Goal: Task Accomplishment & Management: Use online tool/utility

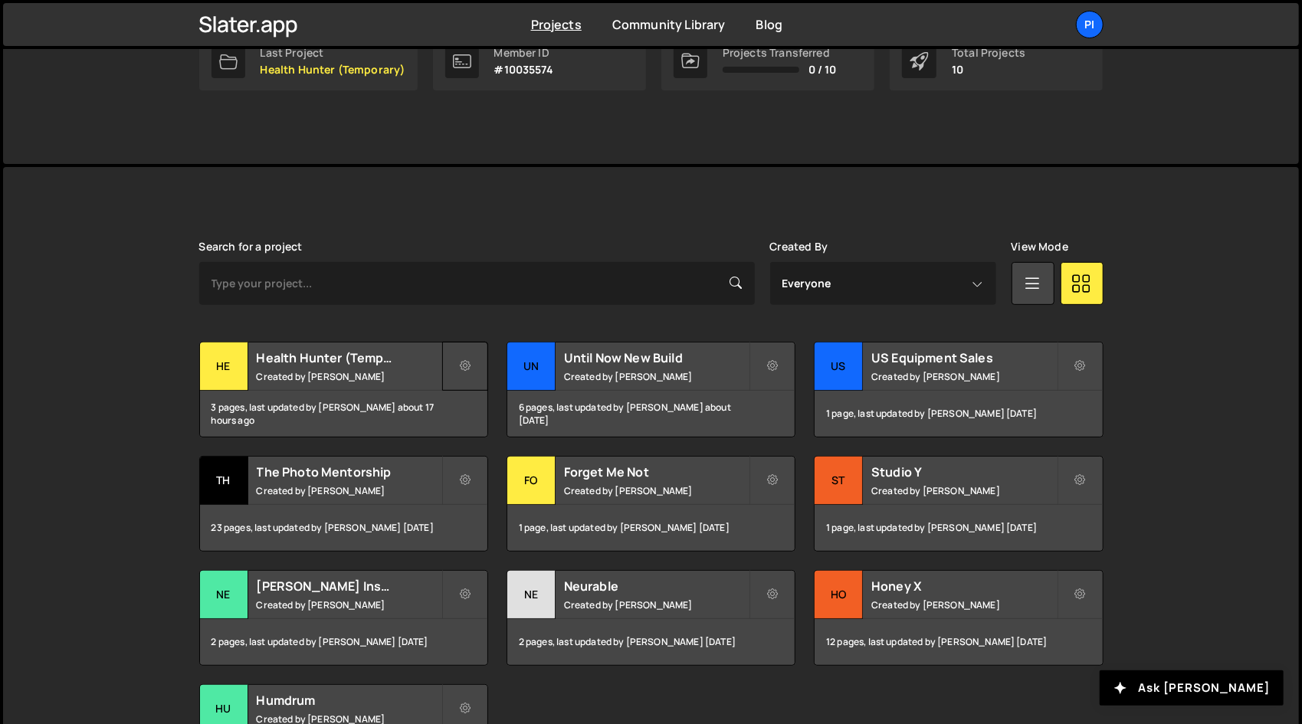
scroll to position [276, 0]
click at [399, 390] on div "3 pages, last updated by [PERSON_NAME] about 17 hours ago" at bounding box center [343, 413] width 287 height 46
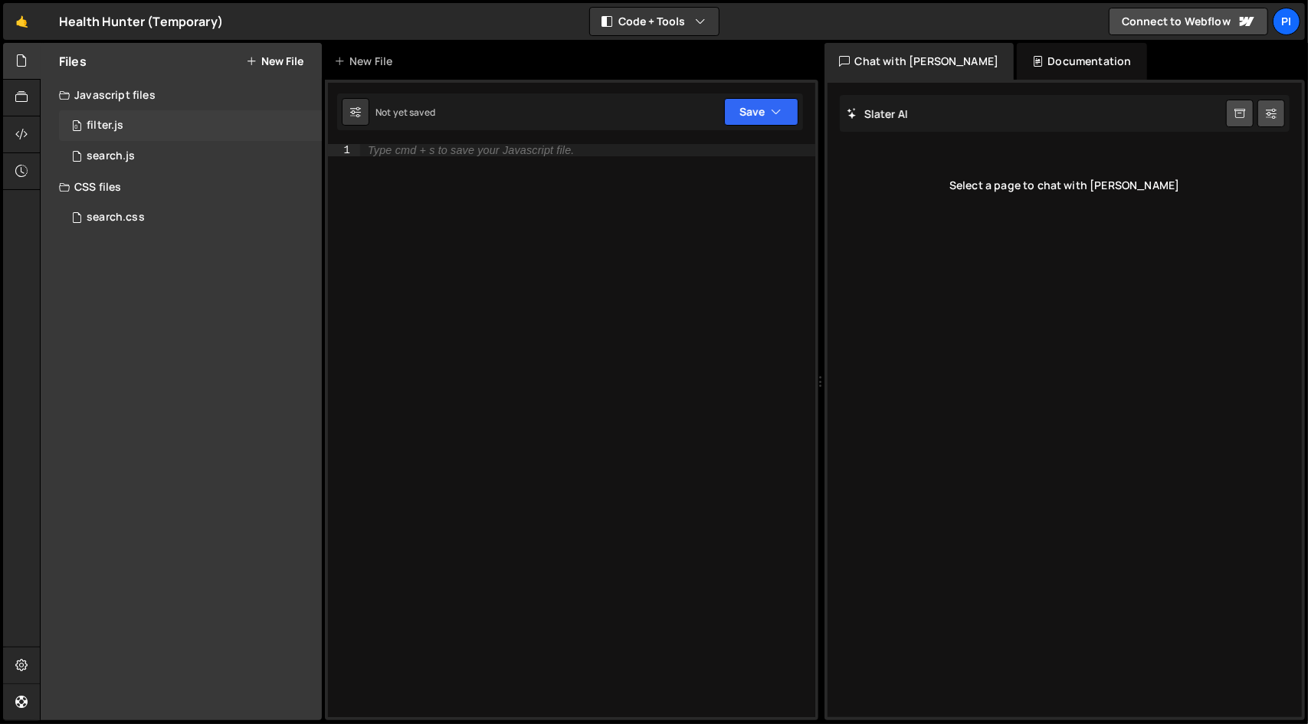
click at [200, 129] on div "0 filter.js 0" at bounding box center [190, 125] width 263 height 31
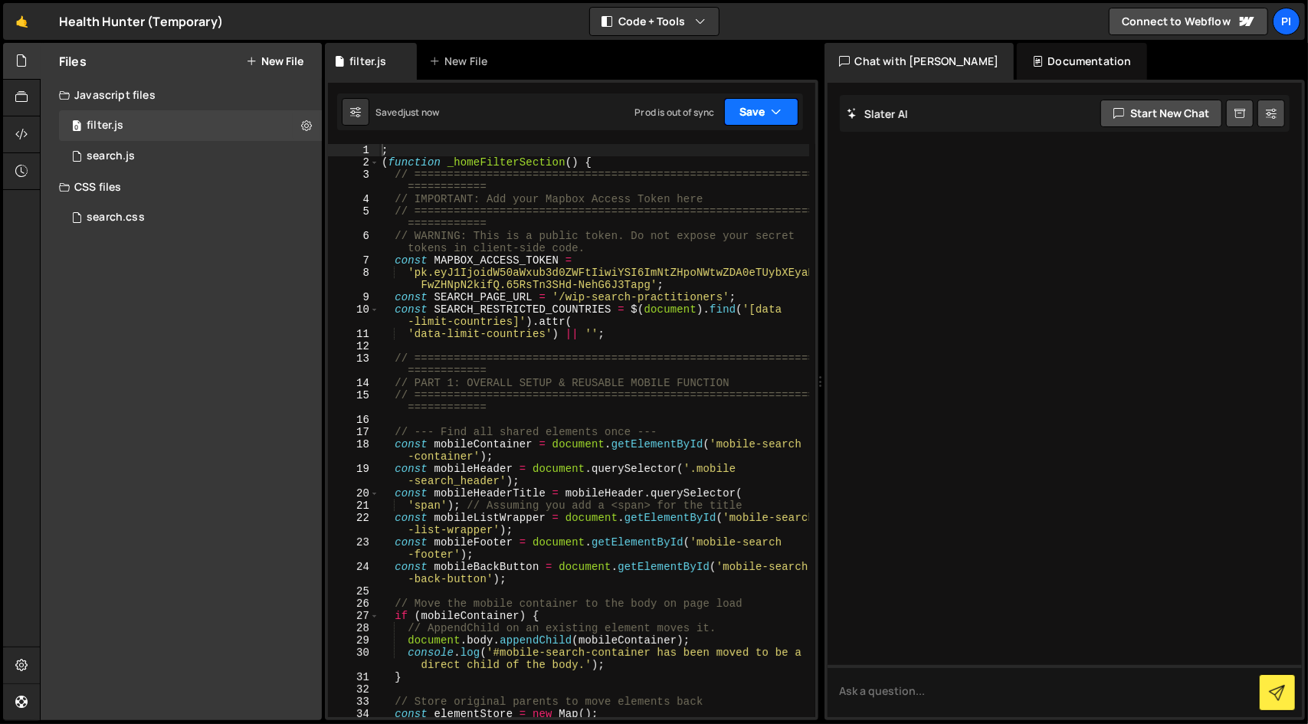
click at [769, 116] on button "Save" at bounding box center [761, 112] width 74 height 28
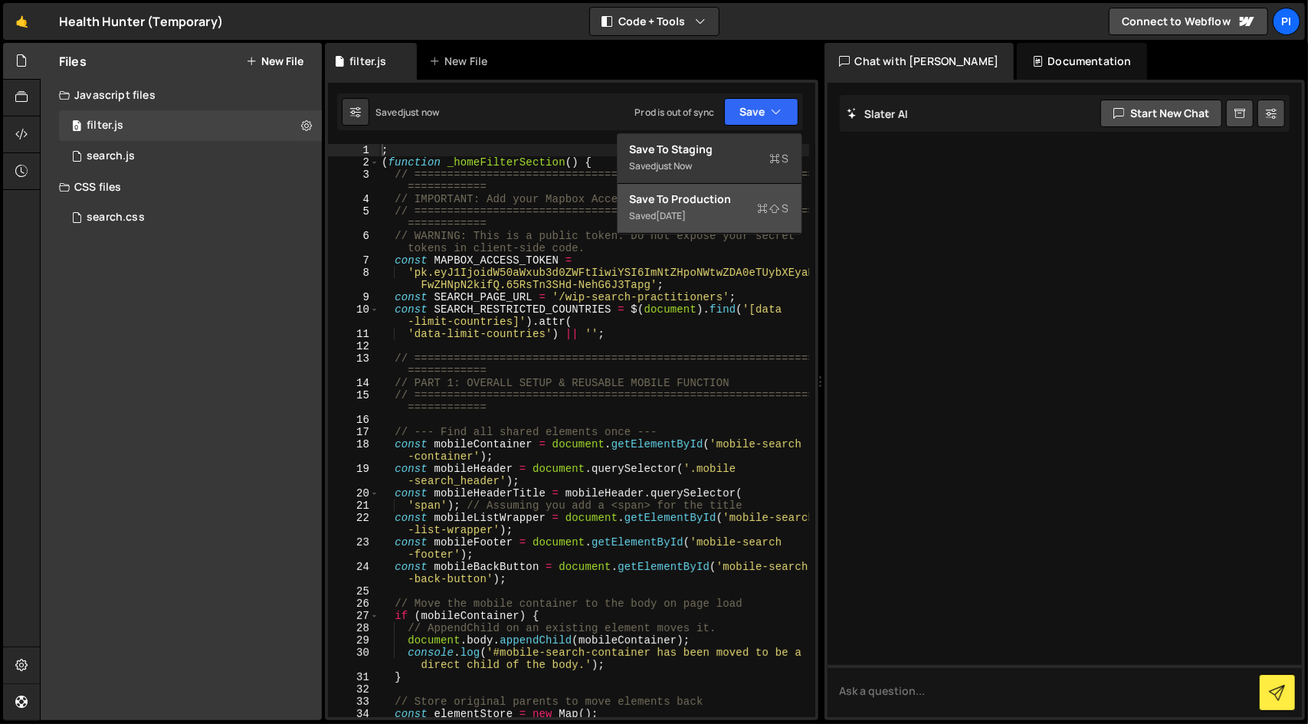
click at [749, 197] on div "Save to Production S" at bounding box center [709, 199] width 159 height 15
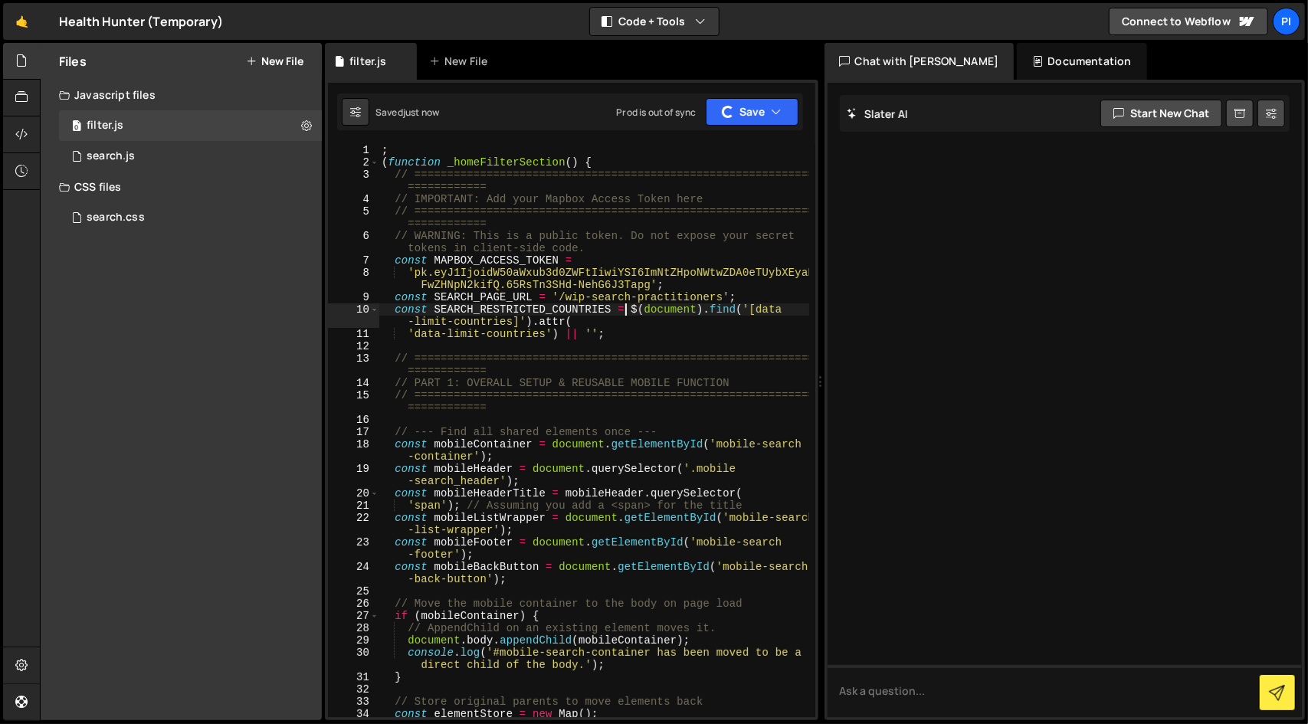
click at [628, 307] on div "; ( function _homeFilterSection ( ) { // ======================================…" at bounding box center [594, 443] width 431 height 598
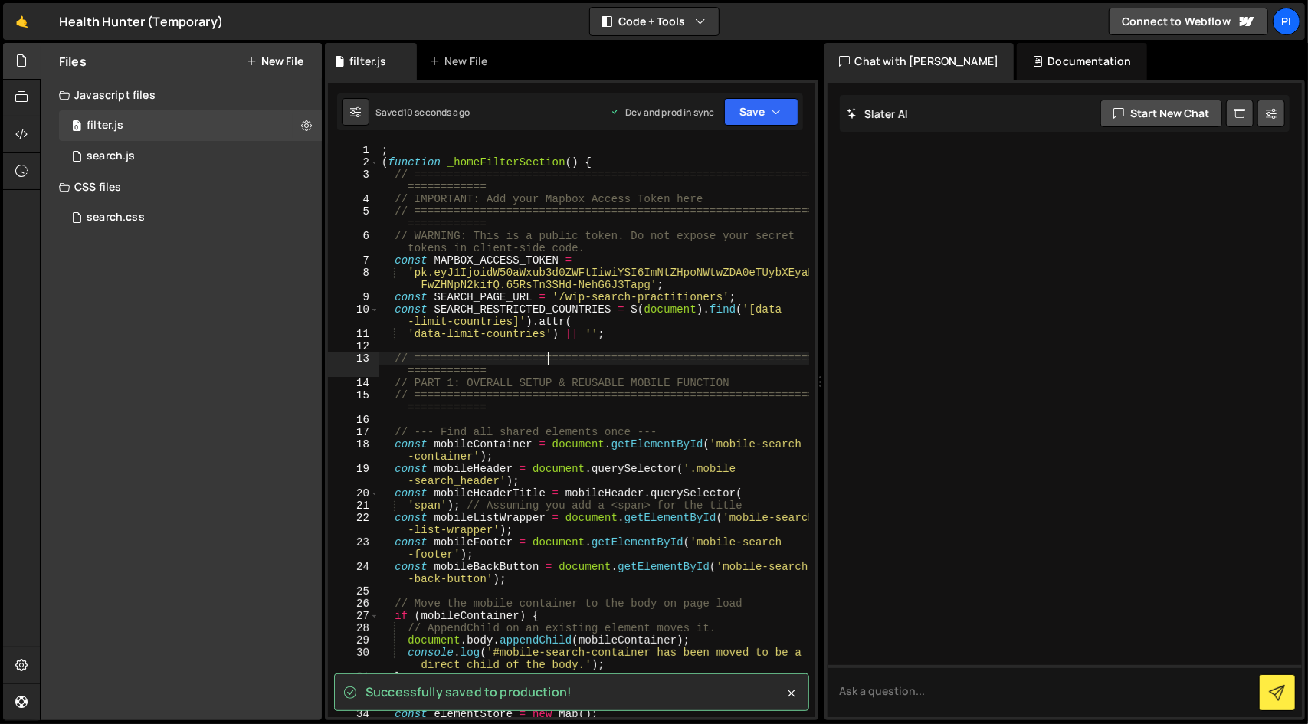
drag, startPoint x: 628, startPoint y: 307, endPoint x: 548, endPoint y: 361, distance: 96.7
click at [548, 361] on div "; ( function _homeFilterSection ( ) { // ======================================…" at bounding box center [594, 443] width 431 height 598
type textarea "// ========================================================================="
click at [303, 129] on icon at bounding box center [306, 125] width 11 height 15
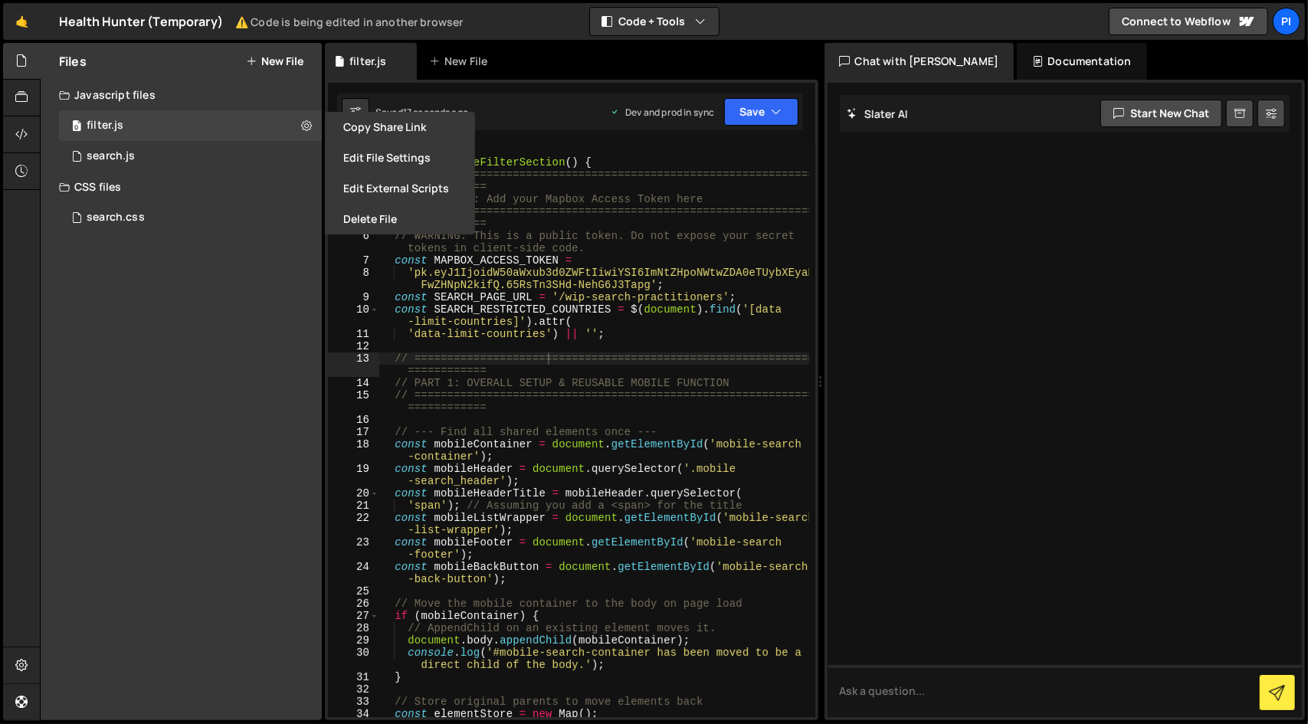
click at [411, 94] on div "Saved 17 seconds ago Dev and prod in sync Upgrade to Edit Save Save to Staging …" at bounding box center [570, 111] width 466 height 37
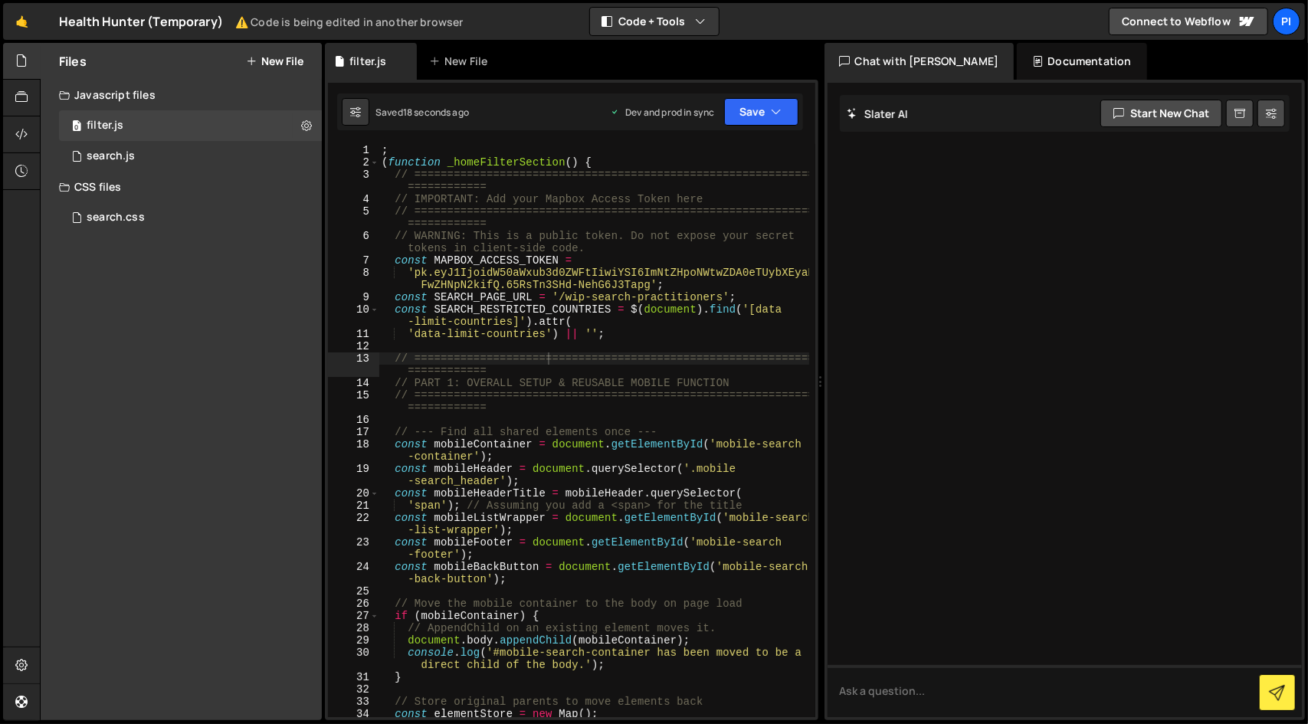
click at [339, 107] on div "Saved 18 seconds ago Dev and prod in sync Upgrade to Edit Save Save to Staging …" at bounding box center [570, 111] width 466 height 37
click at [346, 111] on button at bounding box center [356, 112] width 28 height 28
select select "editor"
select select "ace/theme/monokai"
type input "14"
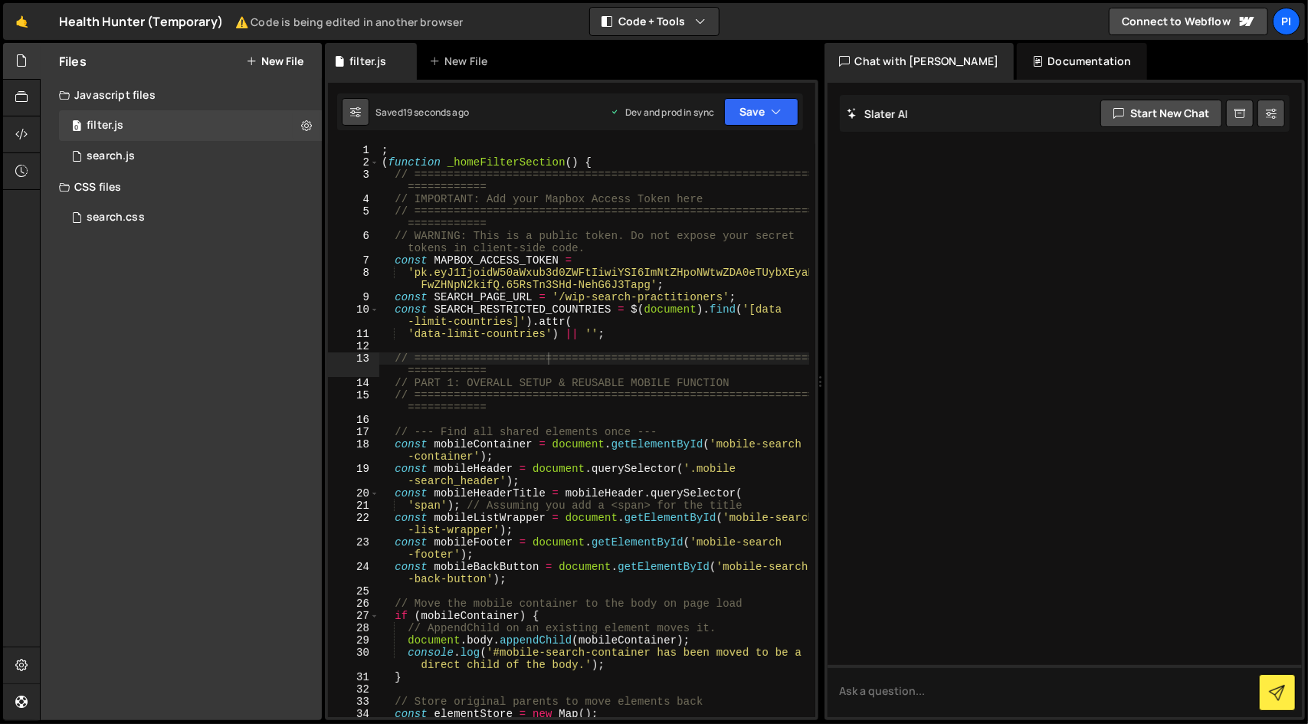
checkbox input "true"
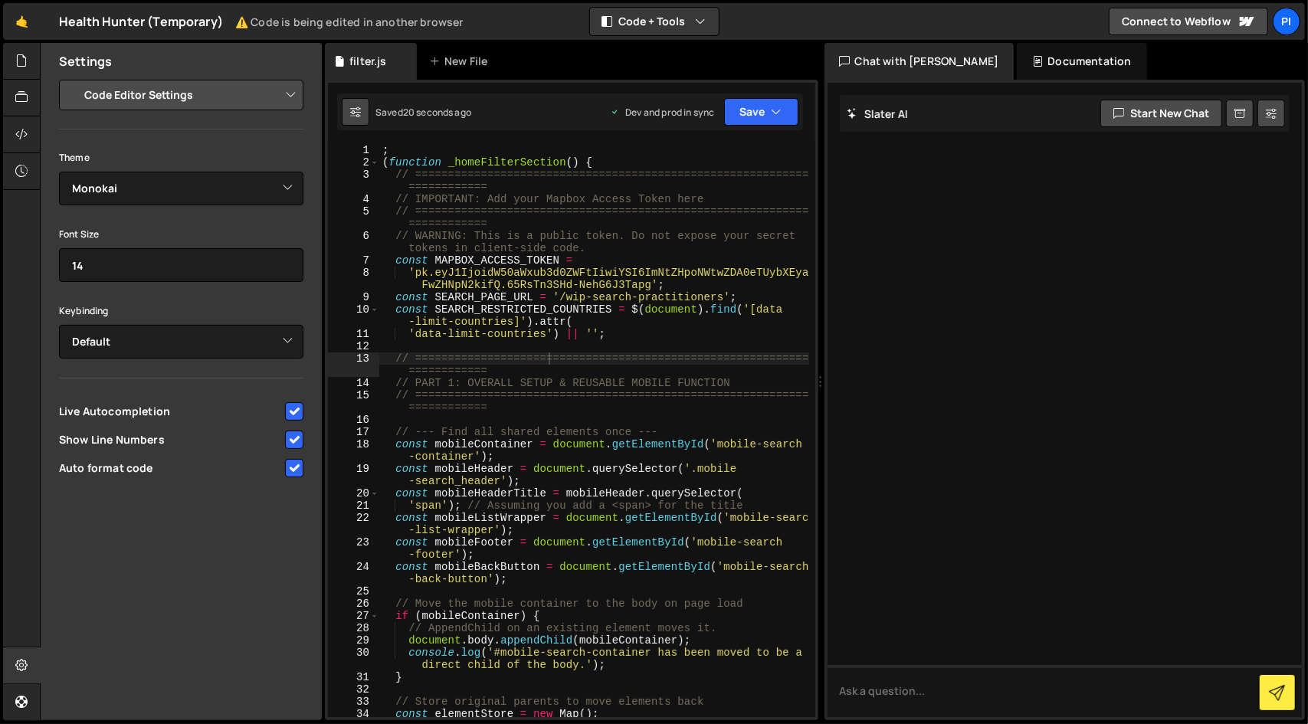
click at [346, 111] on button at bounding box center [356, 112] width 28 height 28
click at [595, 333] on div "; ( function _homeFilterSection ( ) { // ======================================…" at bounding box center [594, 443] width 430 height 598
type textarea "})();"
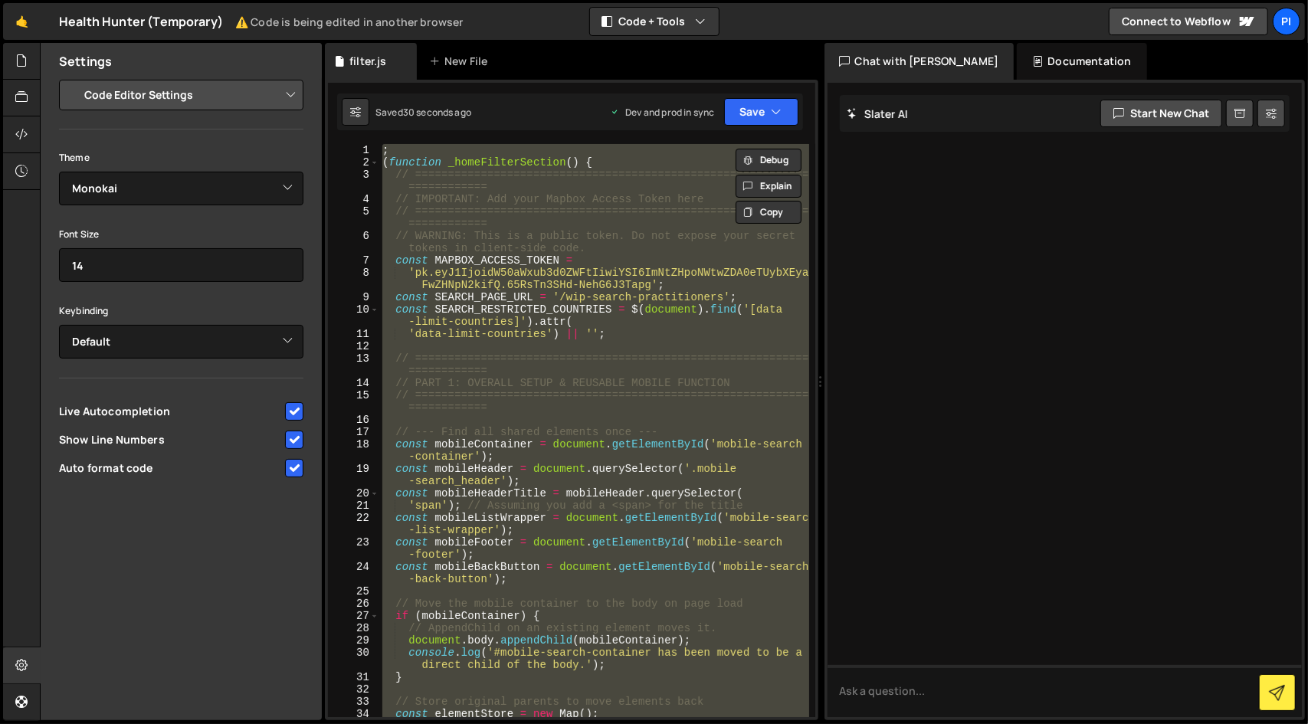
click at [1222, 149] on div at bounding box center [1064, 400] width 475 height 634
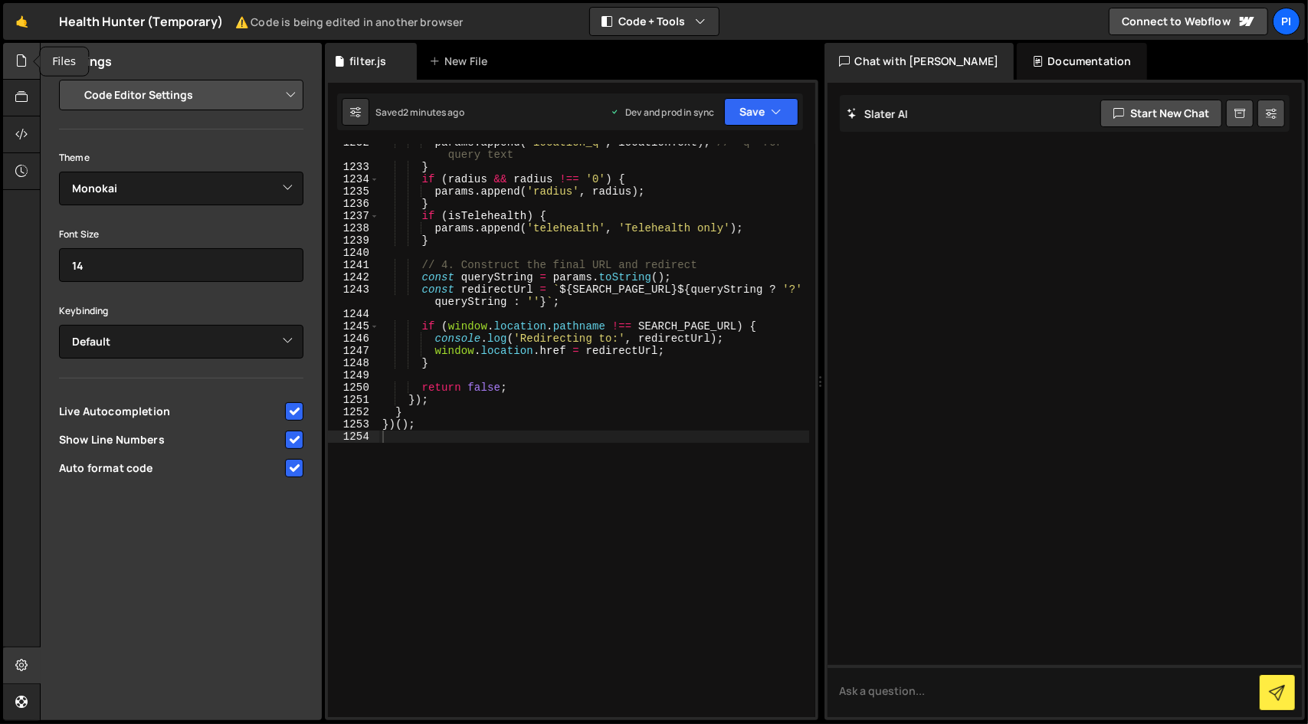
click at [20, 67] on icon at bounding box center [21, 60] width 12 height 17
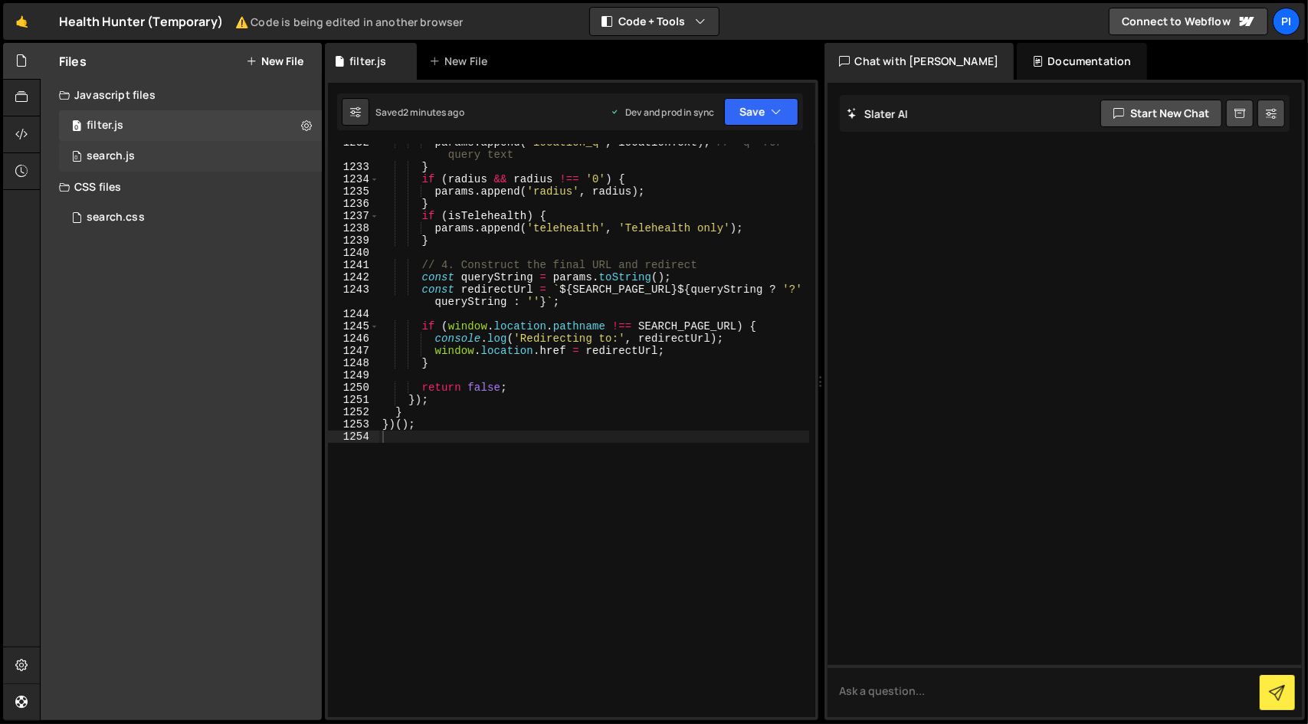
click at [116, 165] on div "0 search.js 0" at bounding box center [190, 156] width 263 height 31
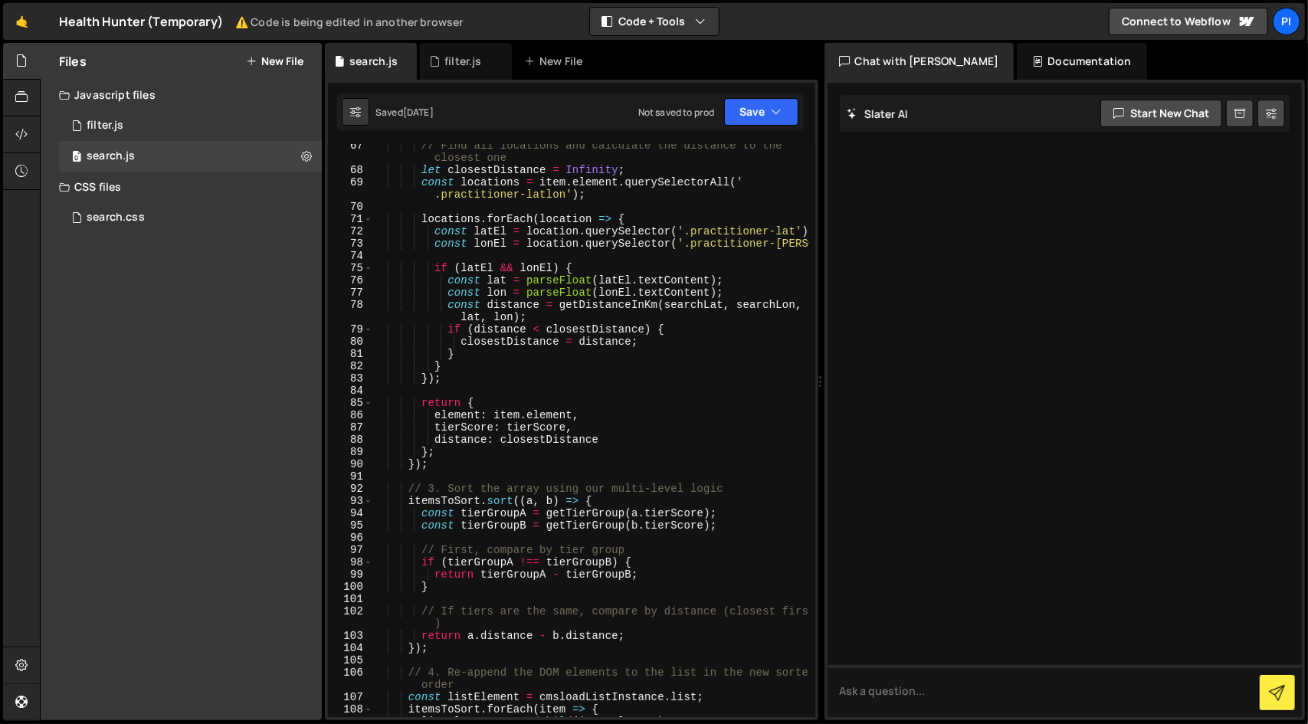
scroll to position [1027, 0]
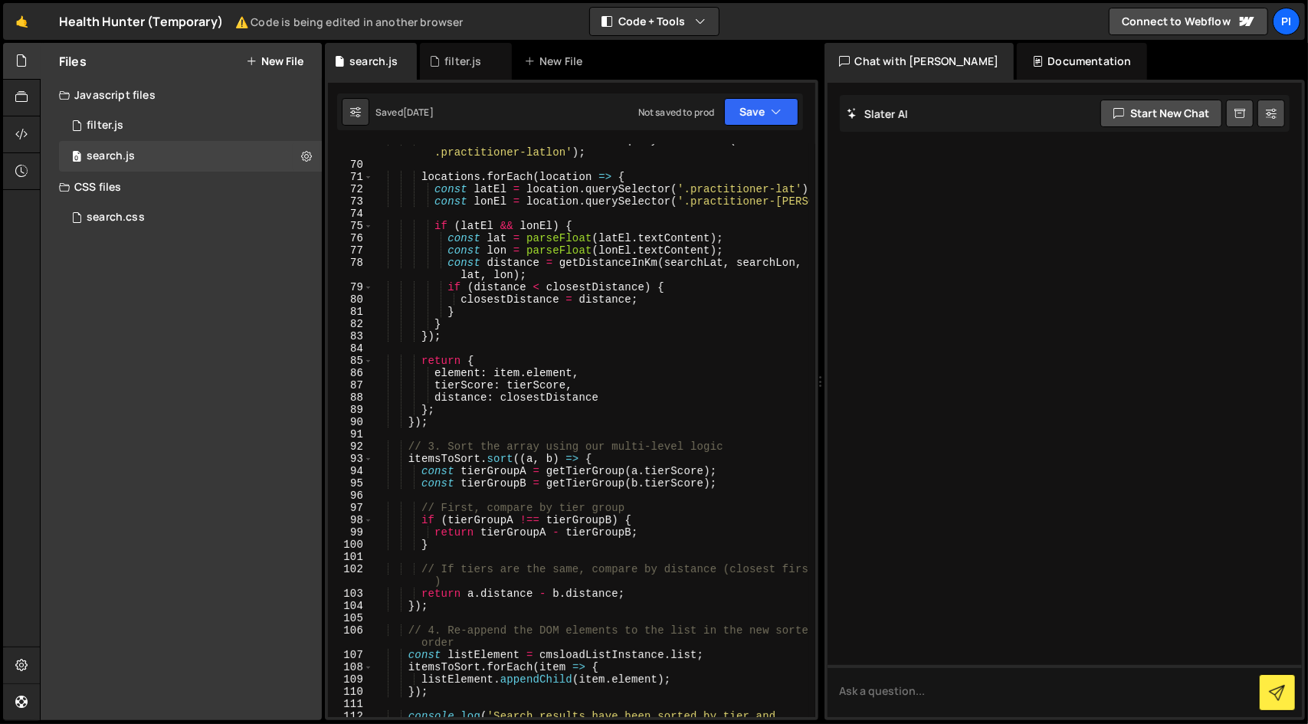
click at [579, 562] on div "const locations = item . element . querySelectorAll ( ' .practitioner-latlon' )…" at bounding box center [590, 445] width 437 height 622
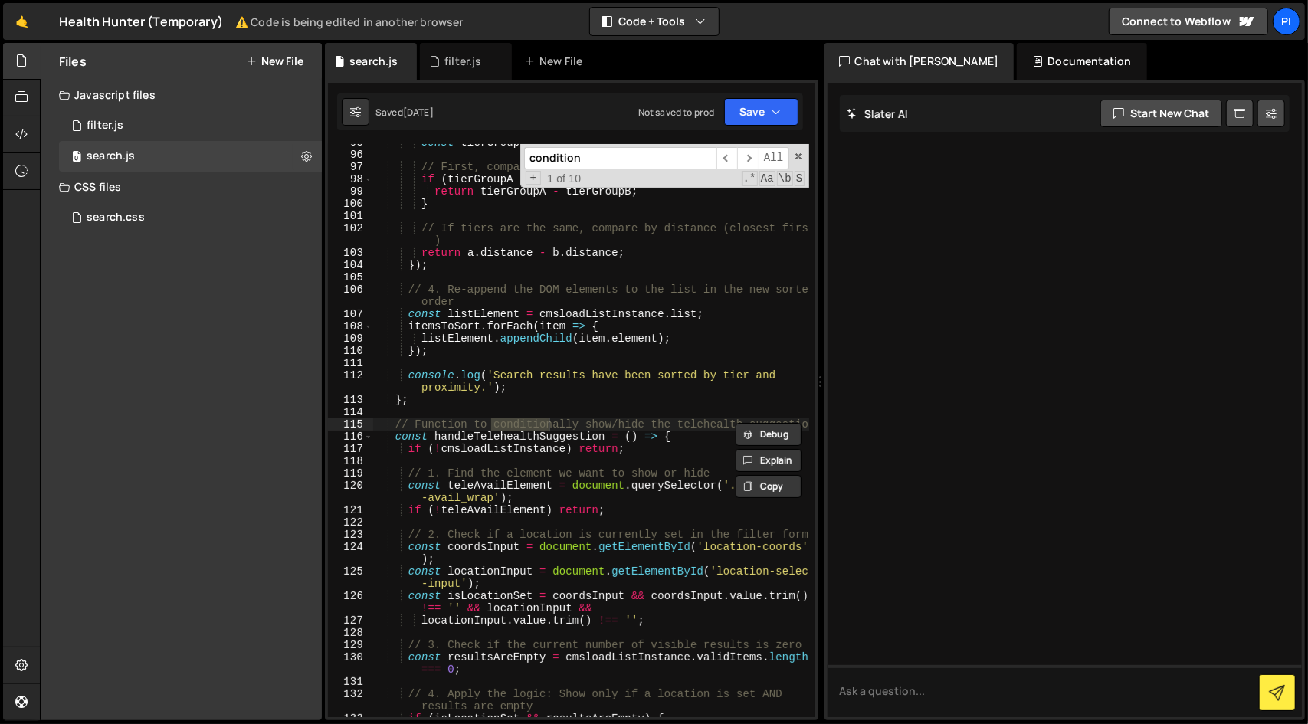
scroll to position [3207, 0]
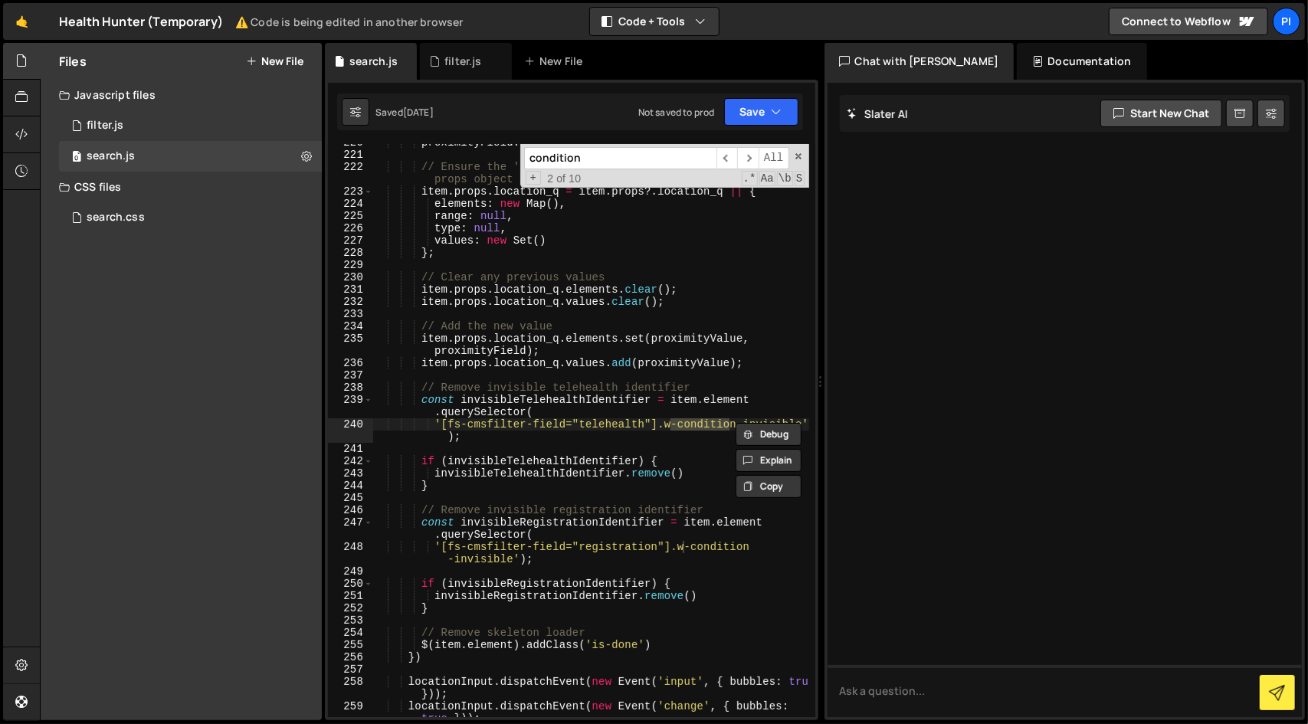
type input "condition"
type textarea "const invisibleTelehealthIdentifier = item.element.querySelector("
click at [665, 411] on div "proximityField . textContent = proximityValue ; // Ensure the 'location_q' prop…" at bounding box center [590, 441] width 437 height 610
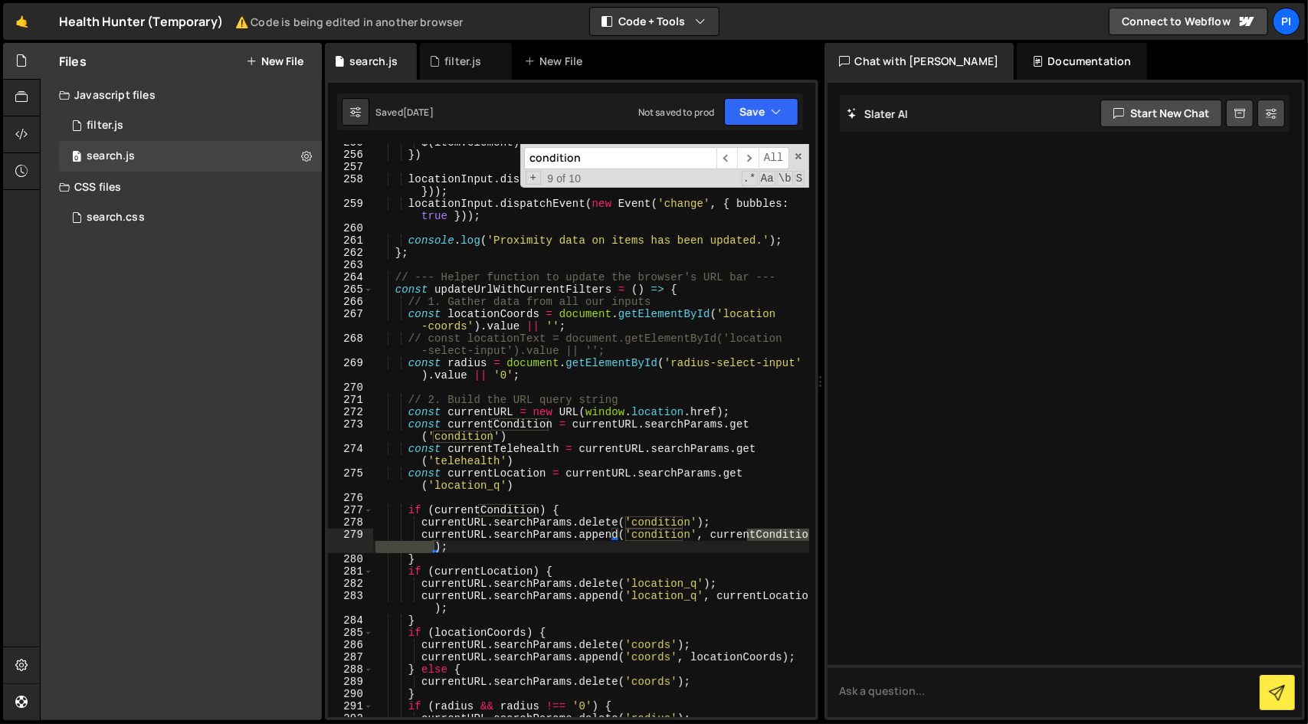
scroll to position [7265, 0]
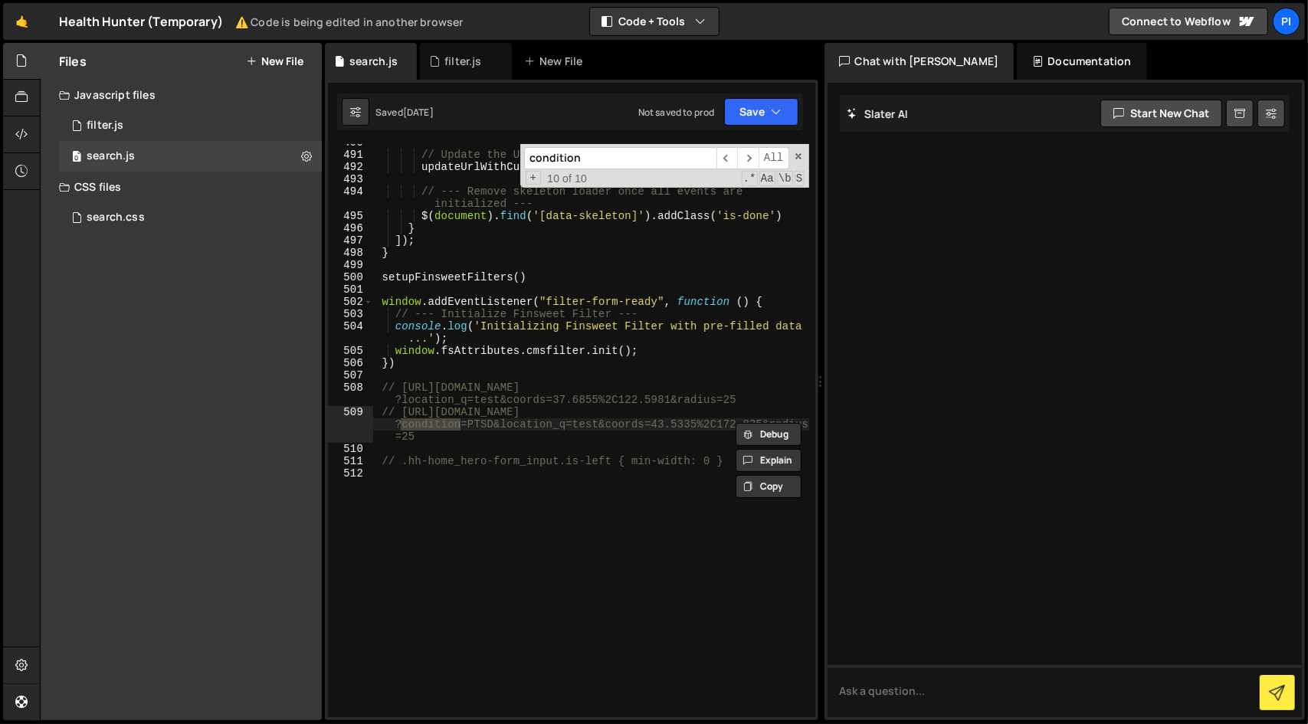
paste input "-data-list"
type input "condition-data-list"
click at [290, 120] on div "0 filter.js 0" at bounding box center [190, 125] width 263 height 31
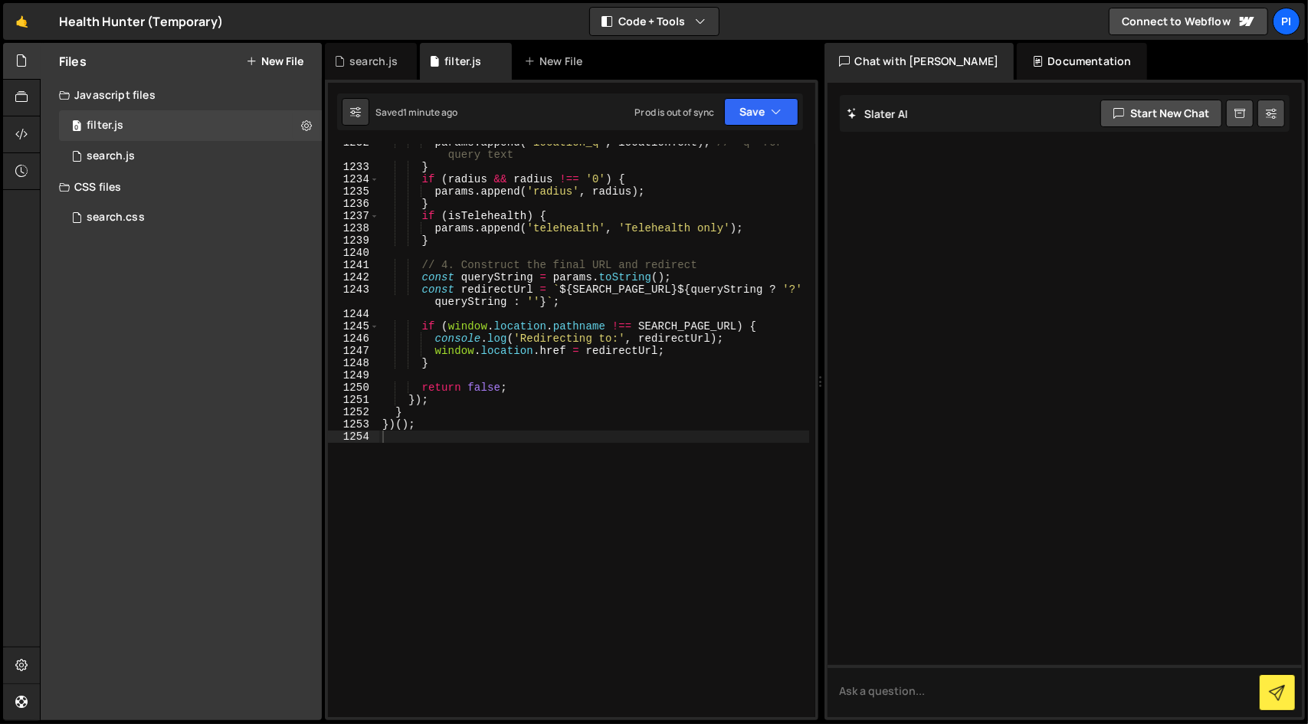
click at [518, 257] on div "params . append ( 'location_q' , locationText ) ; // 'q' for query text } if ( …" at bounding box center [594, 441] width 430 height 610
type textarea "params.append('radius', radius); }"
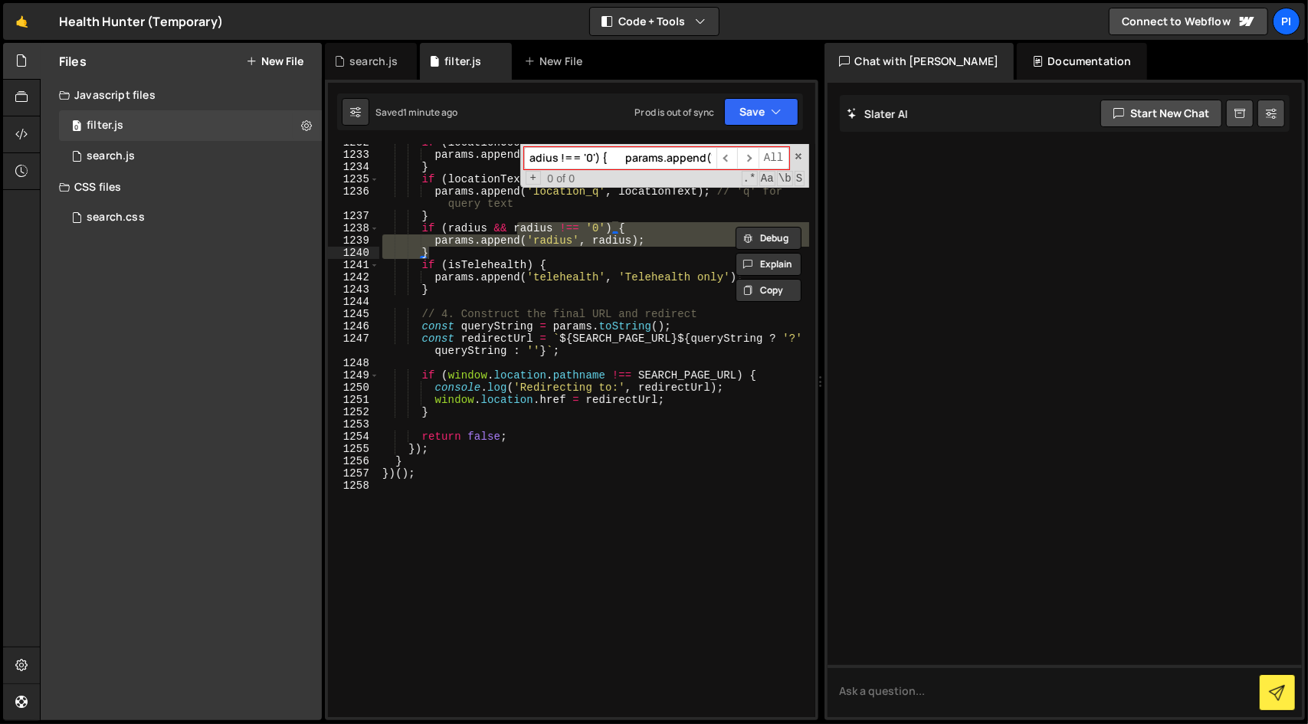
scroll to position [0, 94]
type input "condition-data-list"
type textarea "const filterConditionWrapper = $(document).find('#condition-data-list')"
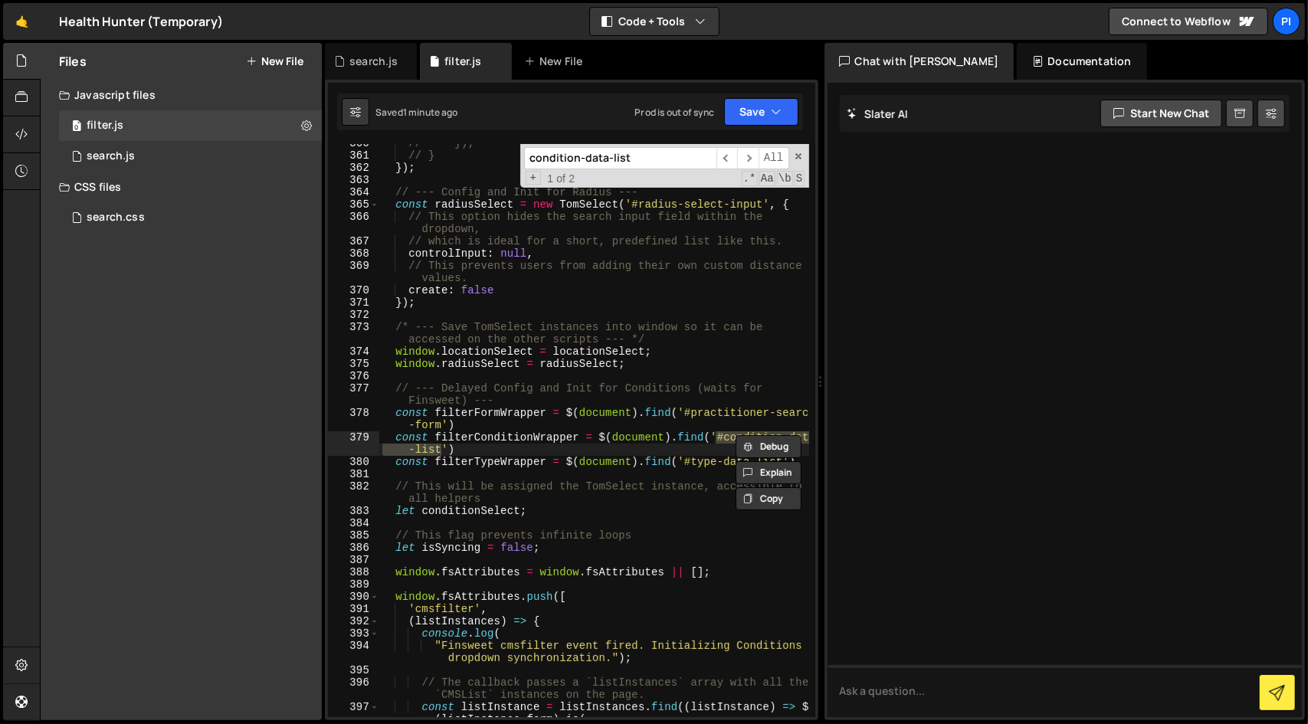
scroll to position [5411, 0]
type input "condition-data-list"
click at [801, 154] on span at bounding box center [798, 156] width 11 height 11
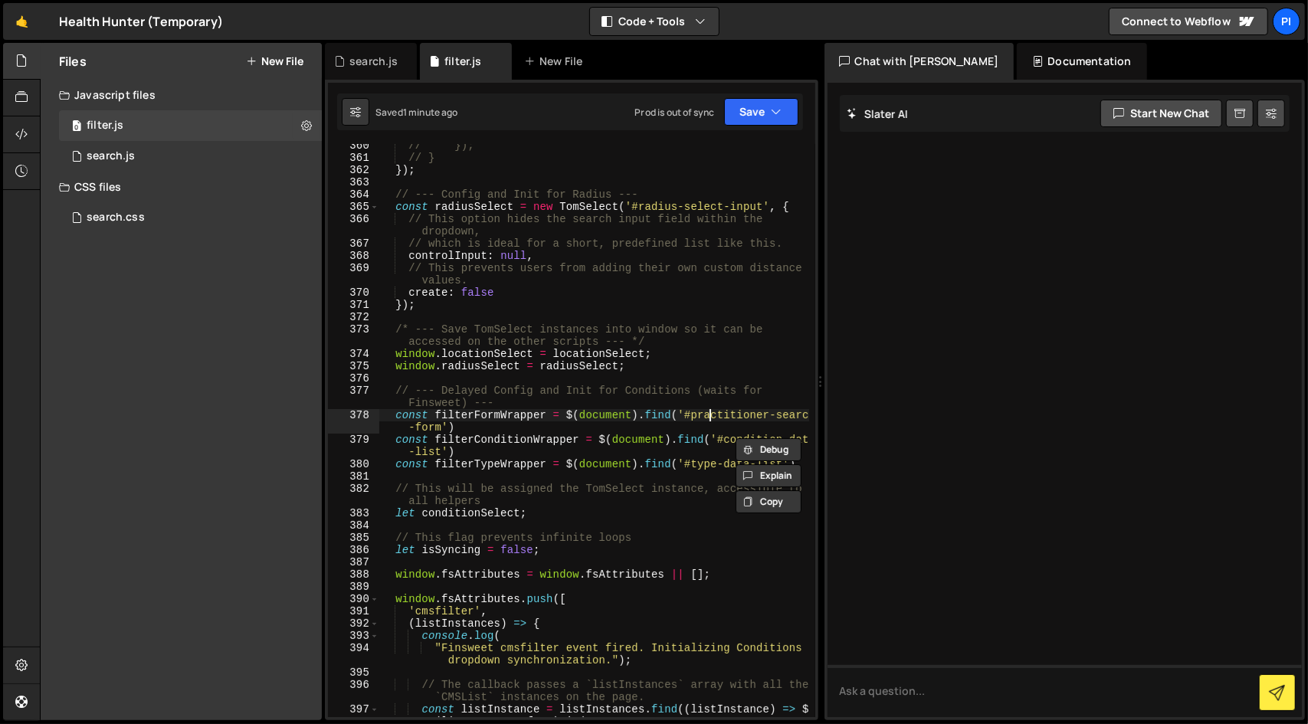
click at [706, 409] on div "// }); // } }) ; // --- Config and Init for Radius --- const radiusSelect = new…" at bounding box center [594, 444] width 430 height 610
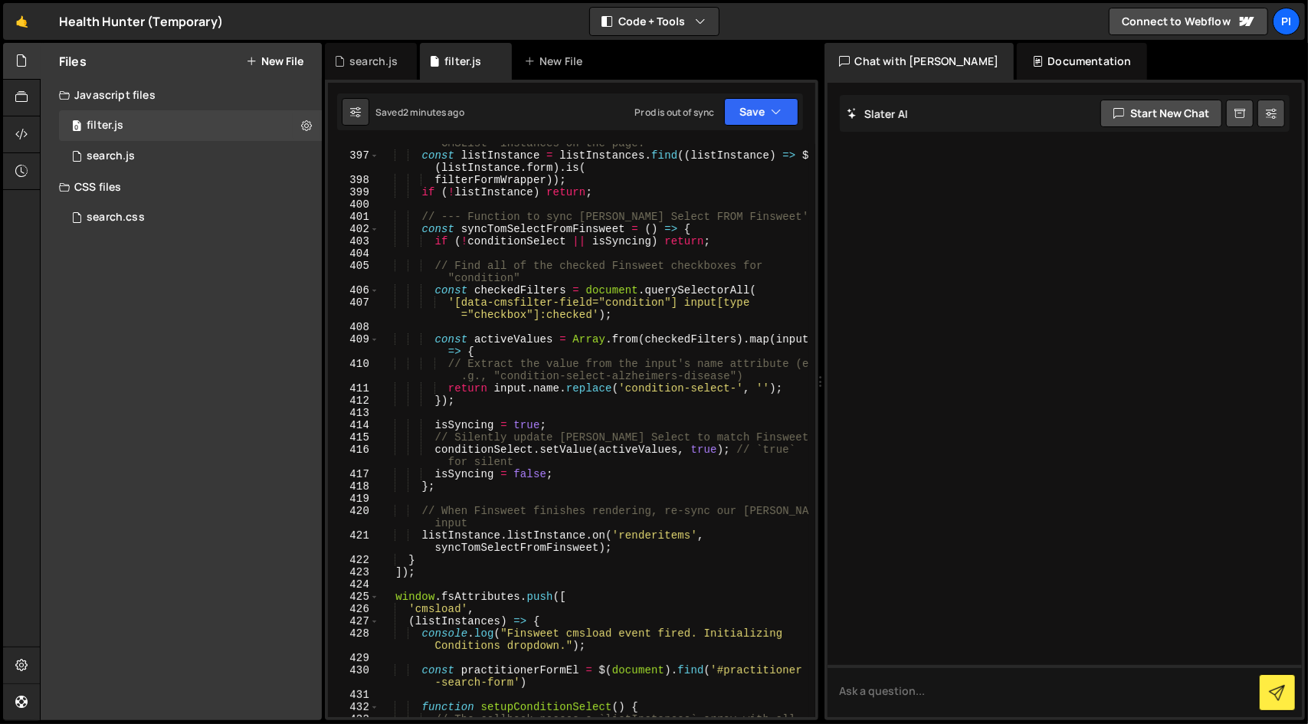
scroll to position [5950, 0]
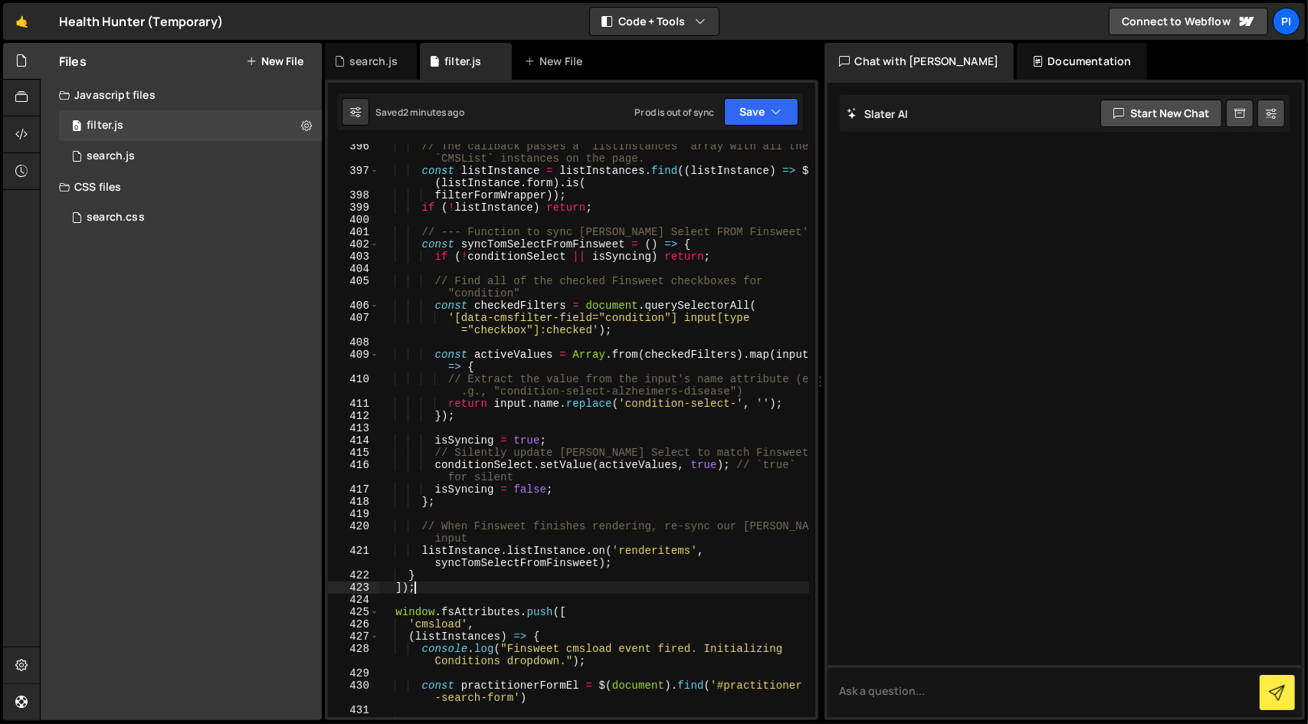
click at [479, 588] on div "// The callback passes a `listInstances` array with all the `CMSList` instances…" at bounding box center [594, 445] width 430 height 610
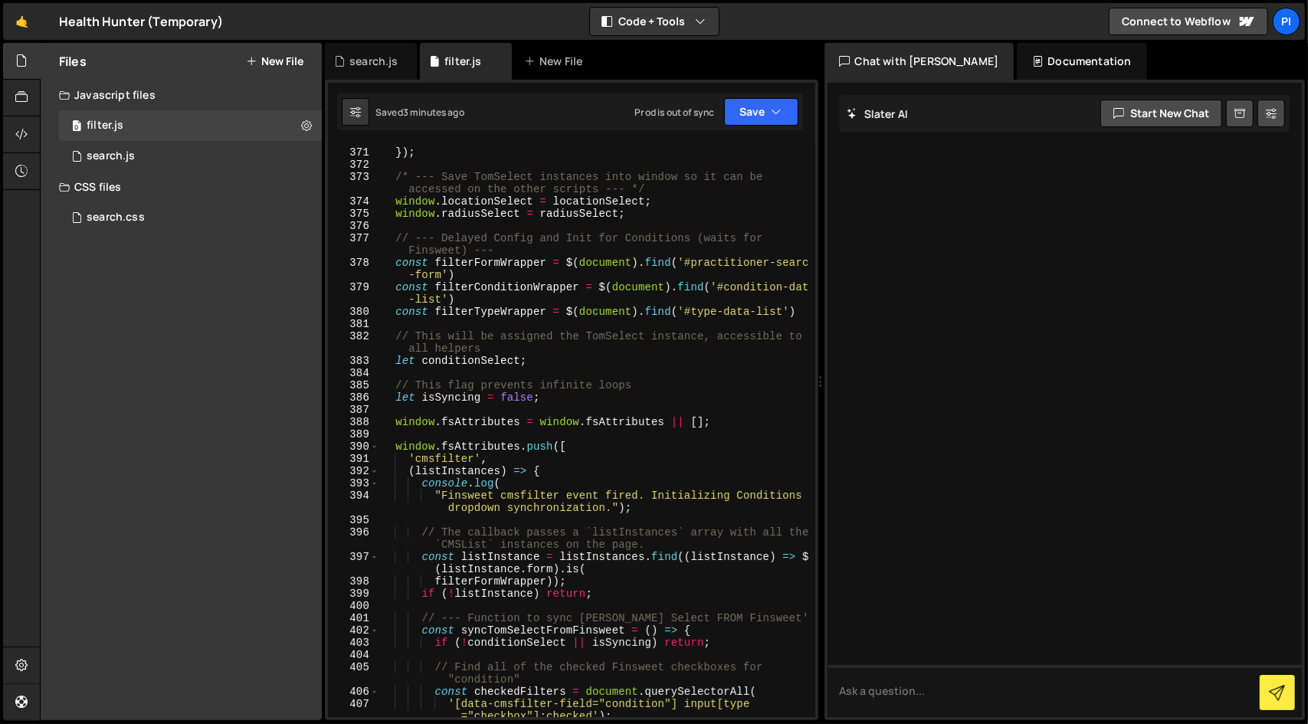
scroll to position [5576, 0]
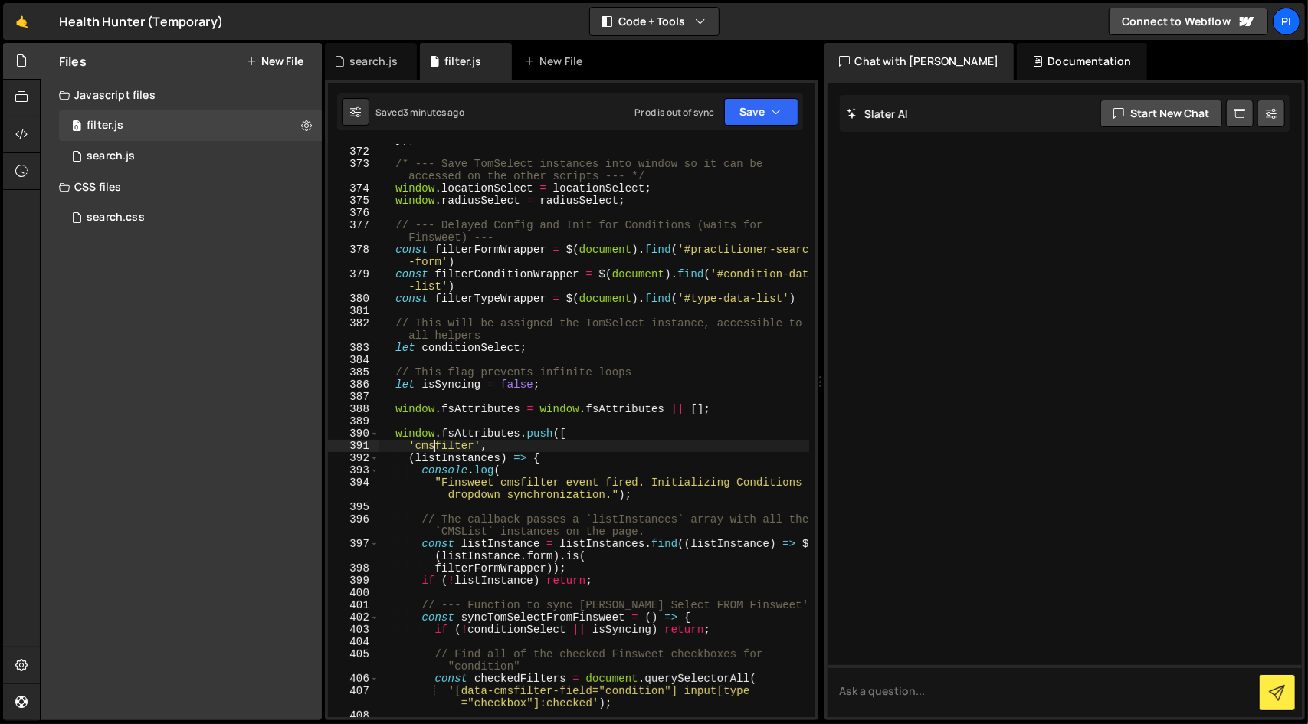
click at [431, 443] on div "}) ; /* --- Save TomSelect instances into window so it can be accessed on the o…" at bounding box center [594, 432] width 430 height 598
paste textarea "load"
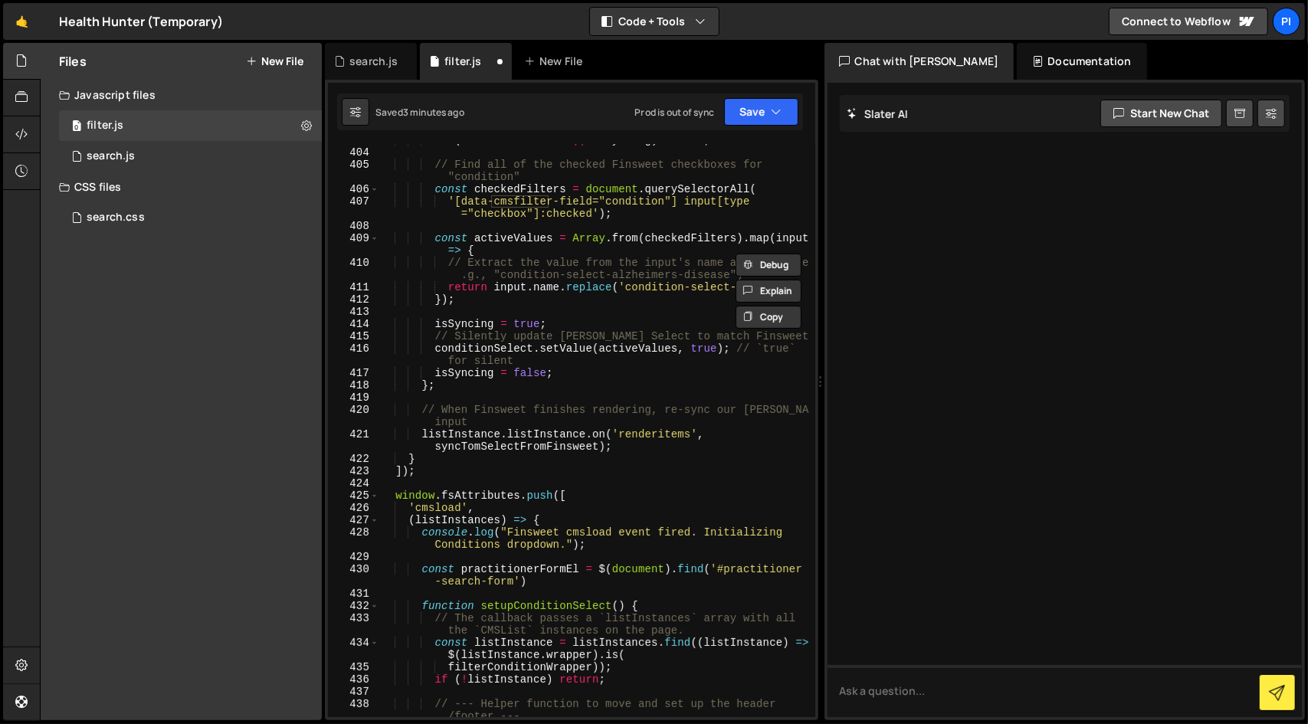
scroll to position [6071, 0]
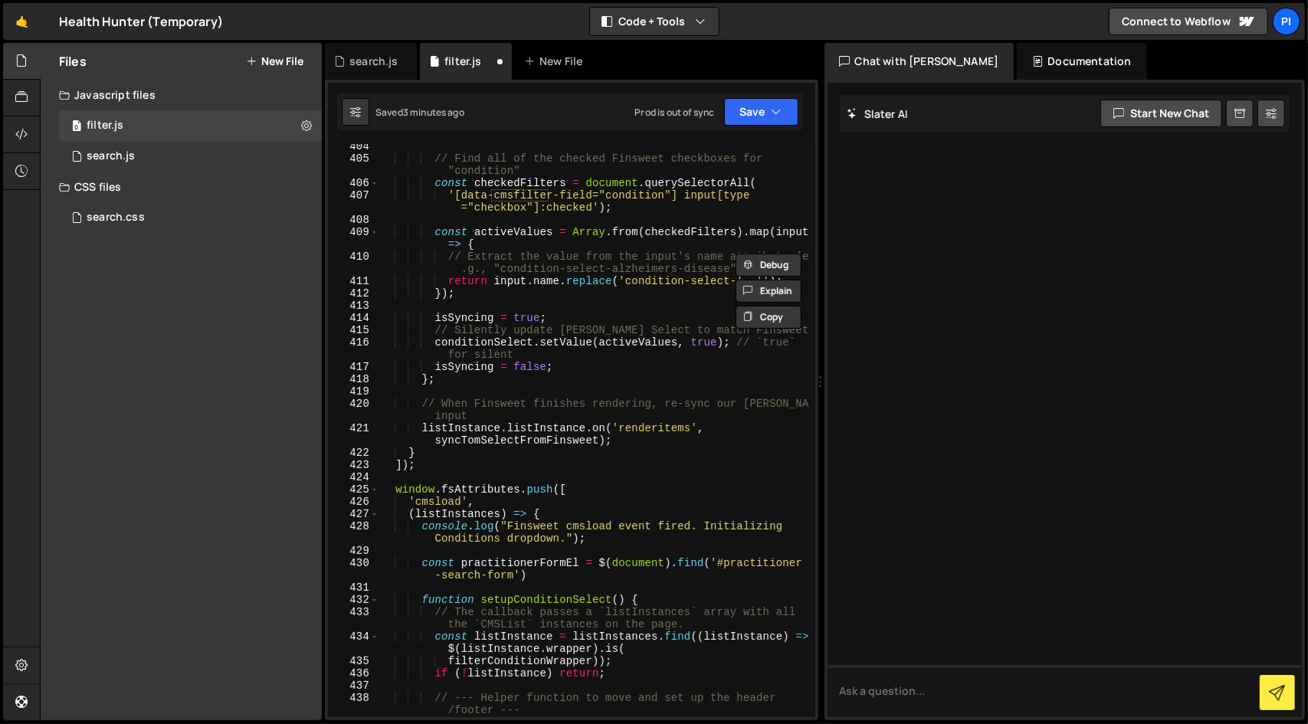
click at [627, 435] on div "// Find all of the checked Finsweet checkboxes for "condition" const checkedFil…" at bounding box center [594, 439] width 430 height 598
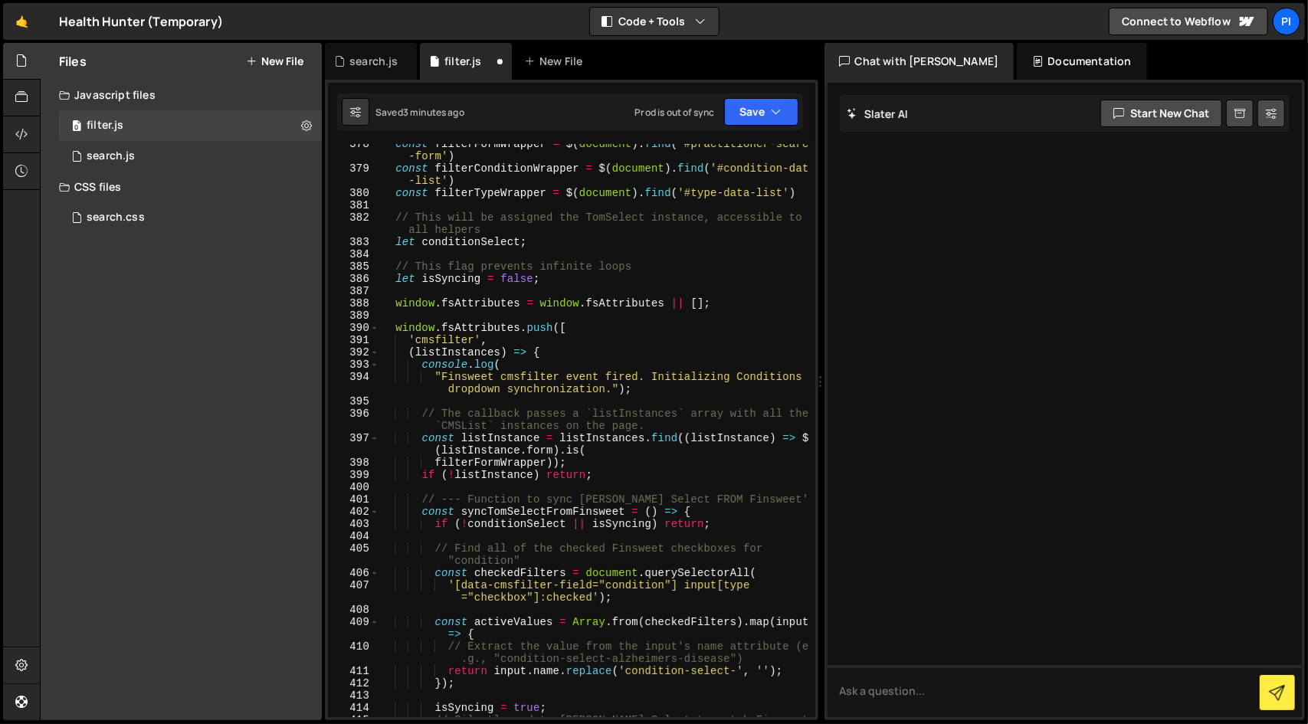
scroll to position [5680, 0]
click at [438, 338] on div "const filterFormWrapper = $ ( document ) . find ( '#practitioner-search -form' …" at bounding box center [594, 445] width 430 height 610
paste textarea "load"
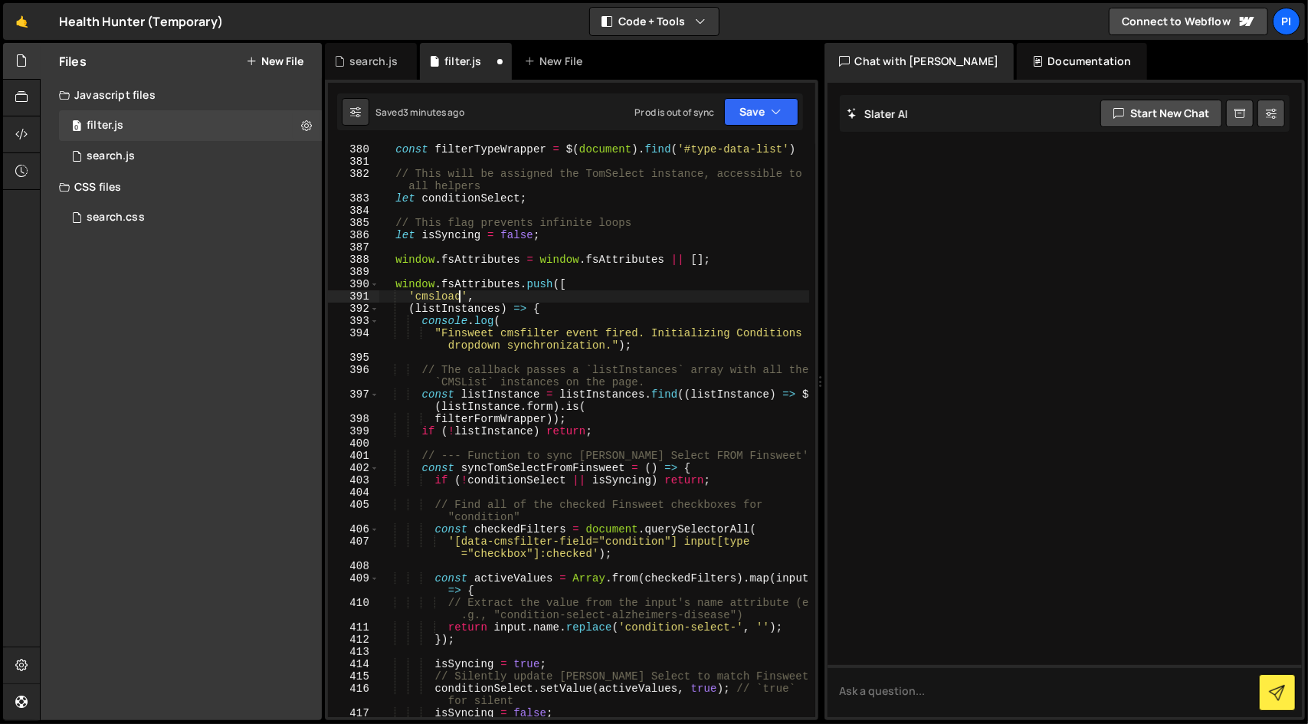
scroll to position [5727, 0]
click at [765, 107] on button "Save" at bounding box center [761, 112] width 74 height 28
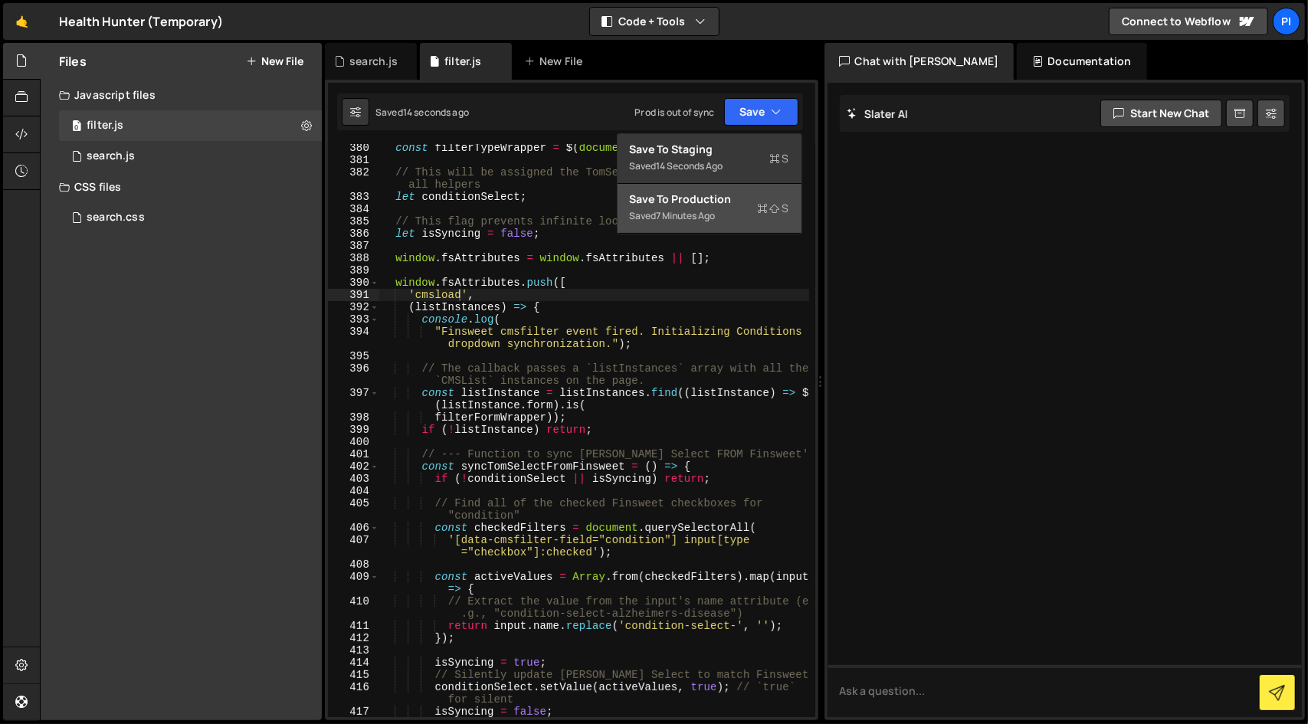
click at [729, 215] on div "Saved 7 minutes ago" at bounding box center [709, 216] width 159 height 18
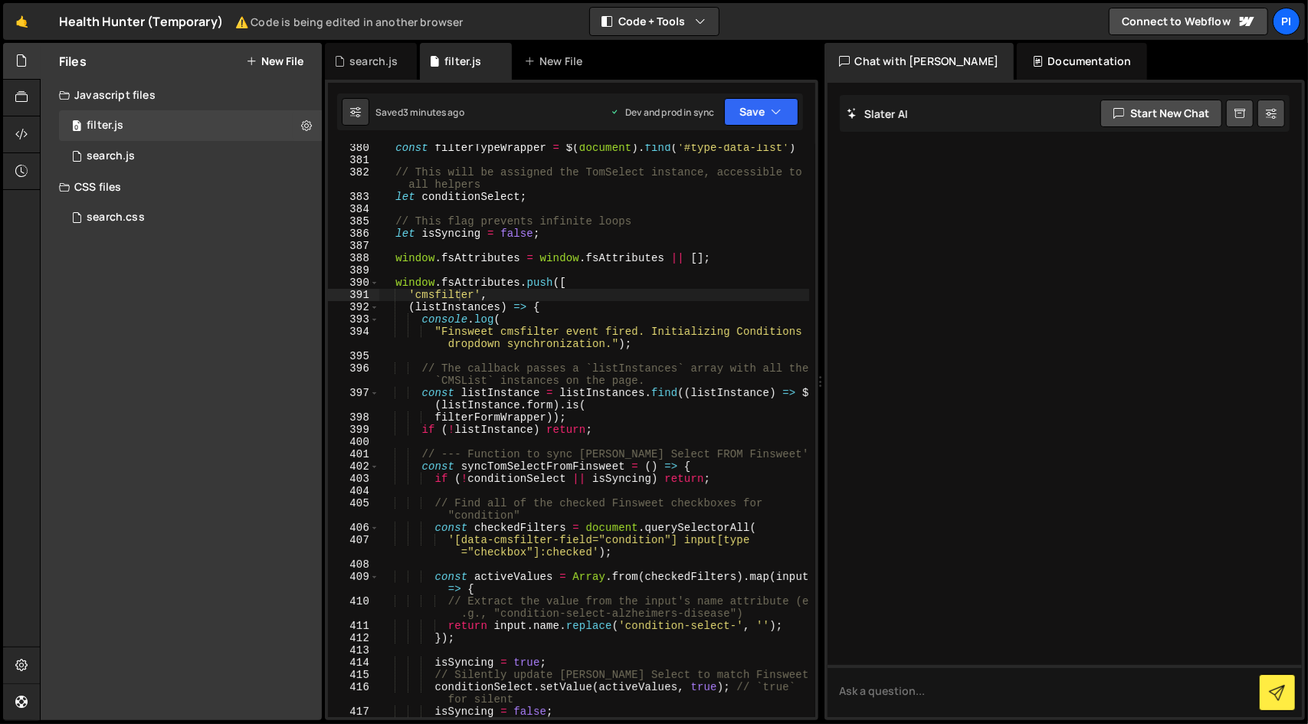
click at [447, 294] on div "const filterTypeWrapper = $ ( document ) . find ( '#type-data-list' ) // This w…" at bounding box center [594, 441] width 430 height 598
paste textarea "load"
click at [446, 294] on div "const filterTypeWrapper = $ ( document ) . find ( '#type-data-list' ) // This w…" at bounding box center [594, 441] width 430 height 598
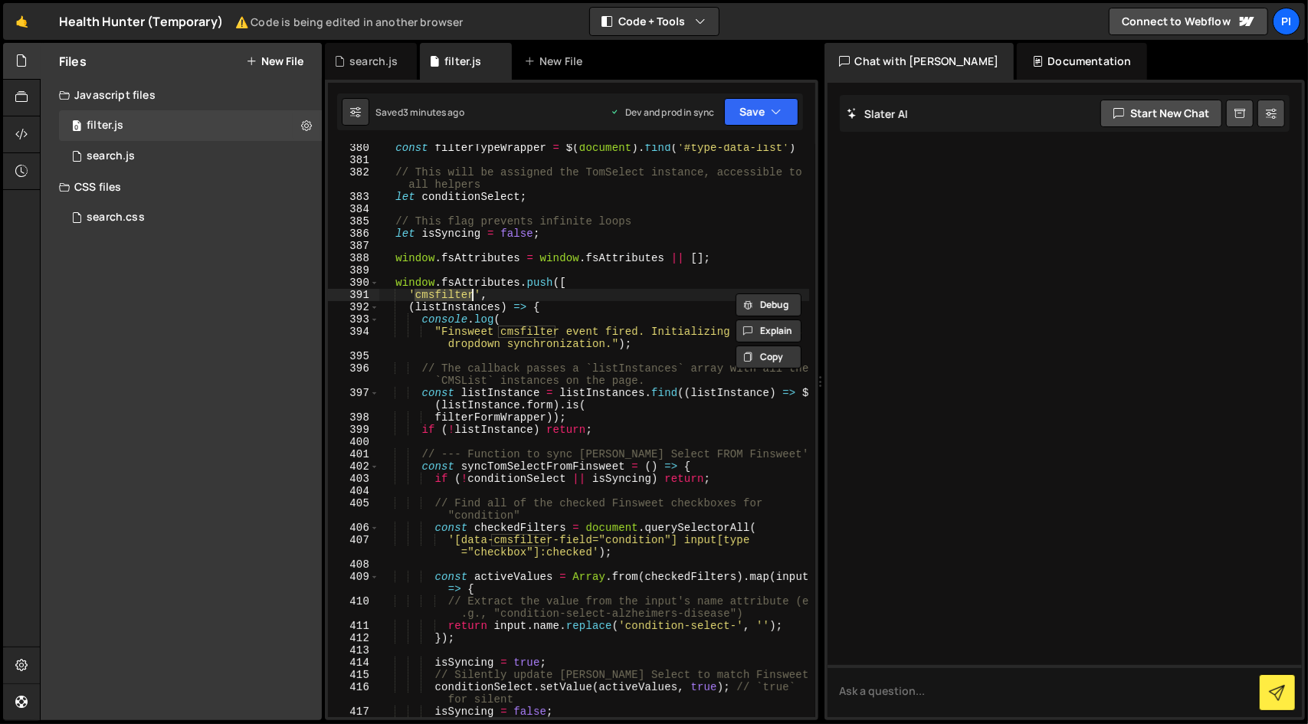
paste textarea "load"
click at [762, 110] on button "Save" at bounding box center [761, 112] width 74 height 28
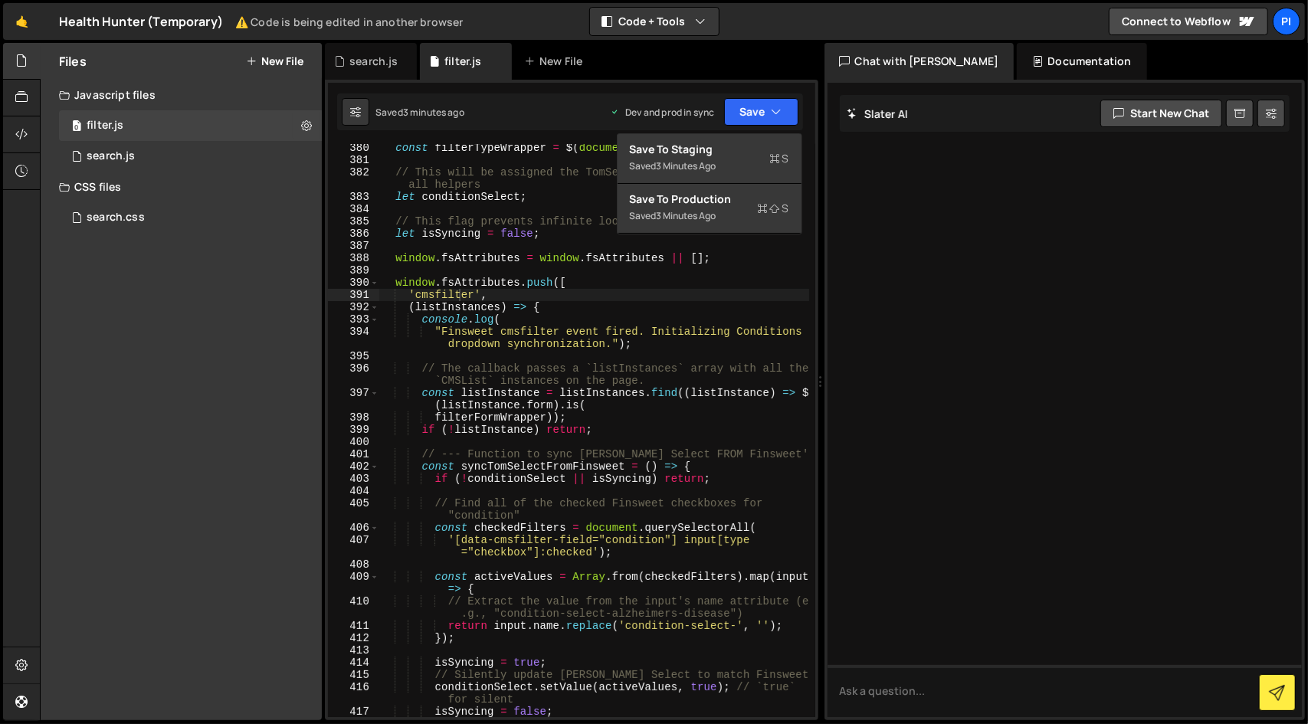
click at [523, 310] on div "const filterTypeWrapper = $ ( document ) . find ( '#type-data-list' ) // This w…" at bounding box center [594, 441] width 430 height 598
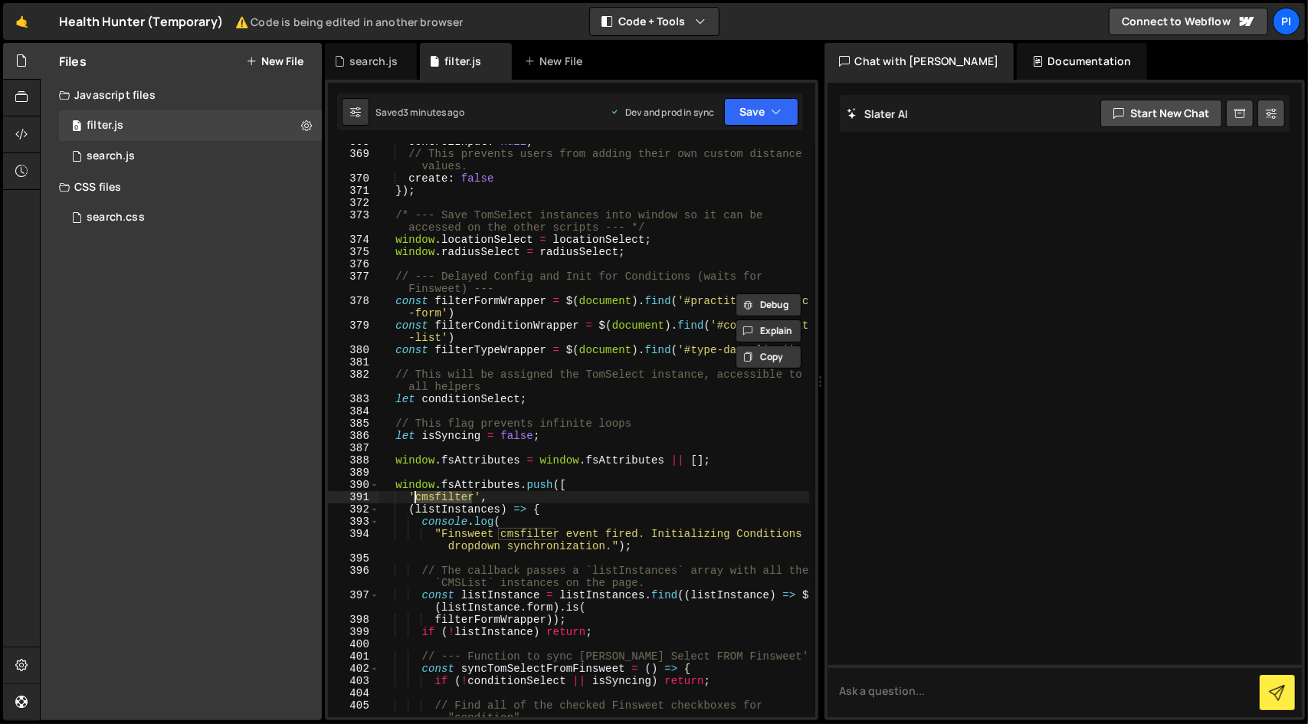
scroll to position [5563, 0]
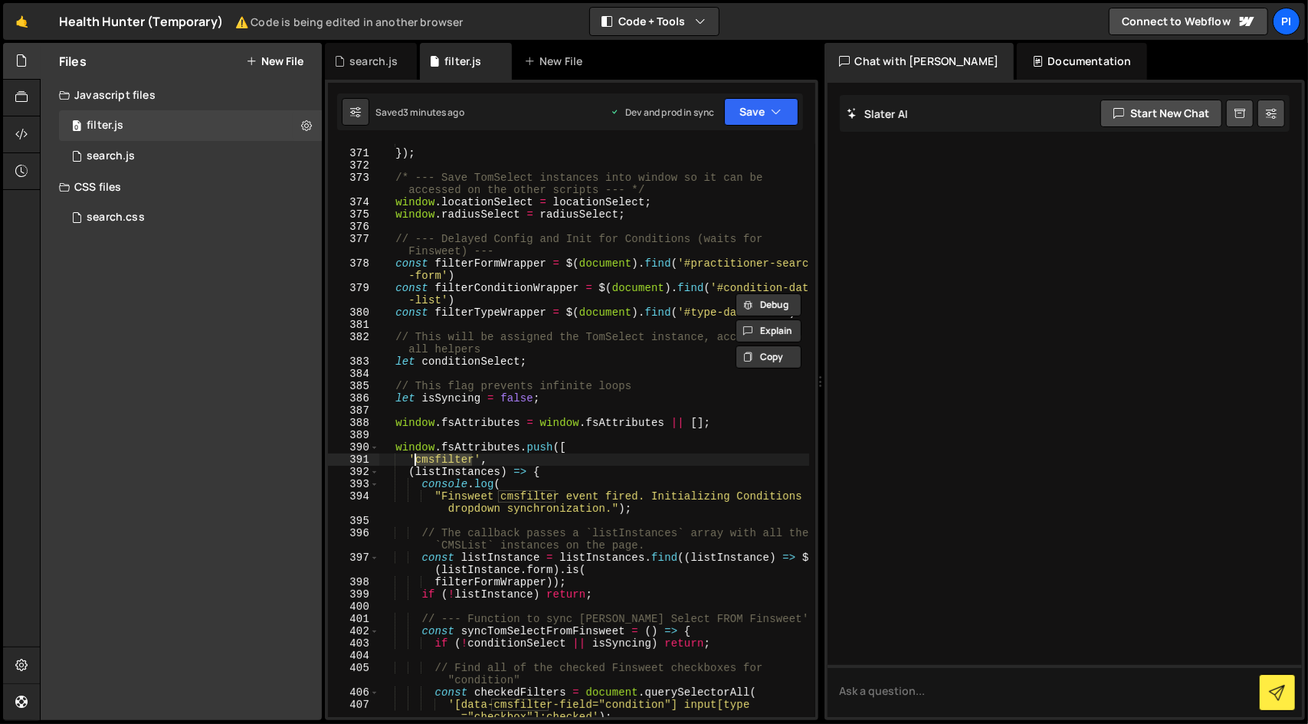
paste textarea "load"
click at [773, 107] on icon "button" at bounding box center [777, 111] width 11 height 15
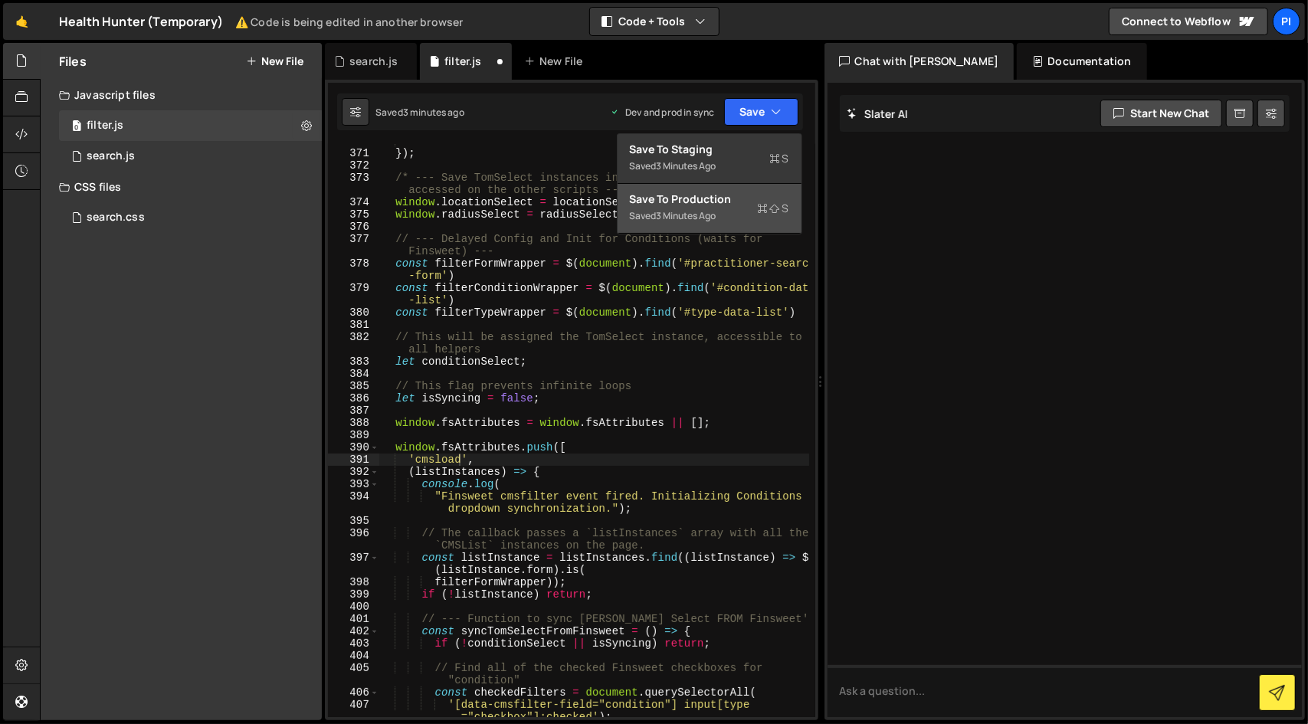
click at [732, 197] on div "Save to Production S" at bounding box center [709, 199] width 159 height 15
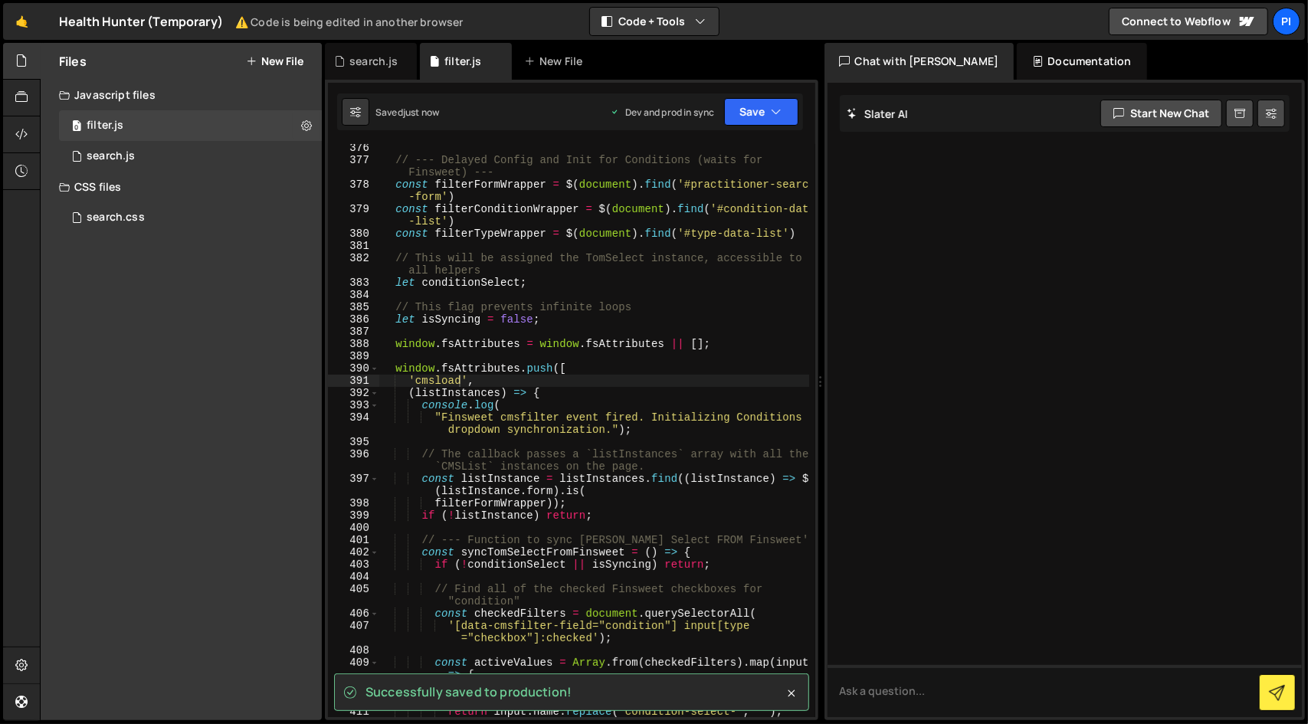
scroll to position [5646, 0]
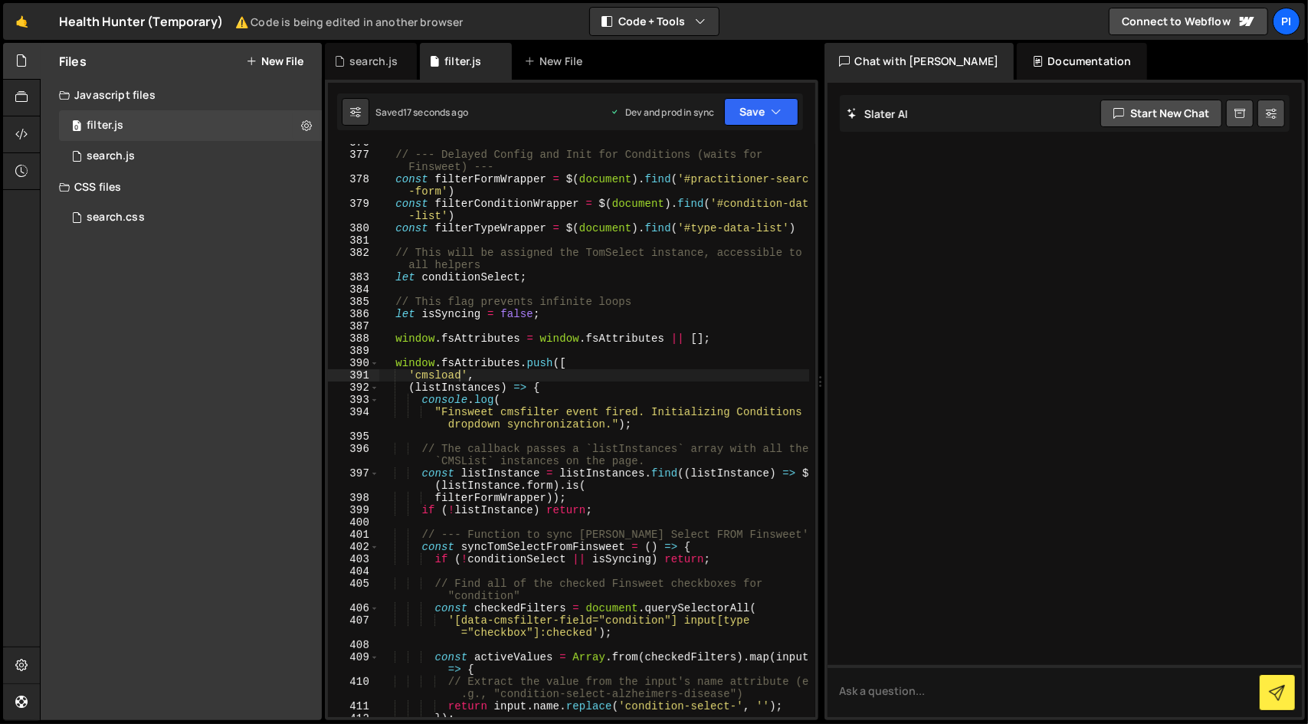
click at [447, 375] on div "// --- Delayed Config and Init for Conditions (waits for Finsweet) --- const fi…" at bounding box center [594, 435] width 430 height 598
type textarea "'cmsfilter',"
click at [642, 357] on div "// --- Delayed Config and Init for Conditions (waits for Finsweet) --- const fi…" at bounding box center [594, 435] width 430 height 598
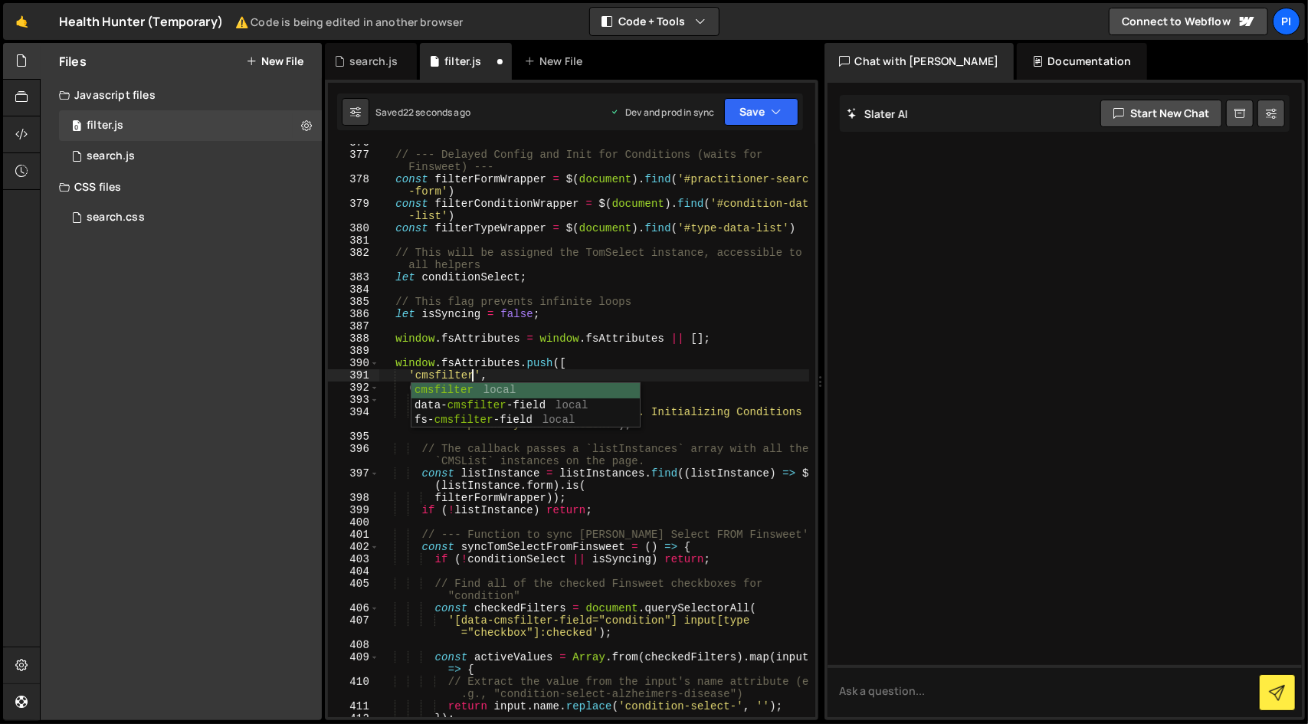
scroll to position [0, 0]
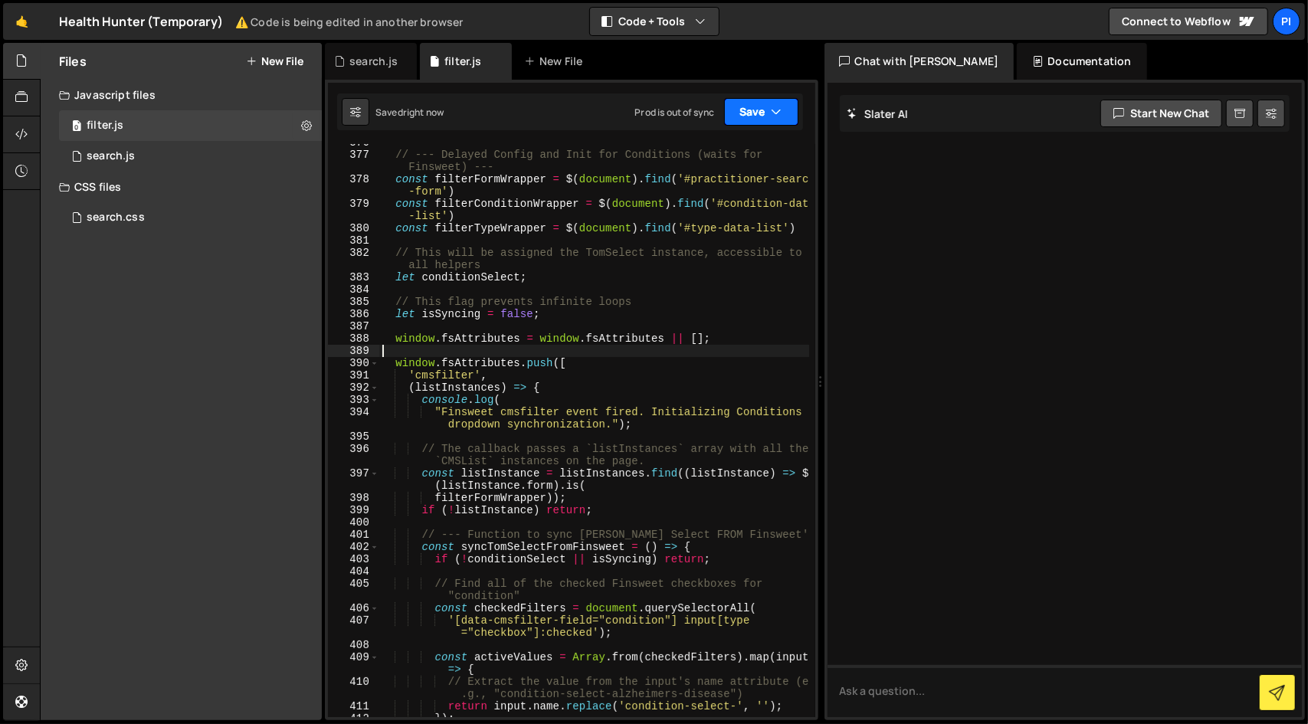
click at [778, 108] on icon "button" at bounding box center [777, 111] width 11 height 15
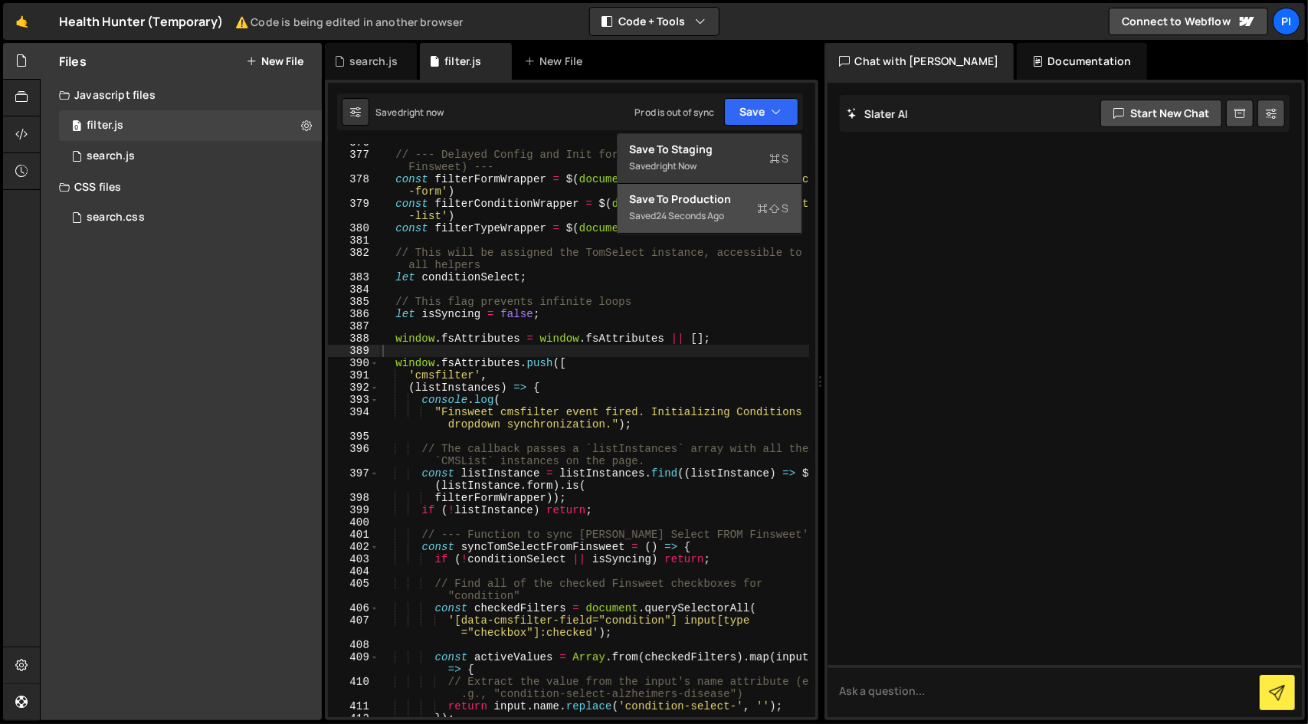
click at [734, 205] on div "Save to Production S" at bounding box center [709, 199] width 159 height 15
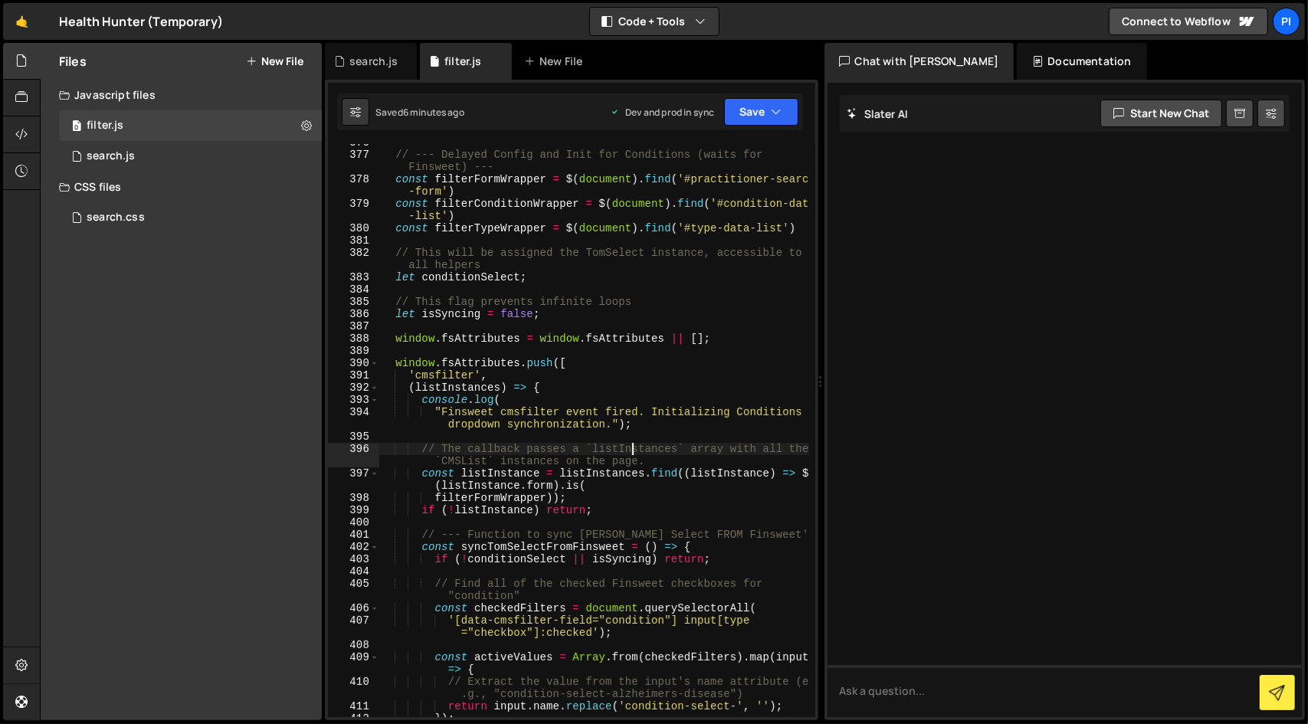
click at [634, 445] on div "// --- Delayed Config and Init for Conditions (waits for Finsweet) --- const fi…" at bounding box center [594, 435] width 430 height 598
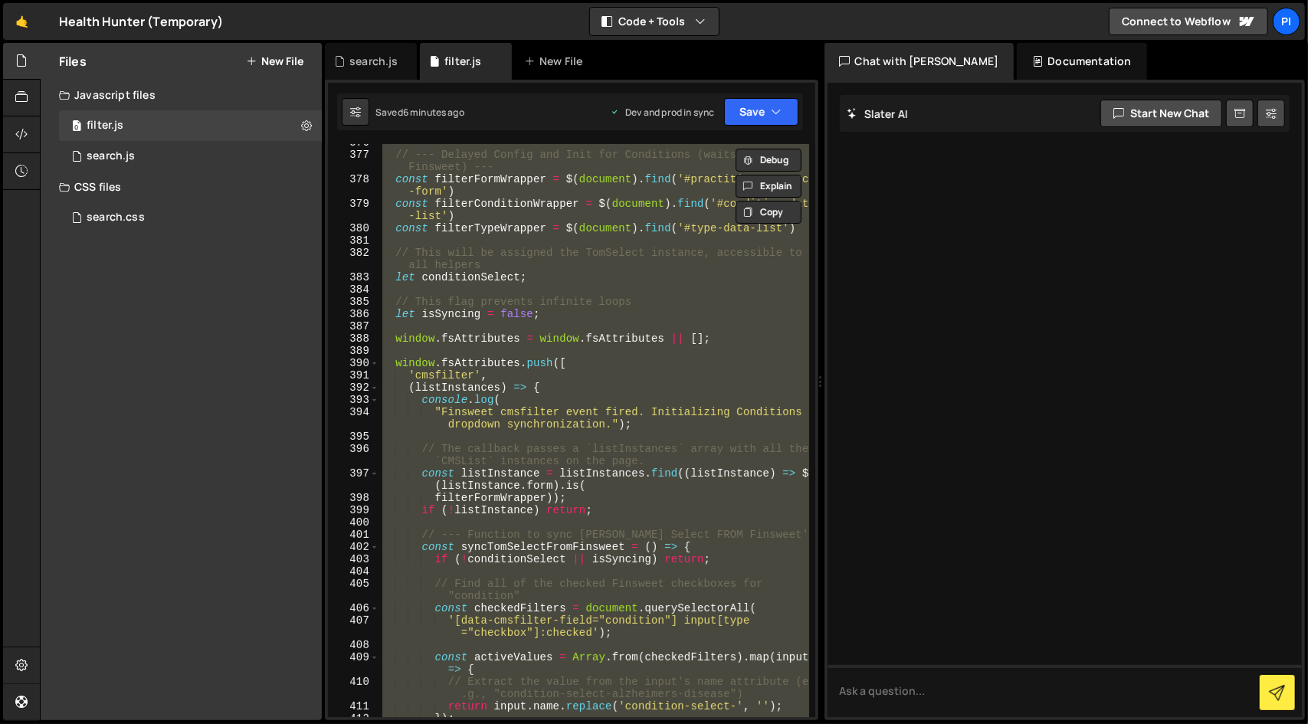
paste textarea
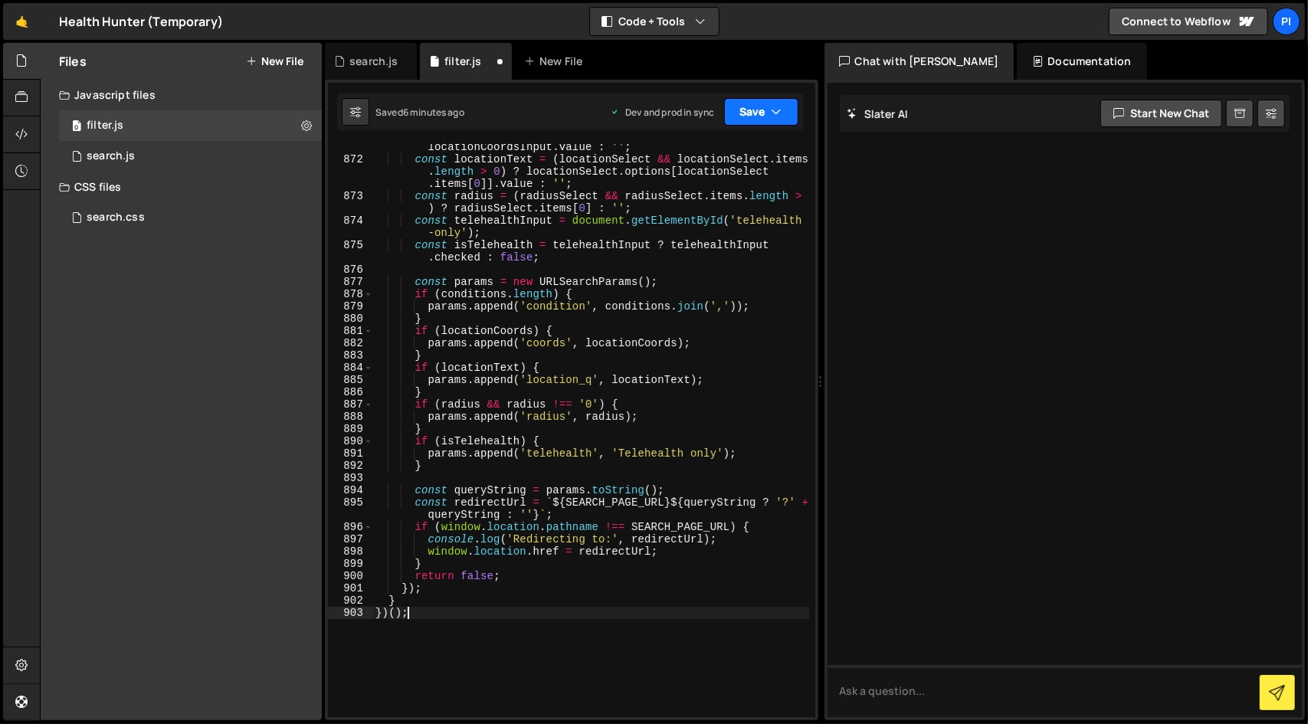
click at [768, 114] on button "Save" at bounding box center [761, 112] width 74 height 28
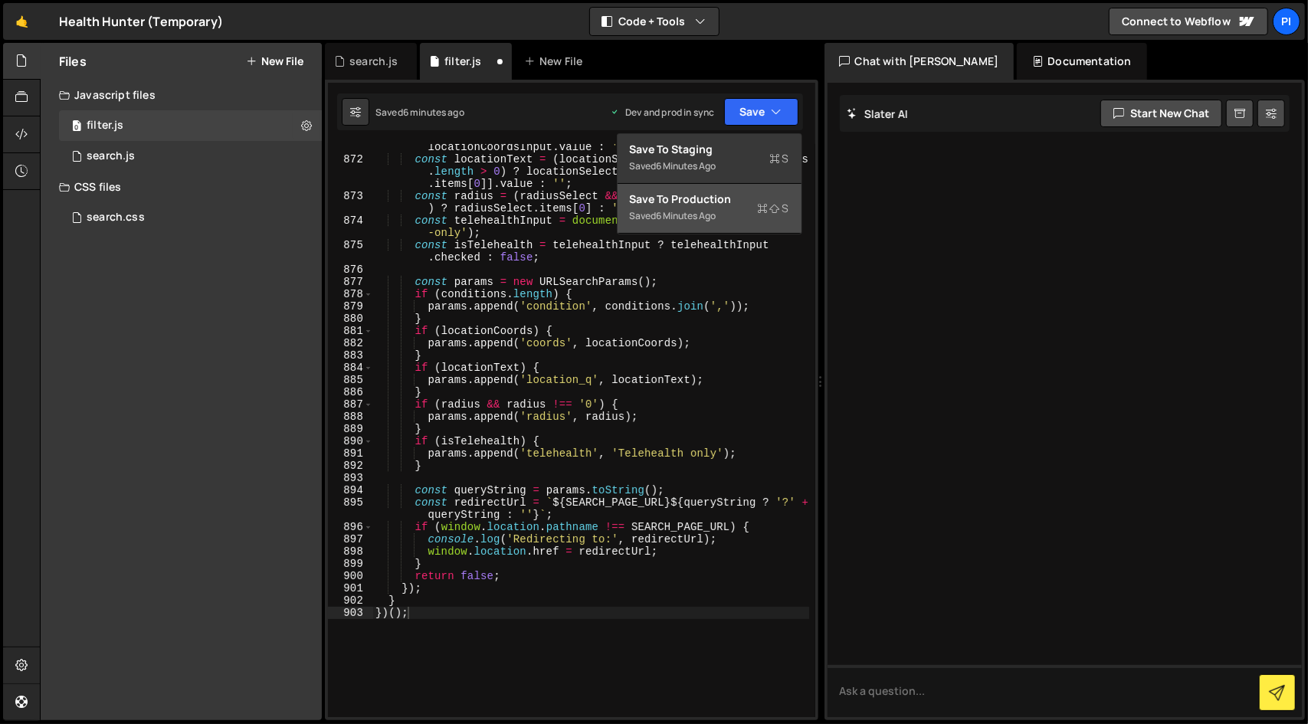
click at [712, 209] on div "6 minutes ago" at bounding box center [687, 215] width 60 height 13
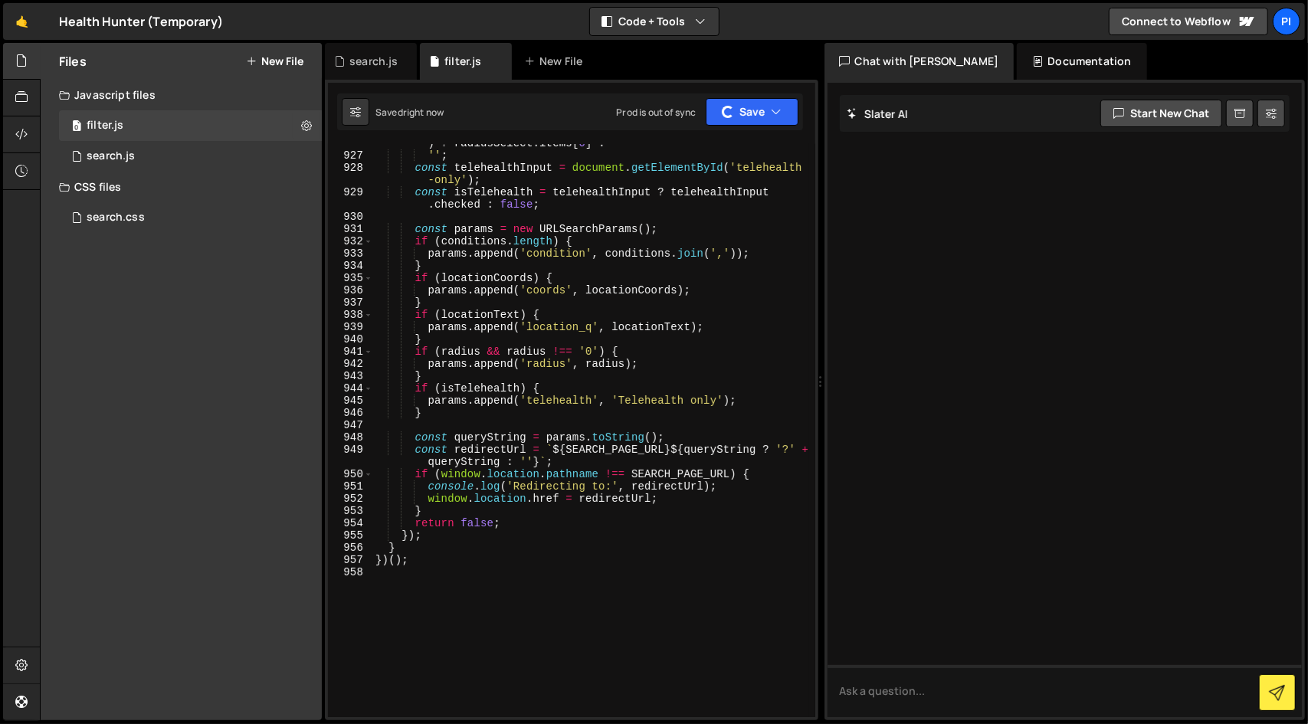
scroll to position [14031, 0]
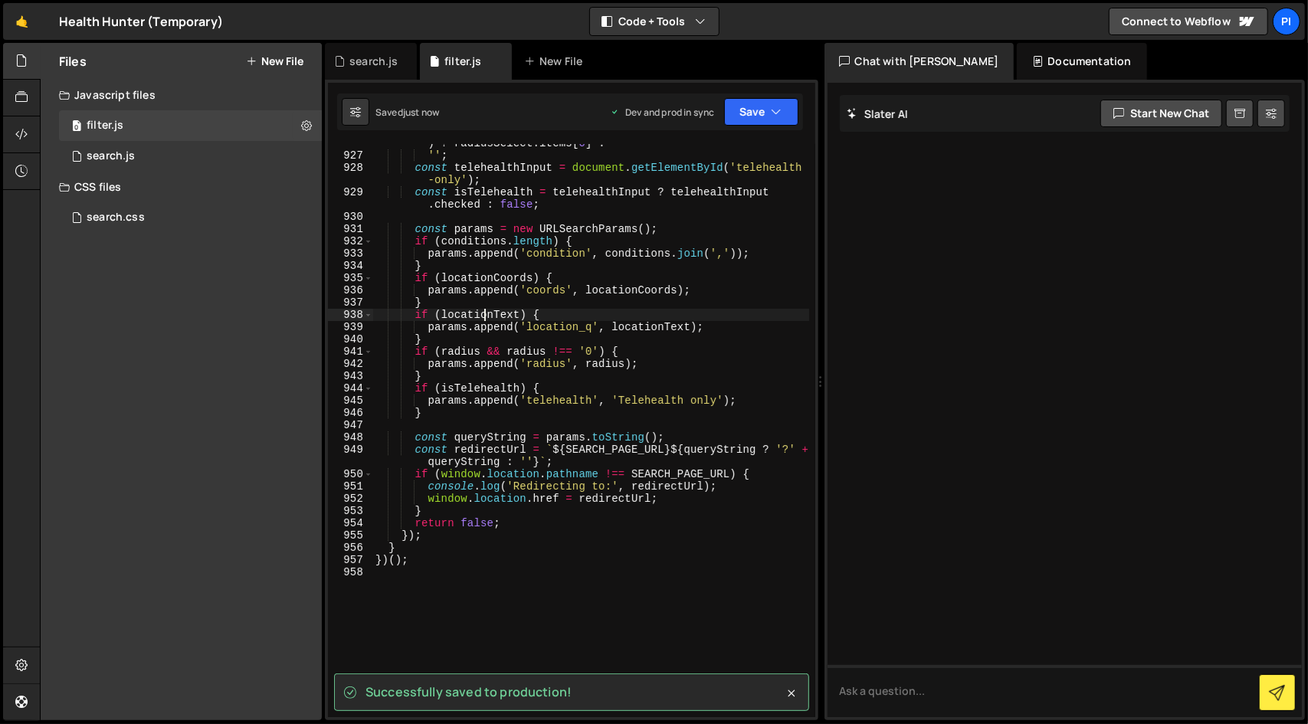
click at [482, 315] on div "const radius = ( radiusSelect && radiusSelect . items . length > 0 ) ? radiusSe…" at bounding box center [590, 430] width 437 height 610
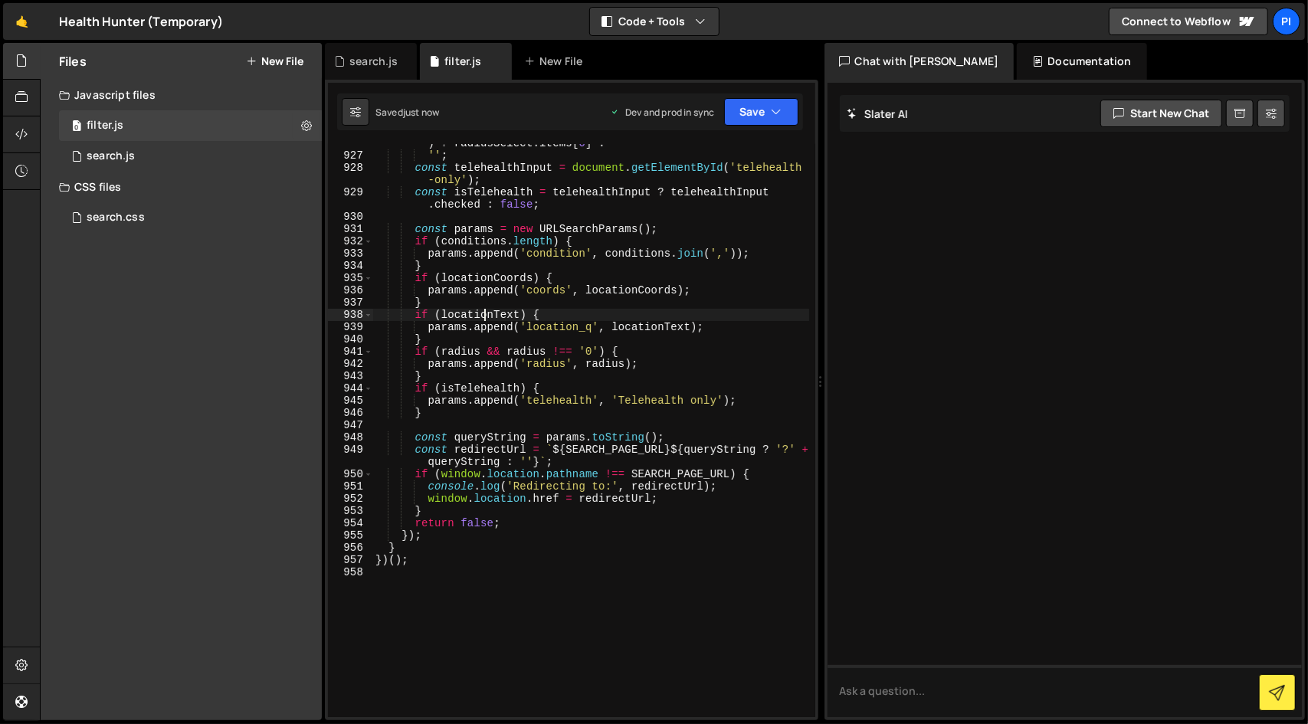
scroll to position [13854, 0]
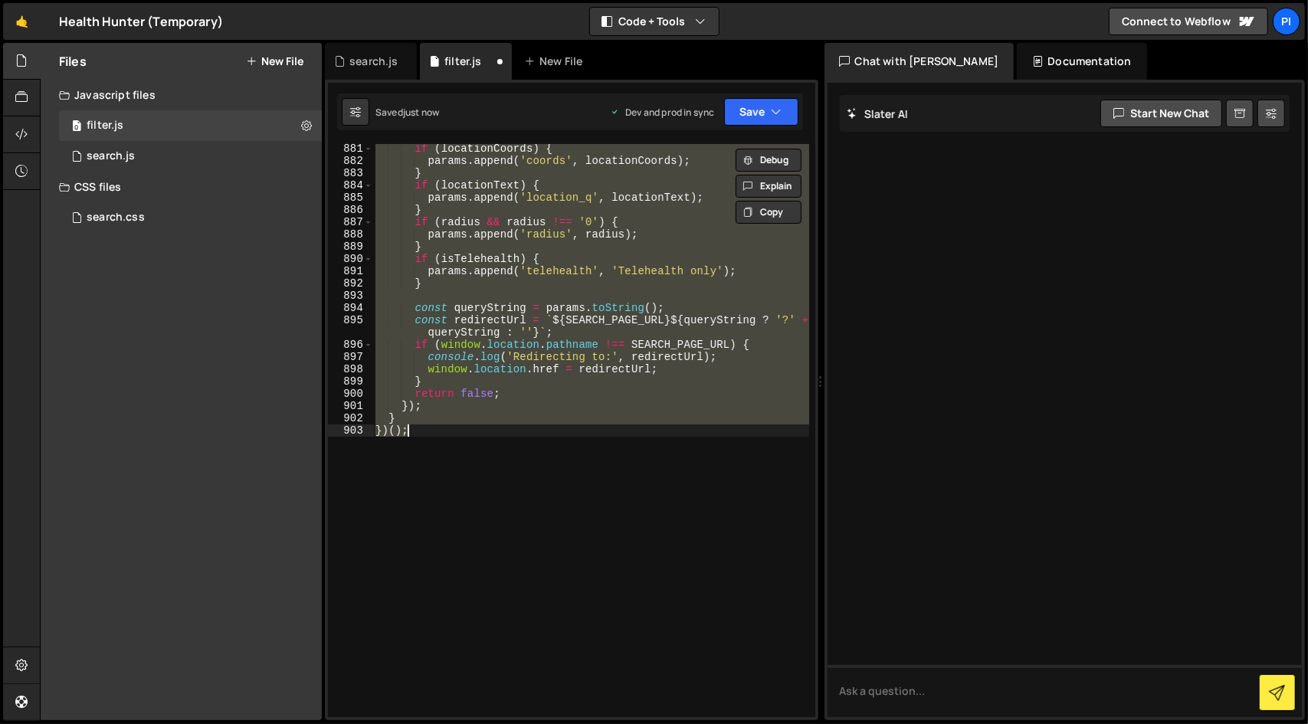
type textarea "})();"
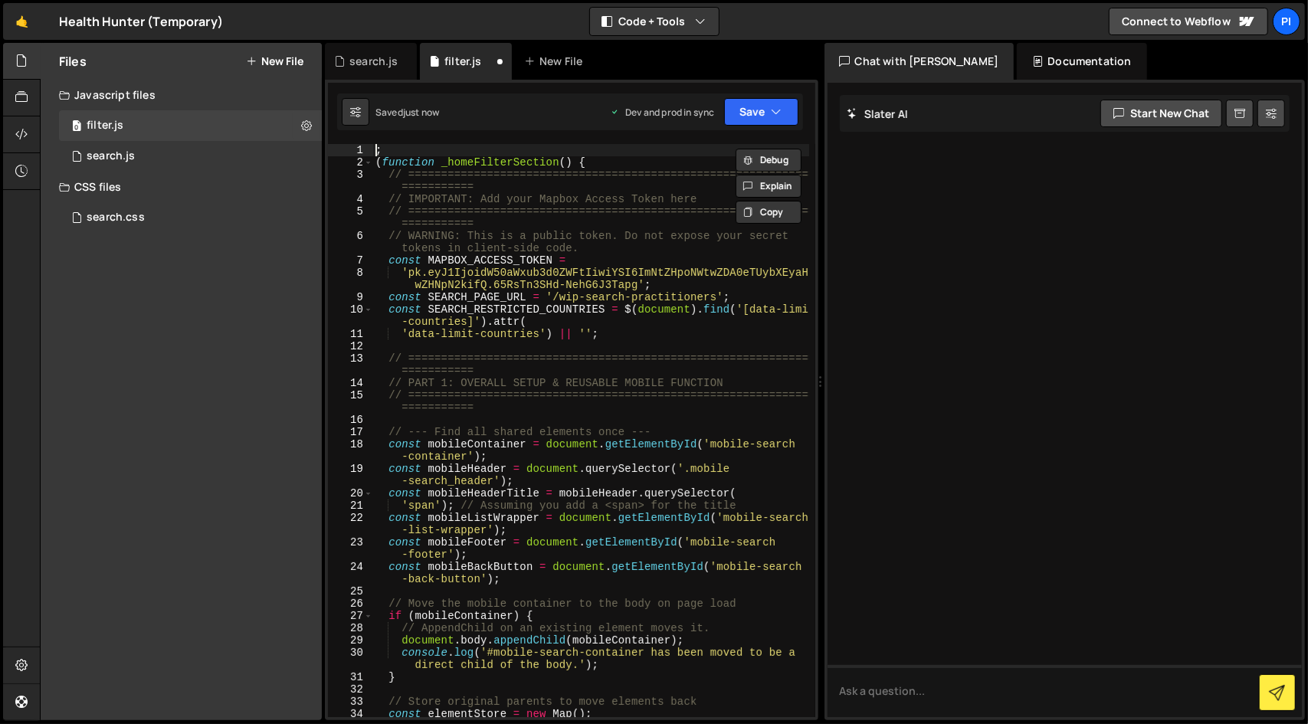
scroll to position [0, 0]
click at [657, 318] on div "; ( function _homeFilterSection ( ) { // ======================================…" at bounding box center [590, 443] width 437 height 598
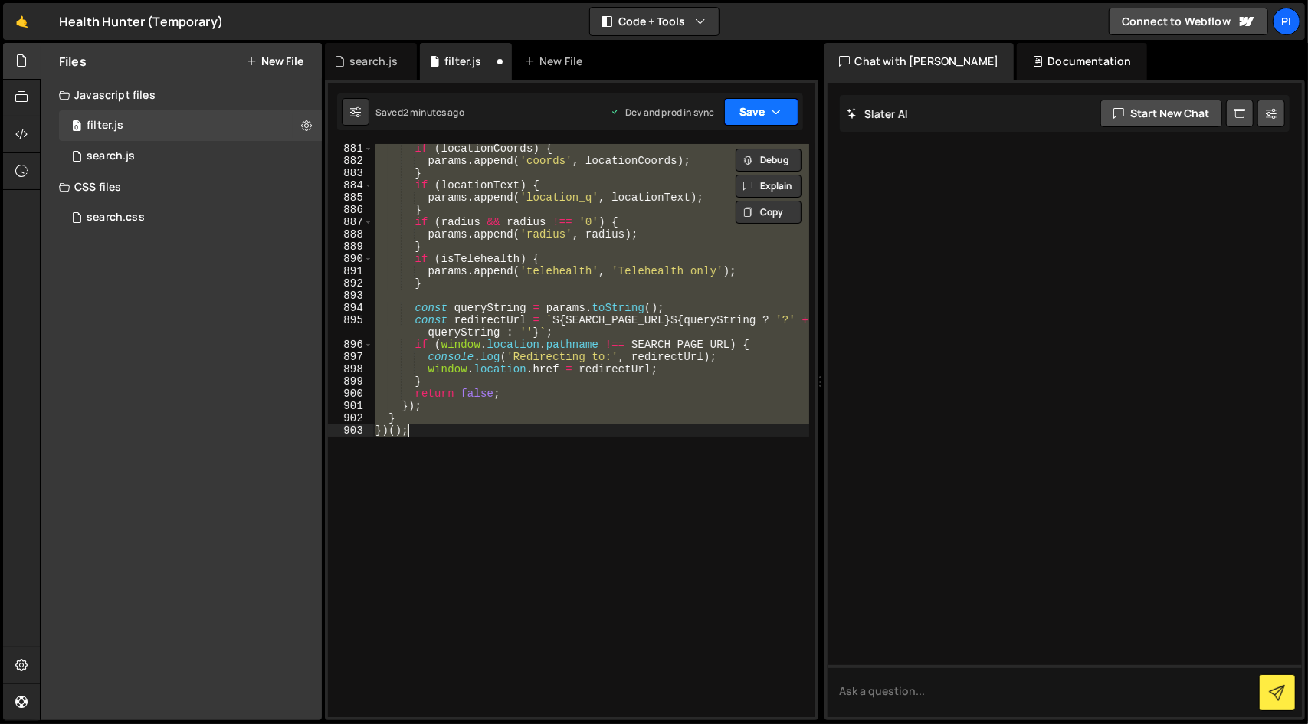
click at [748, 113] on button "Save" at bounding box center [761, 112] width 74 height 28
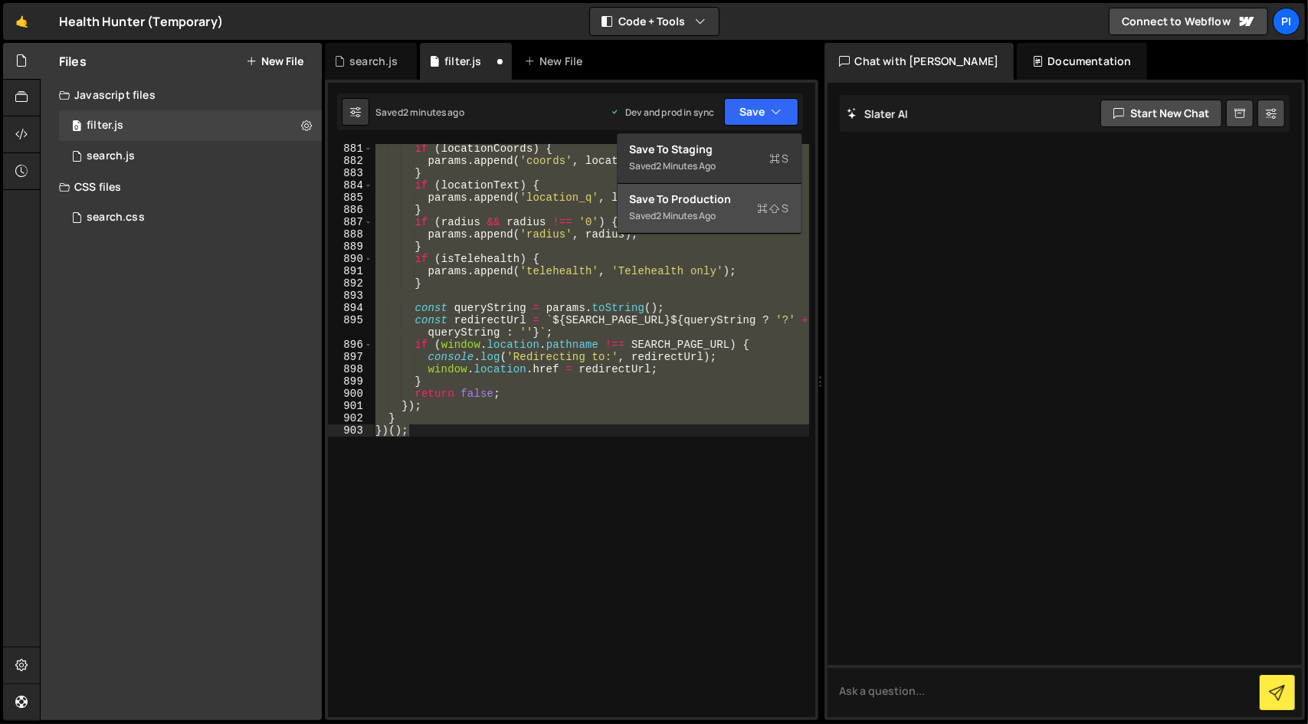
click at [720, 211] on div "Saved 2 minutes ago" at bounding box center [709, 216] width 159 height 18
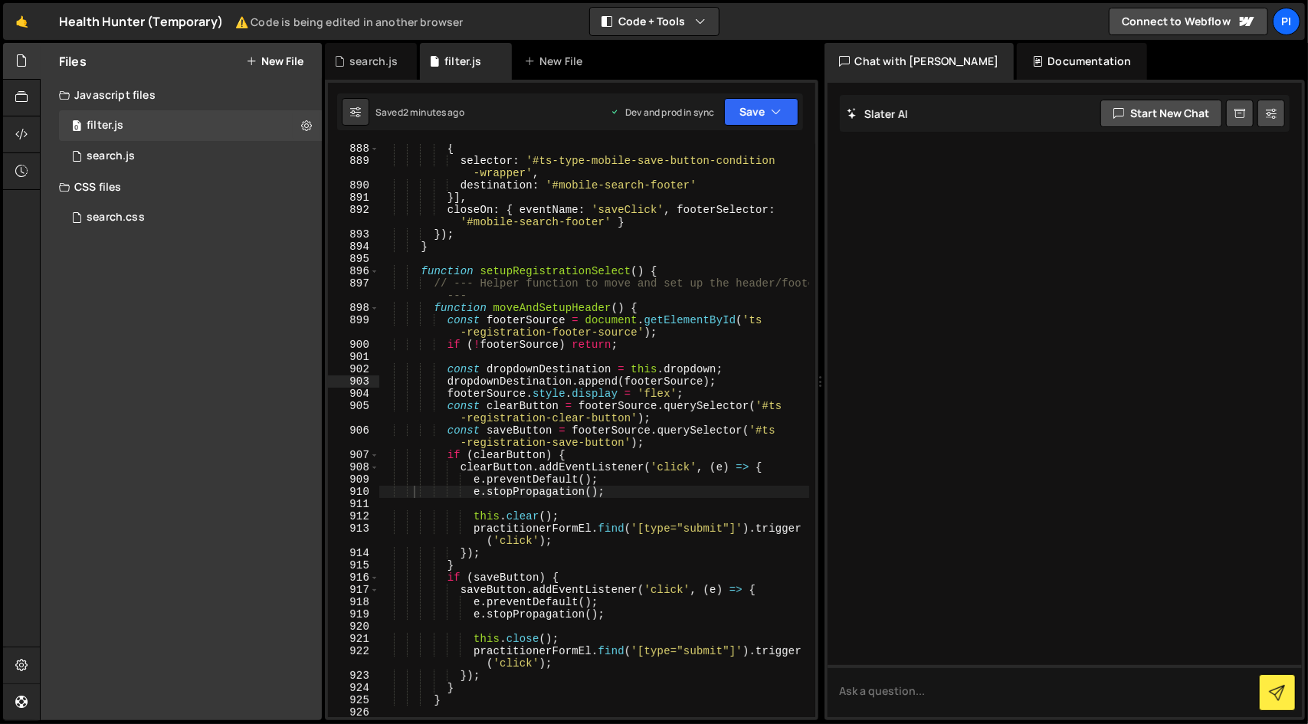
scroll to position [13278, 0]
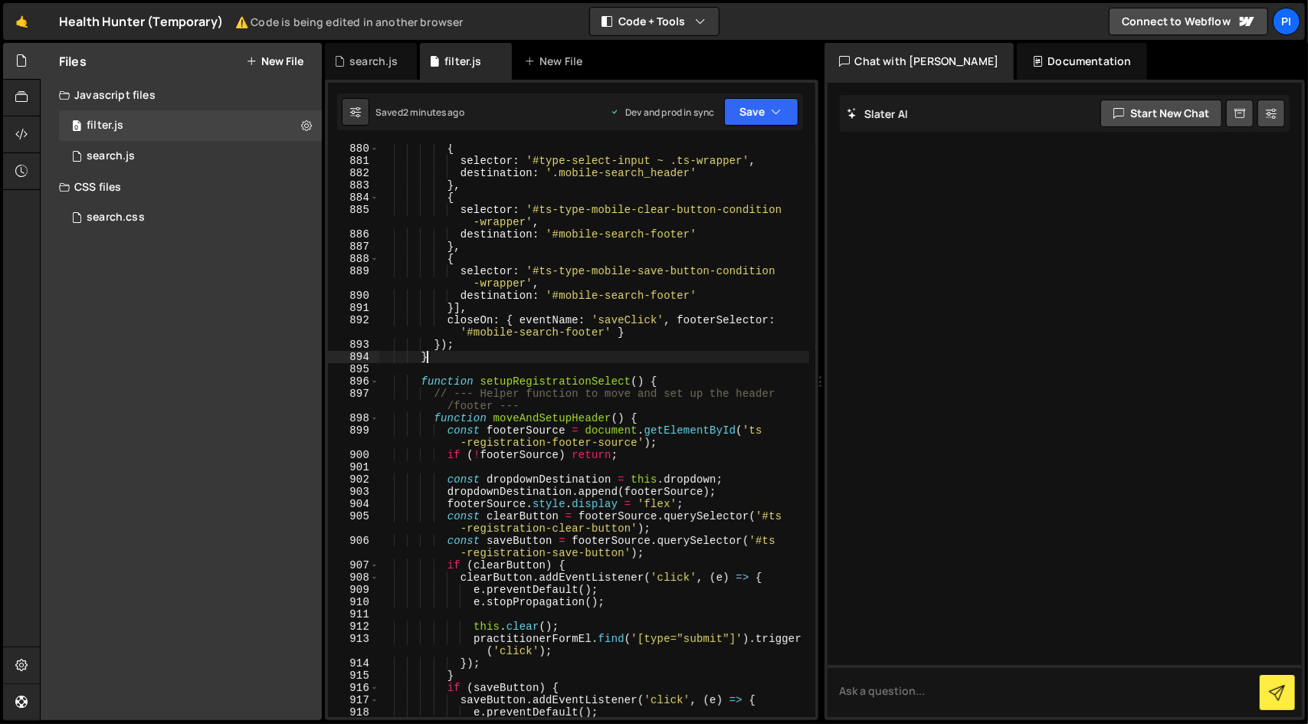
click at [639, 360] on div "{ selector : '#type-select-input ~ .ts-wrapper' , destination : '.mobile-search…" at bounding box center [594, 442] width 431 height 598
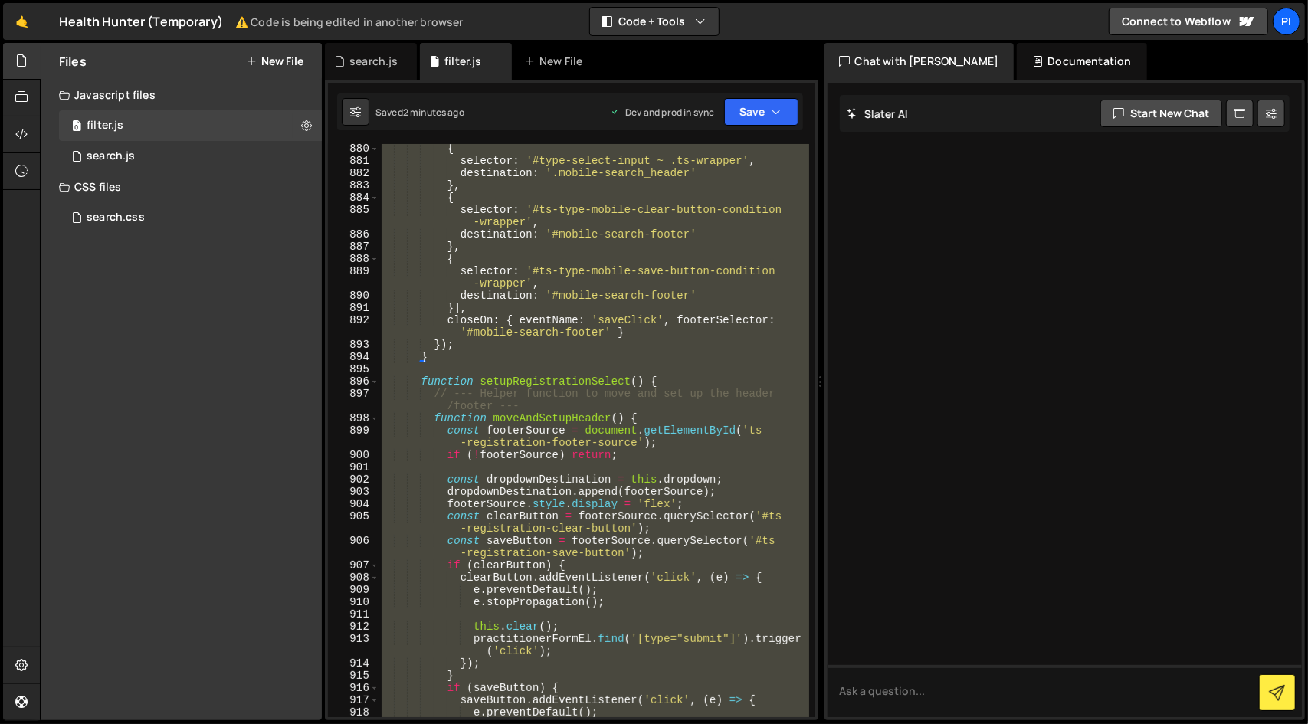
paste textarea
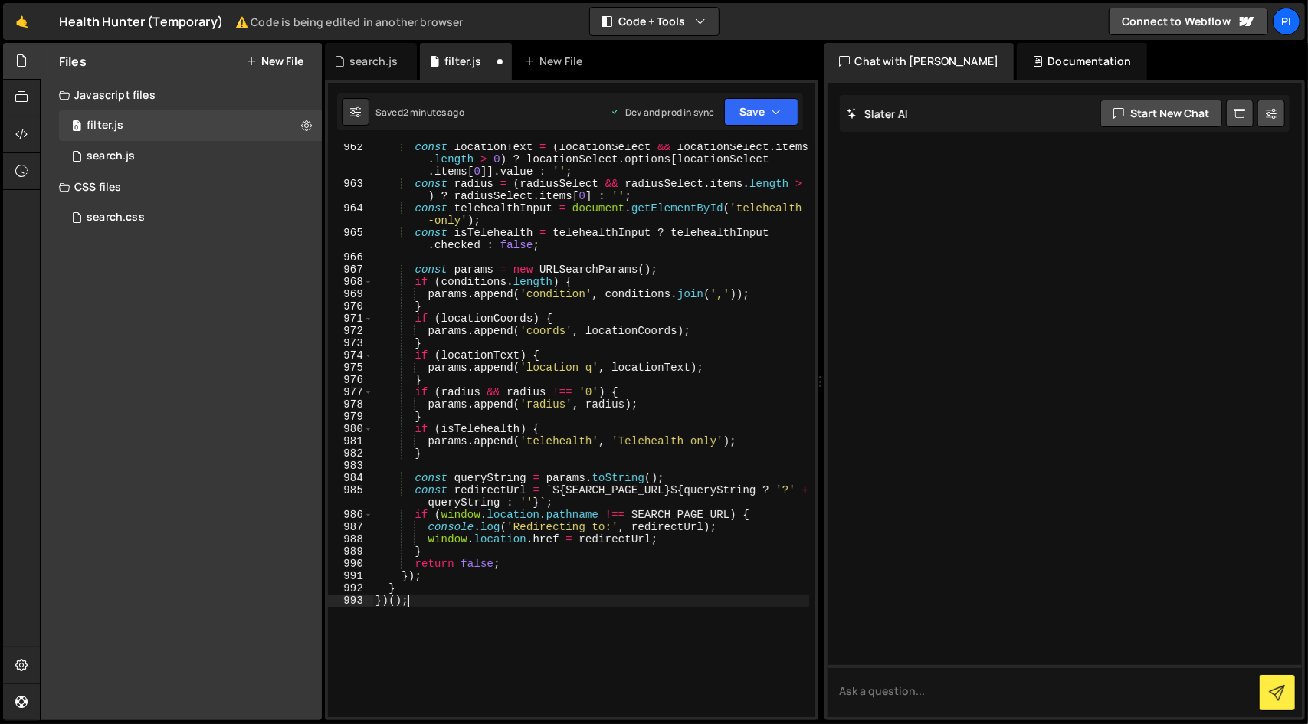
scroll to position [15057, 0]
click at [759, 128] on div "Saved 2 minutes ago Dev and prod in sync Upgrade to Edit Save Save to Staging S…" at bounding box center [570, 111] width 466 height 37
click at [762, 119] on button "Save" at bounding box center [761, 112] width 74 height 28
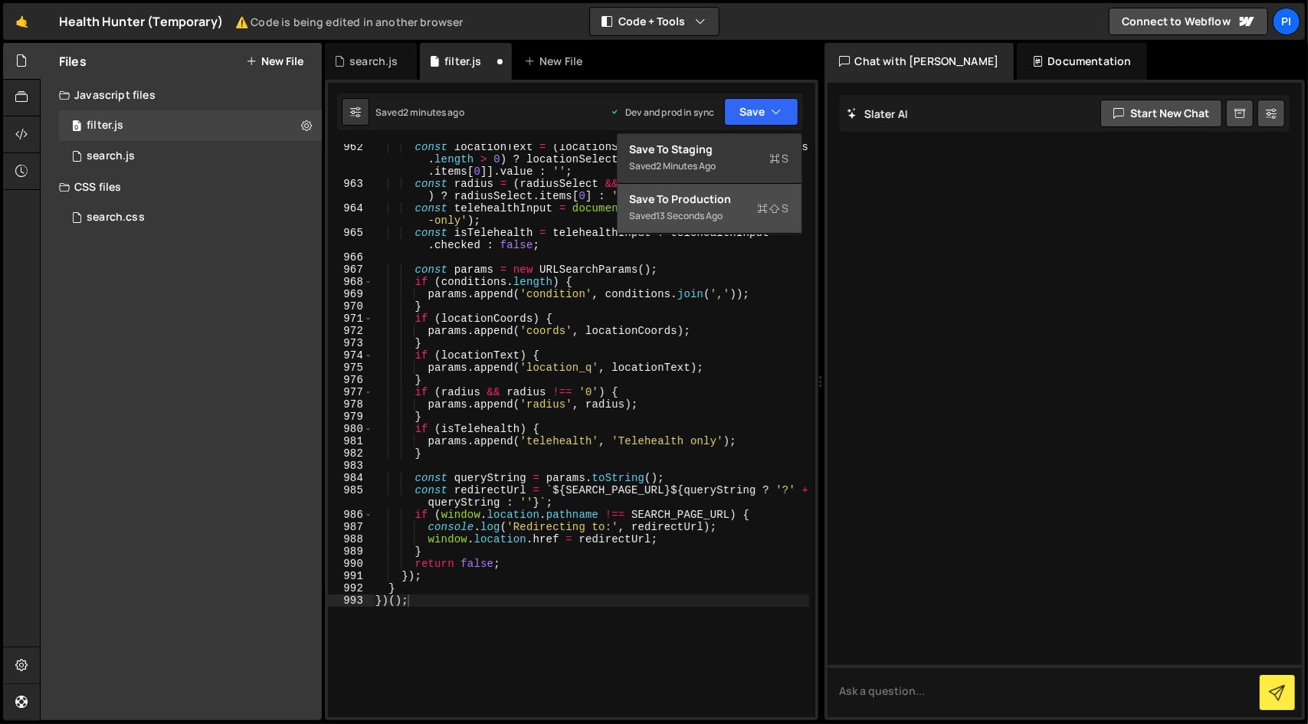
click at [749, 221] on div "Saved 13 seconds ago" at bounding box center [709, 216] width 159 height 18
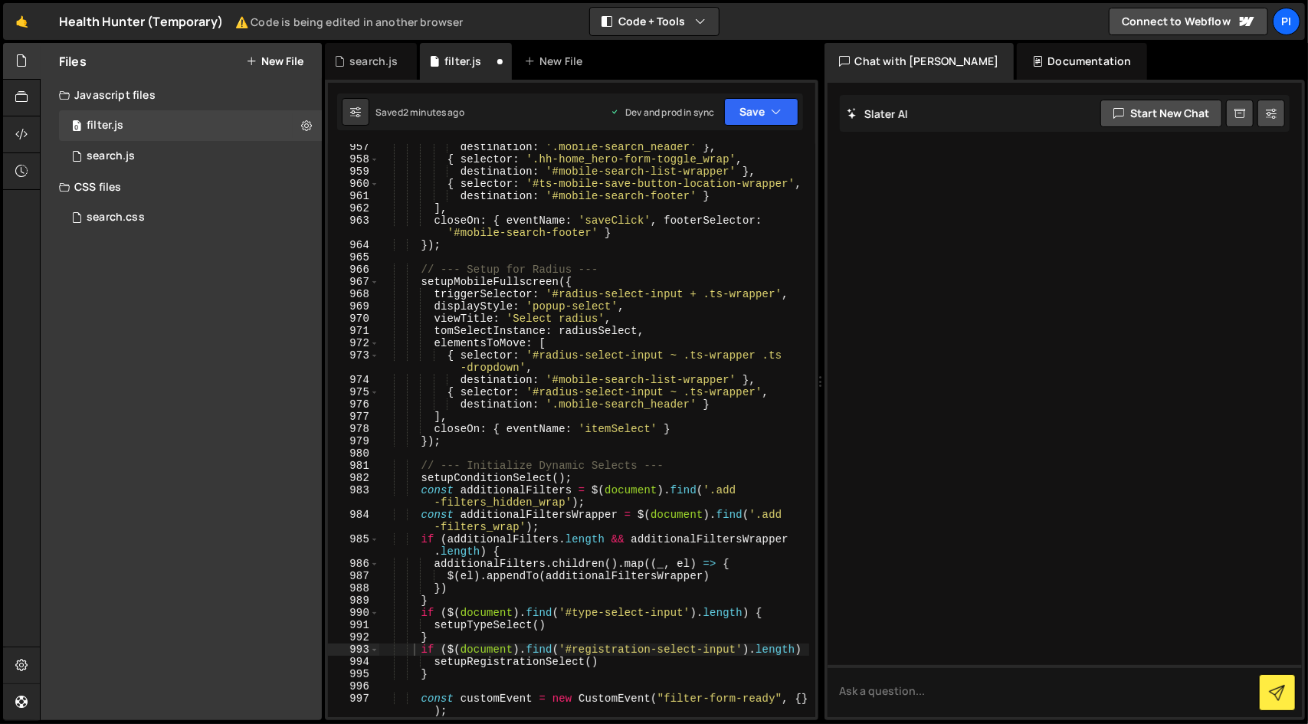
scroll to position [14653, 0]
click at [645, 331] on div "destination : '.mobile-search_header' } , { selector : '.hh-home_hero-form-togg…" at bounding box center [594, 440] width 431 height 598
type textarea "})();"
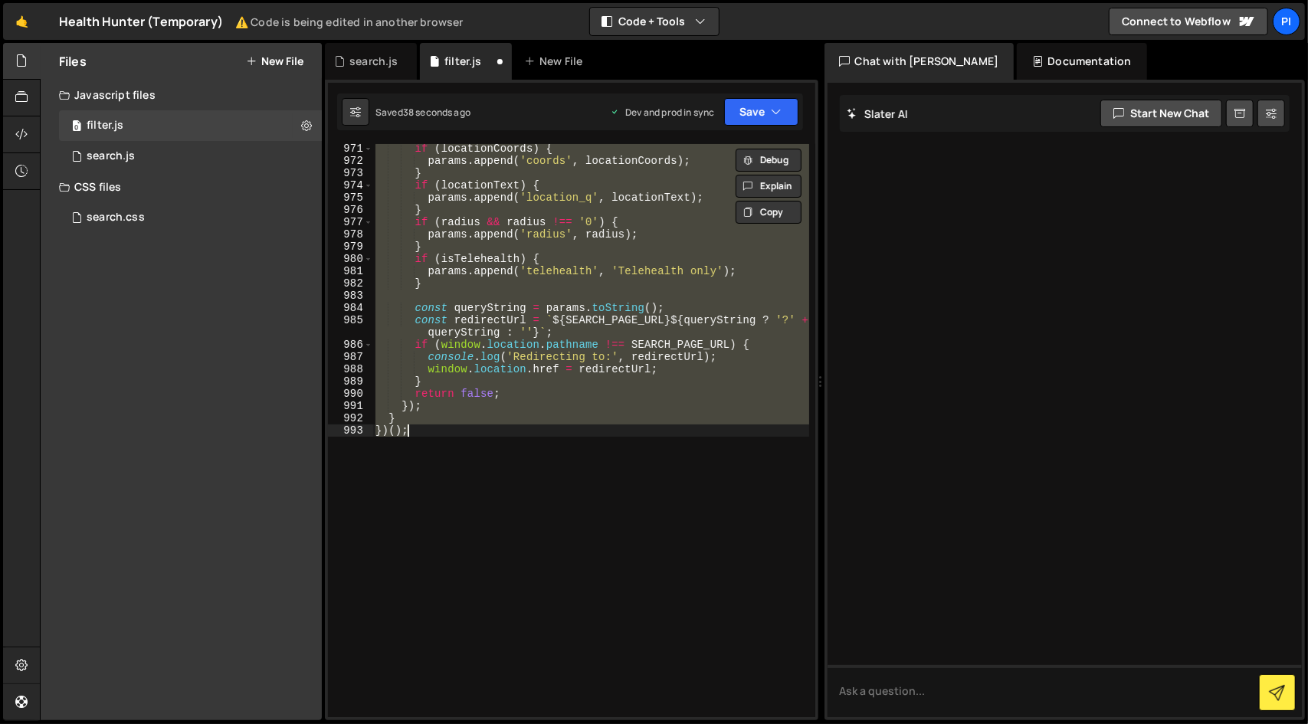
scroll to position [18476, 0]
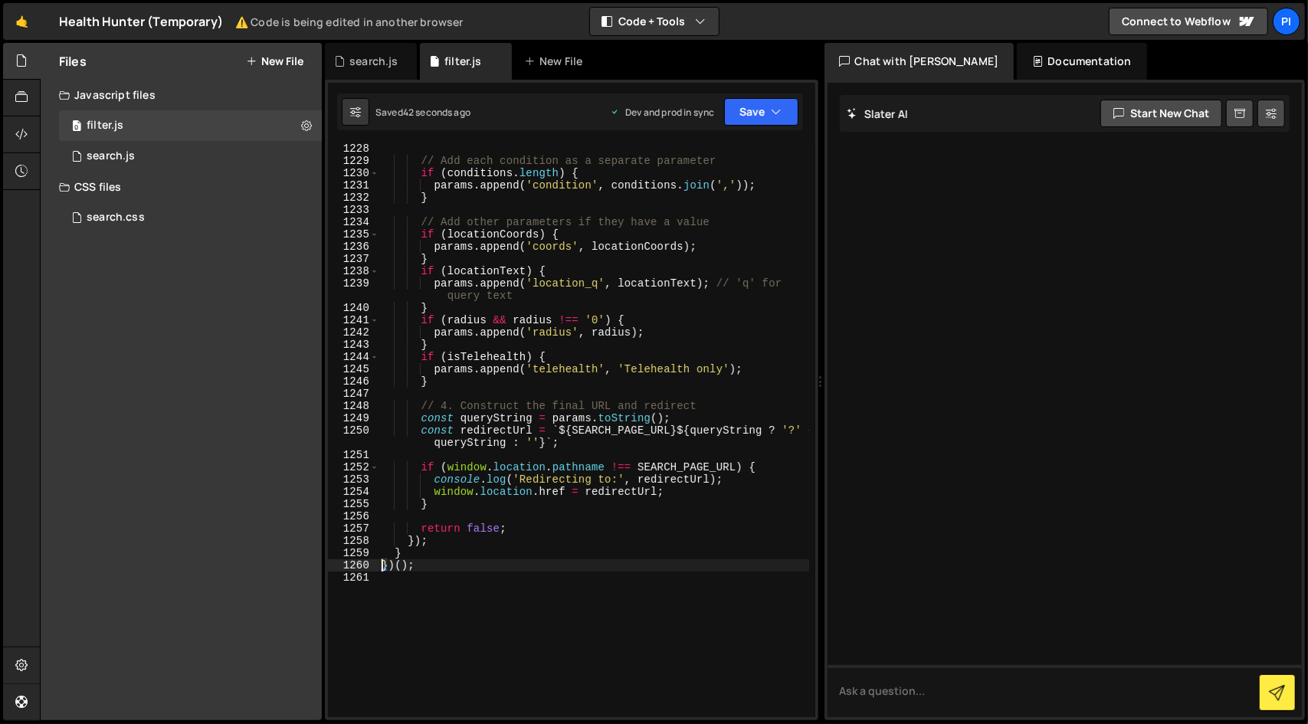
type textarea "})();"
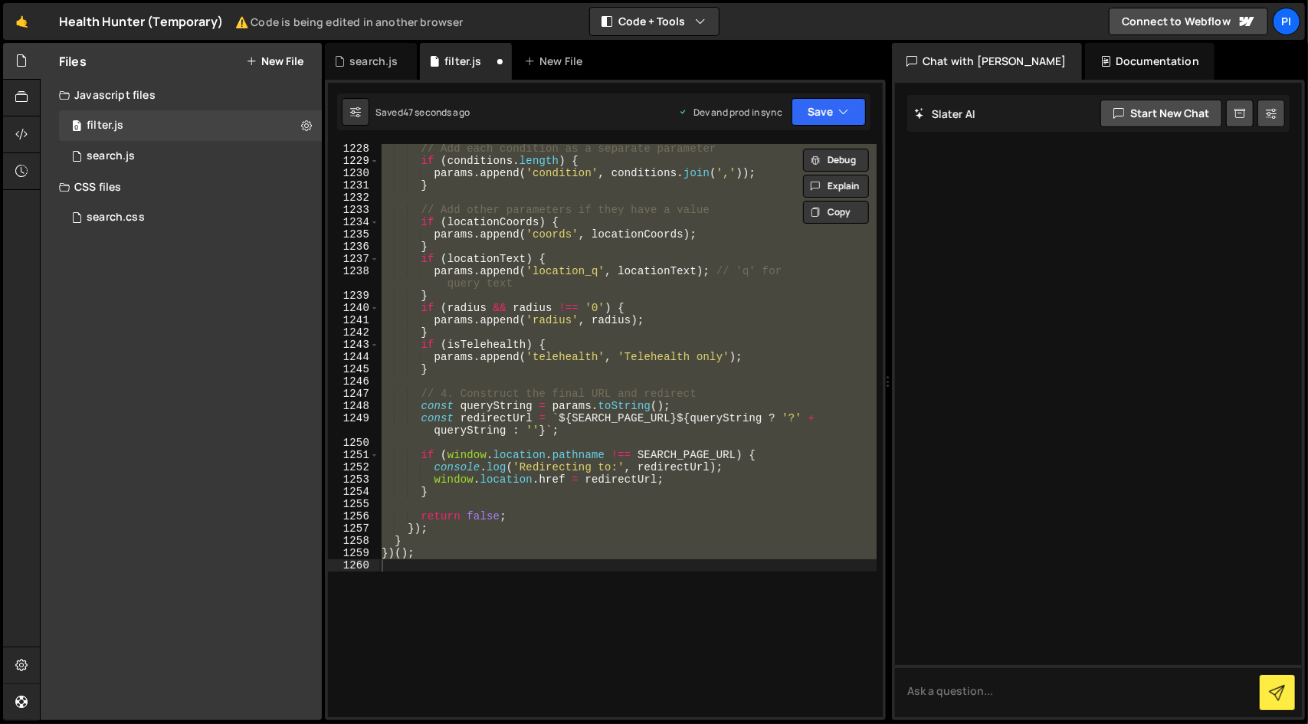
drag, startPoint x: 823, startPoint y: 392, endPoint x: 915, endPoint y: 387, distance: 92.1
click at [915, 387] on div "Files New File Javascript files 0 filter.js 0 0 search.js 0 CSS files search.cs…" at bounding box center [674, 382] width 1268 height 678
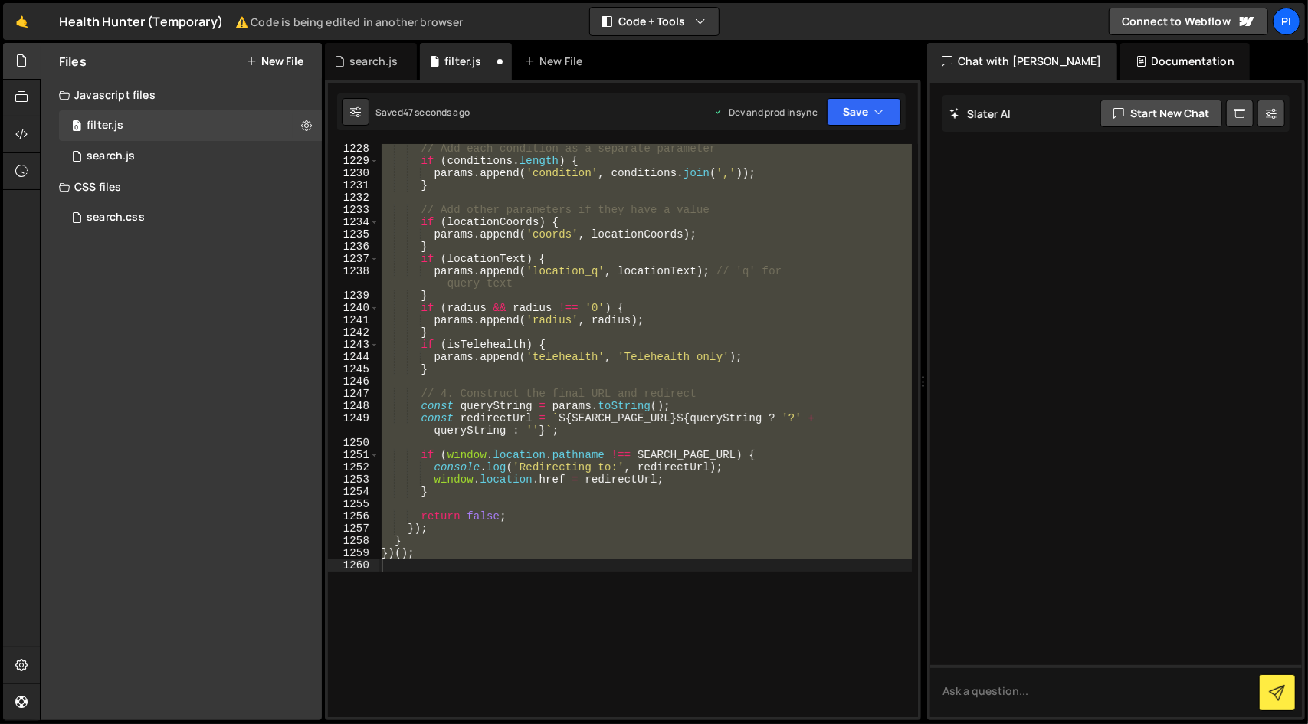
scroll to position [16490, 0]
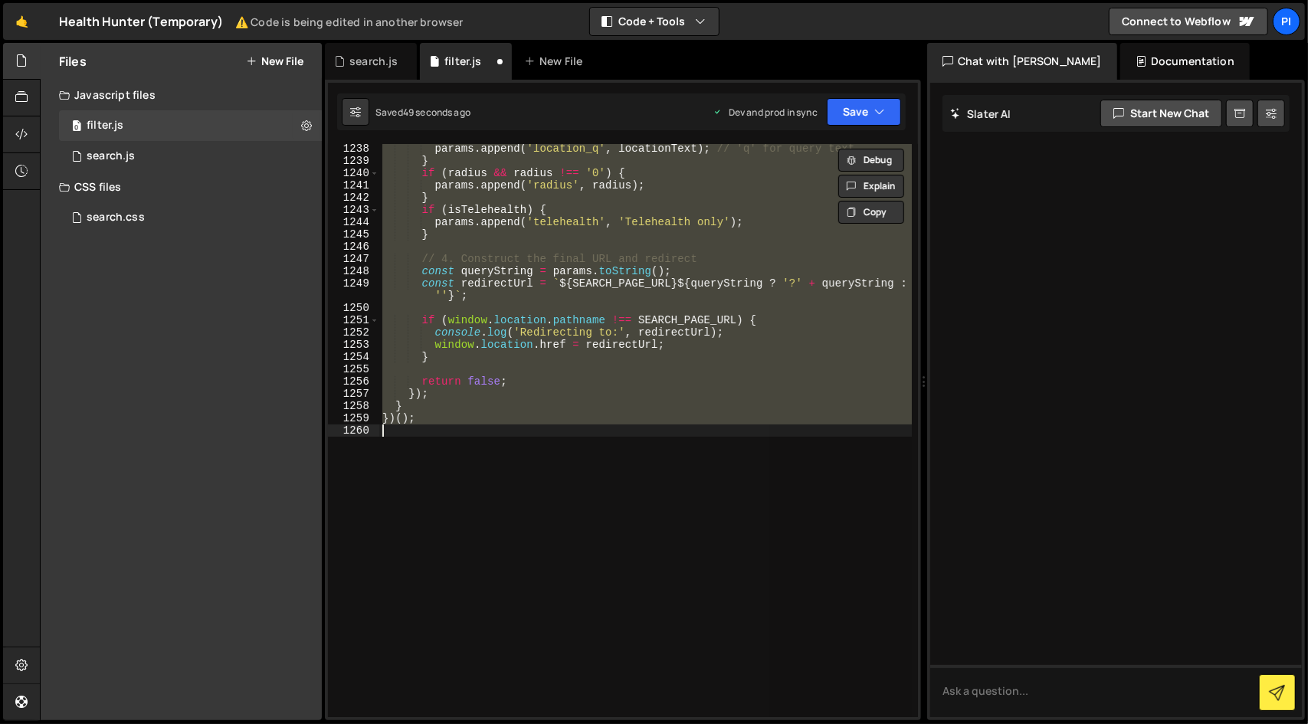
click at [773, 449] on div "params . append ( 'location_q' , locationText ) ; // 'q' for query text } if ( …" at bounding box center [645, 430] width 533 height 573
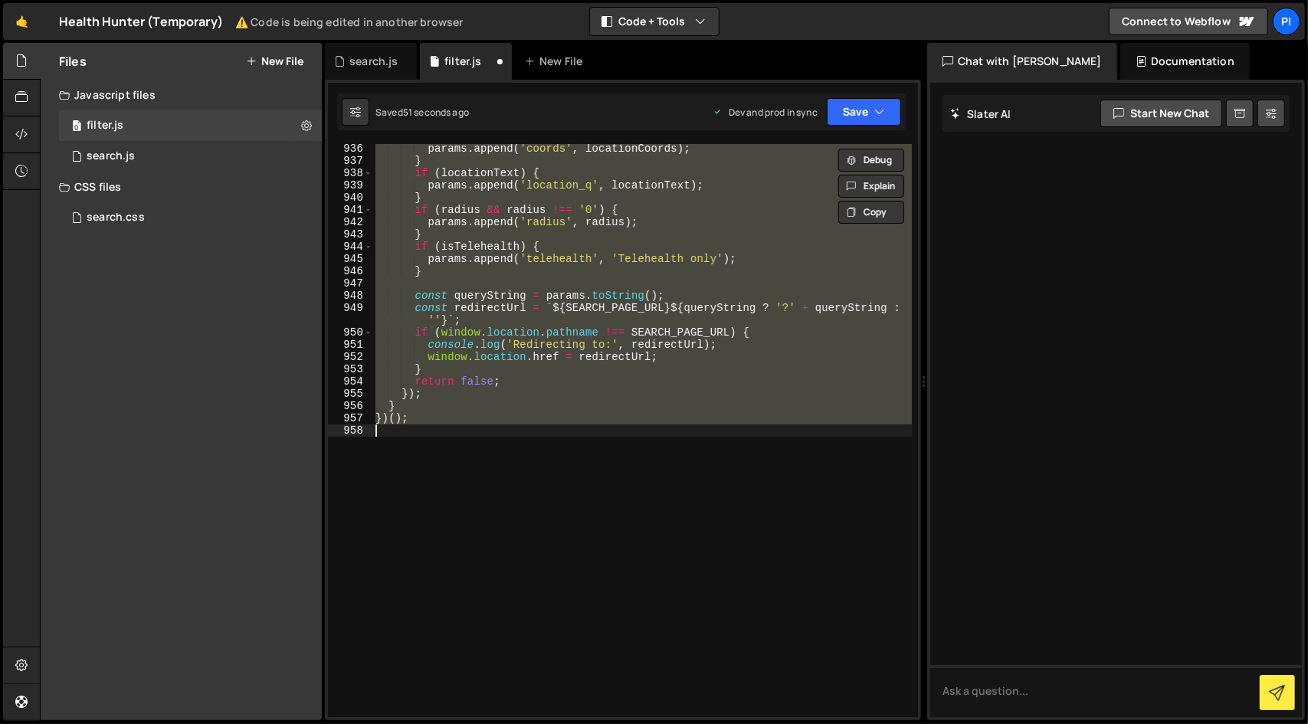
type textarea "} })();"
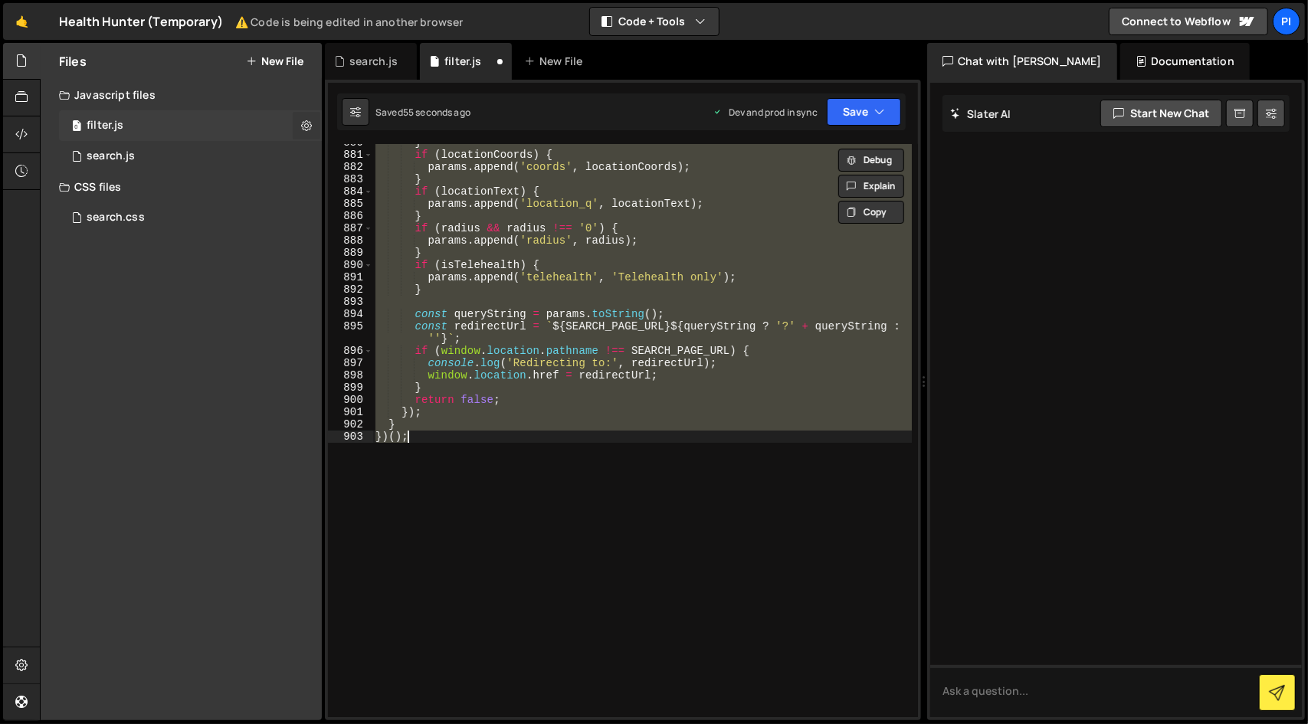
click at [303, 123] on icon at bounding box center [306, 125] width 11 height 15
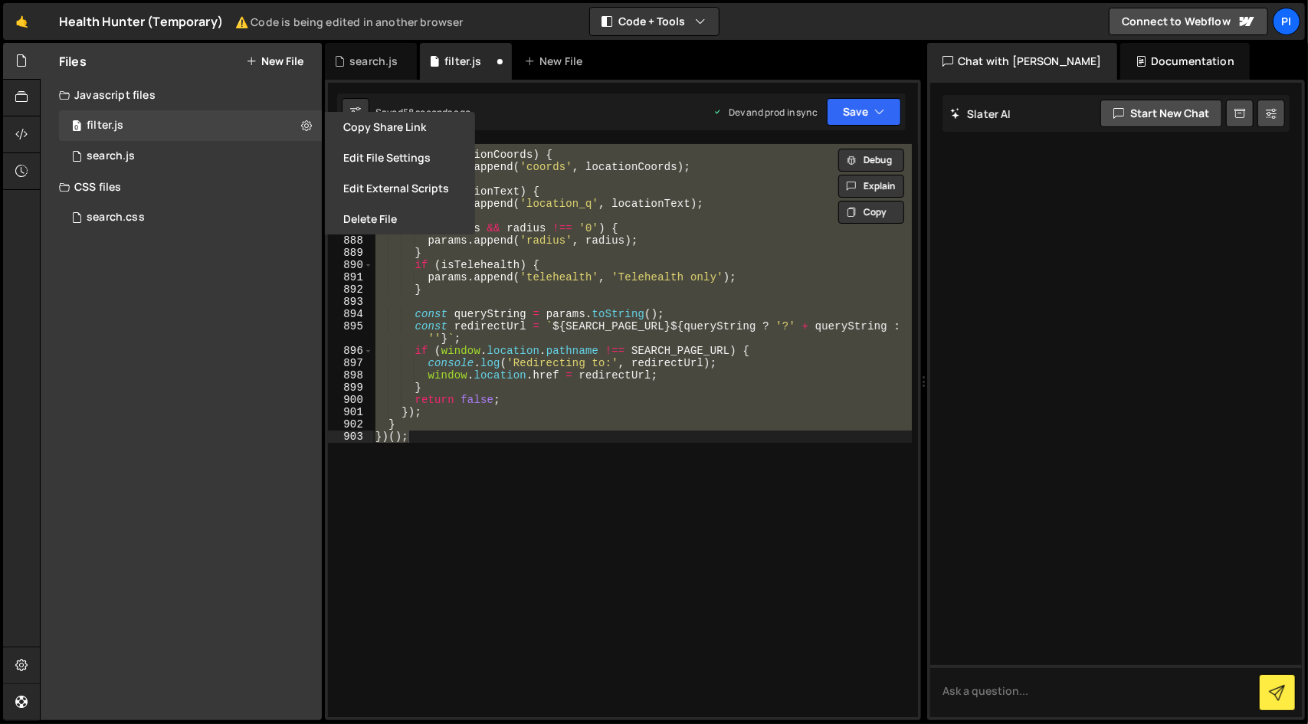
click at [275, 67] on button "New File" at bounding box center [274, 61] width 57 height 12
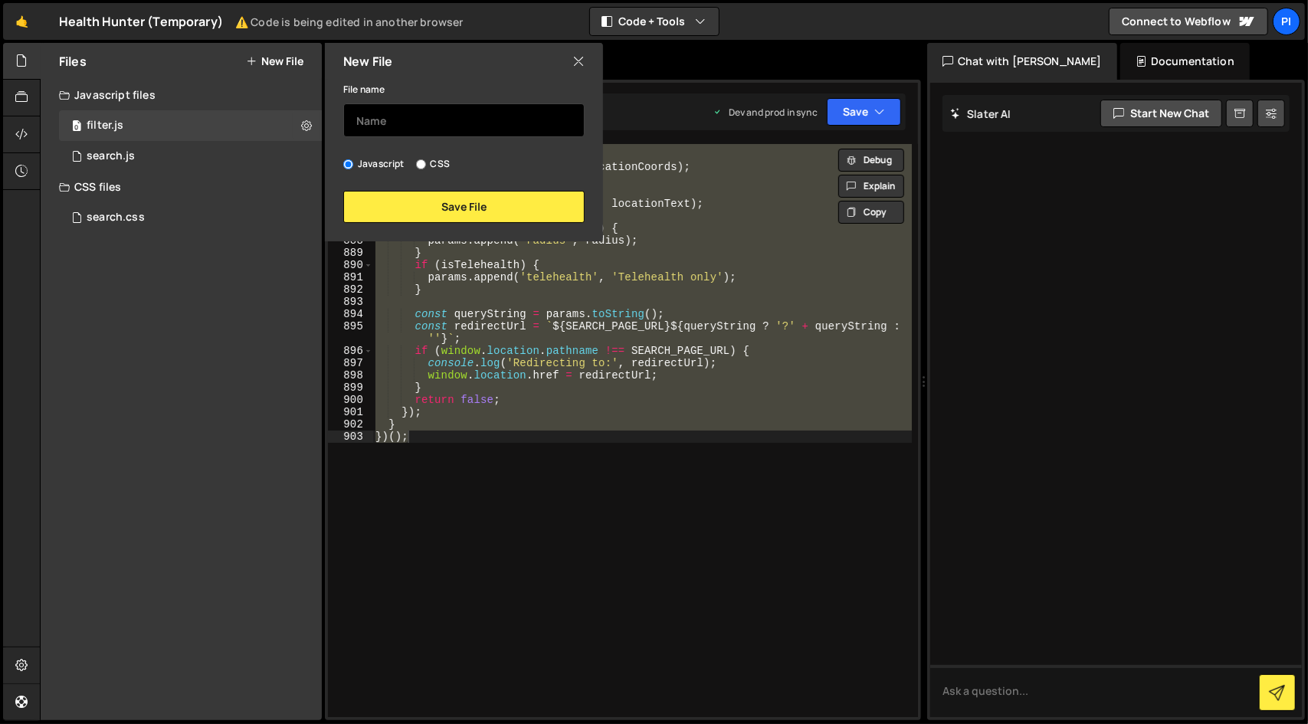
click at [375, 108] on input "text" at bounding box center [463, 120] width 241 height 34
type input "filters-old.js"
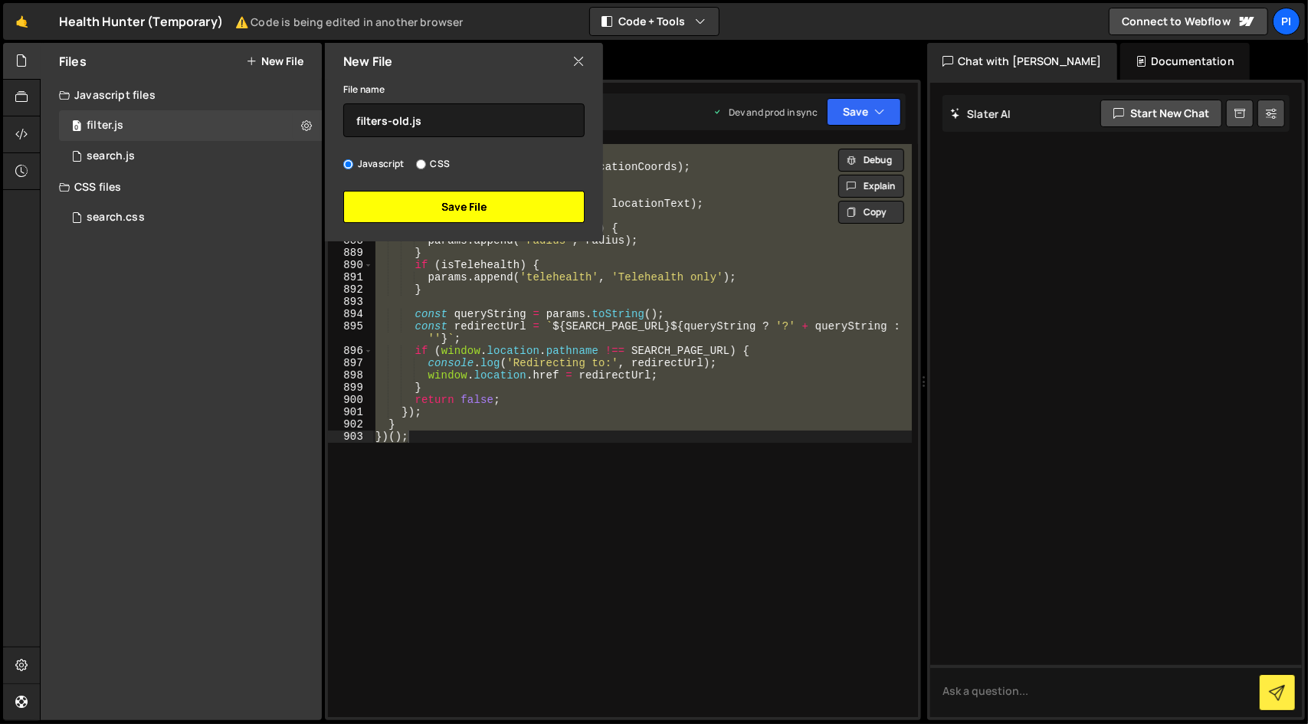
click at [414, 203] on button "Save File" at bounding box center [463, 207] width 241 height 32
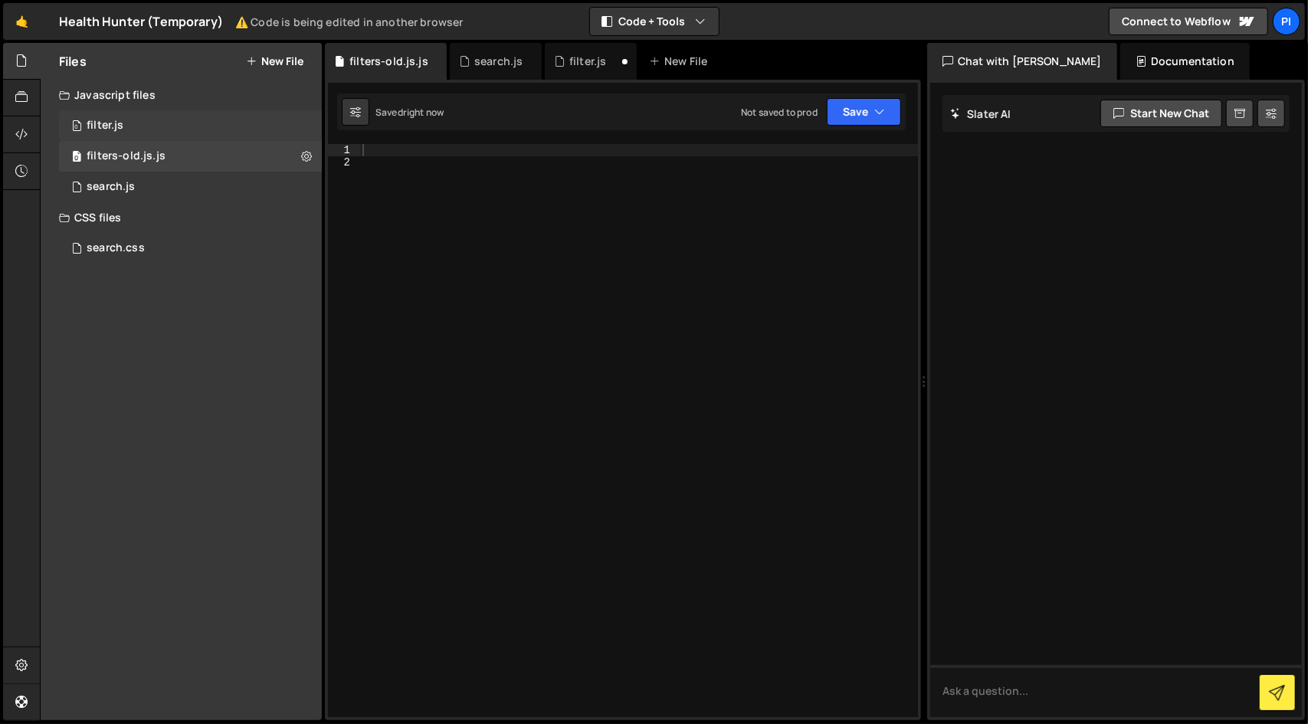
click at [264, 119] on div "0 filter.js 0" at bounding box center [190, 125] width 263 height 31
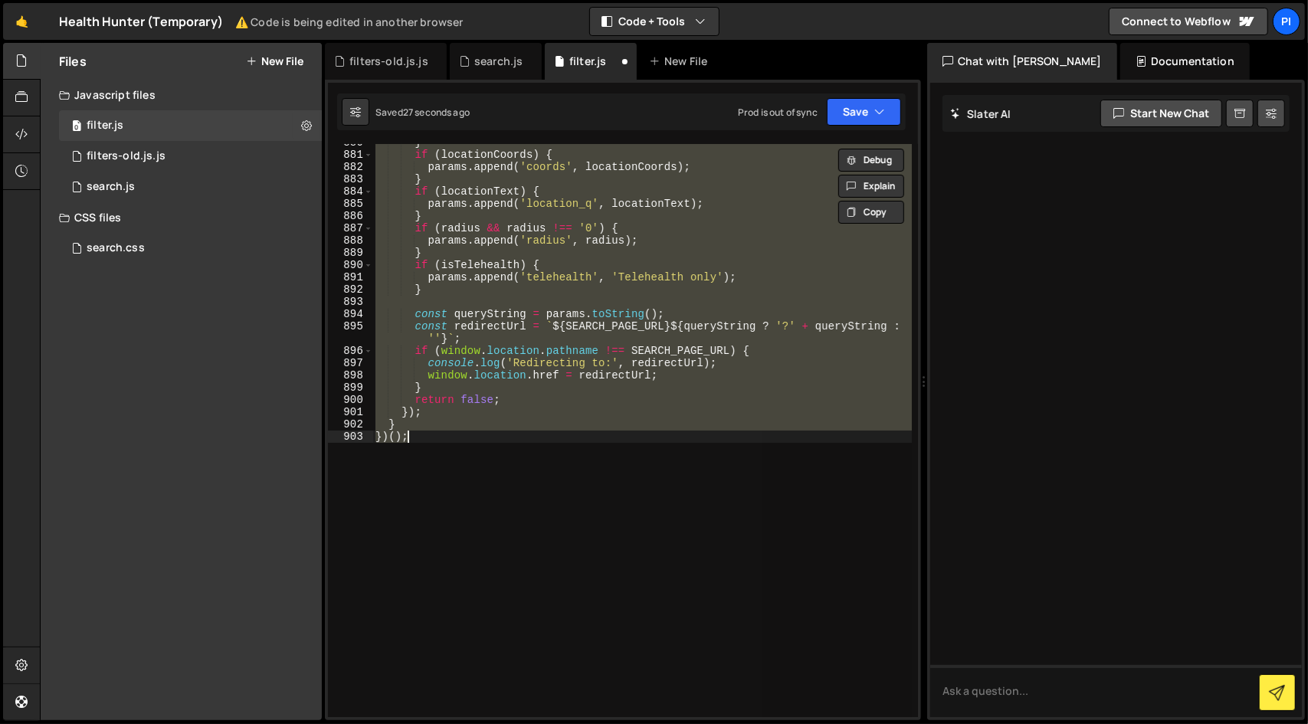
click at [552, 297] on div "} if ( locationCoords ) { params . append ( 'coords' , locationCoords ) ; } if …" at bounding box center [641, 430] width 539 height 573
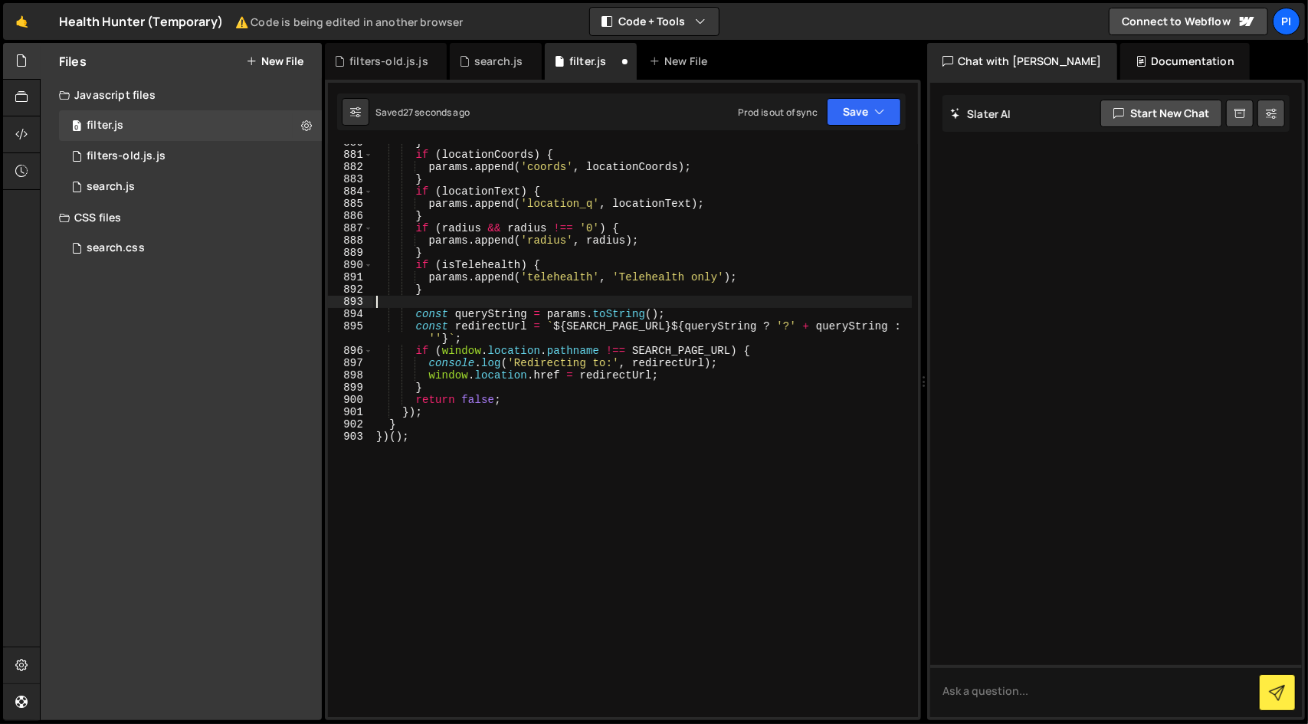
type textarea "} })();"
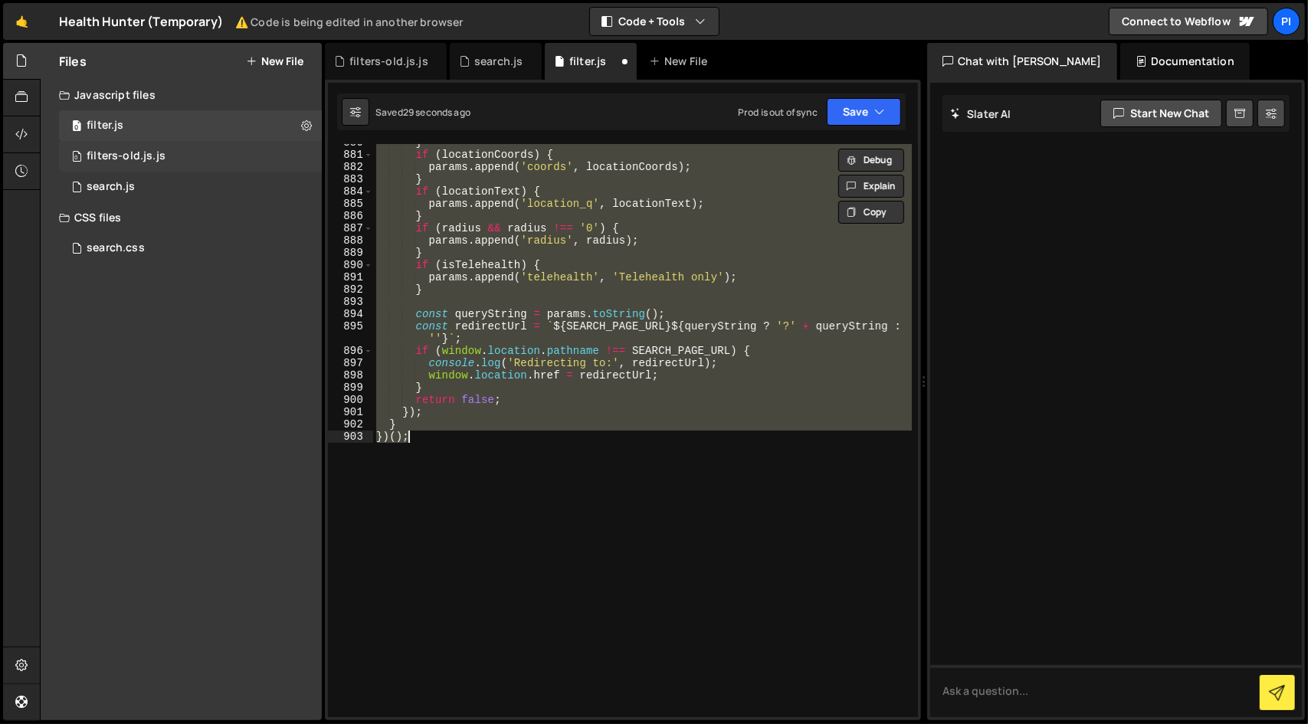
click at [257, 161] on div "0 filters-old.js.js 0" at bounding box center [190, 156] width 263 height 31
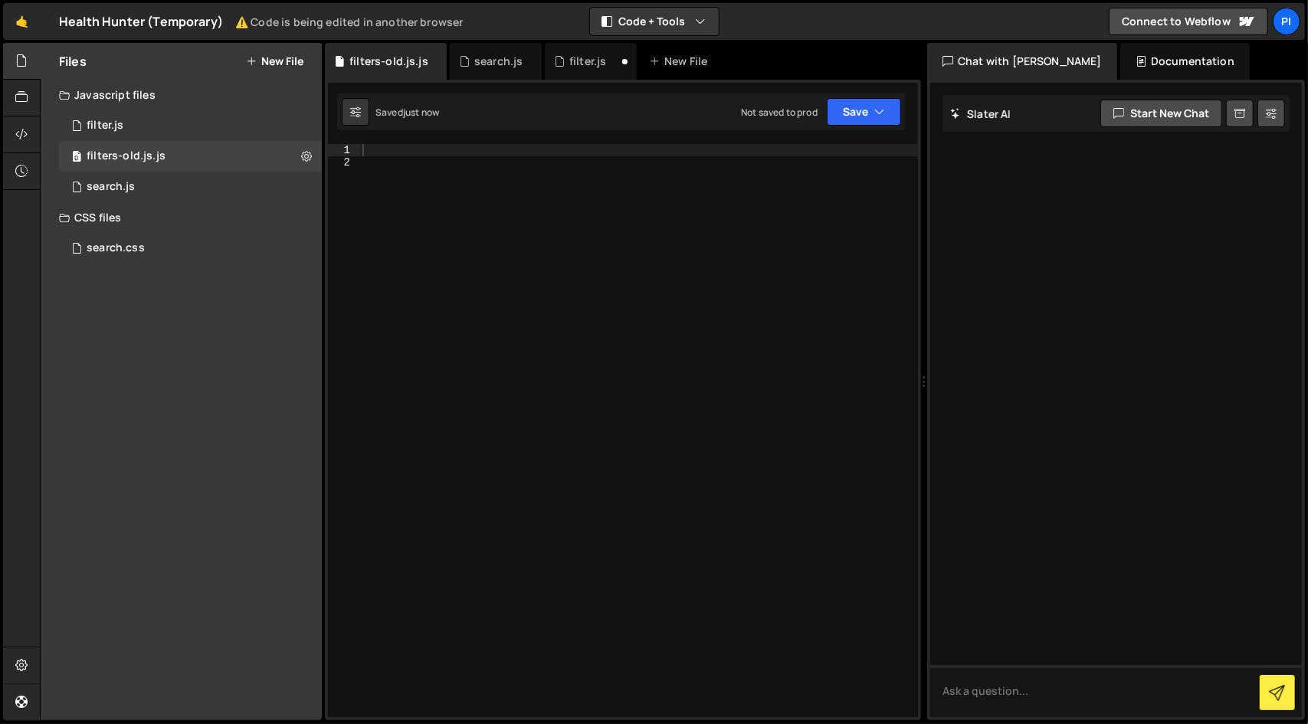
click at [556, 316] on div at bounding box center [638, 443] width 559 height 598
paste textarea "})();"
type textarea "})();"
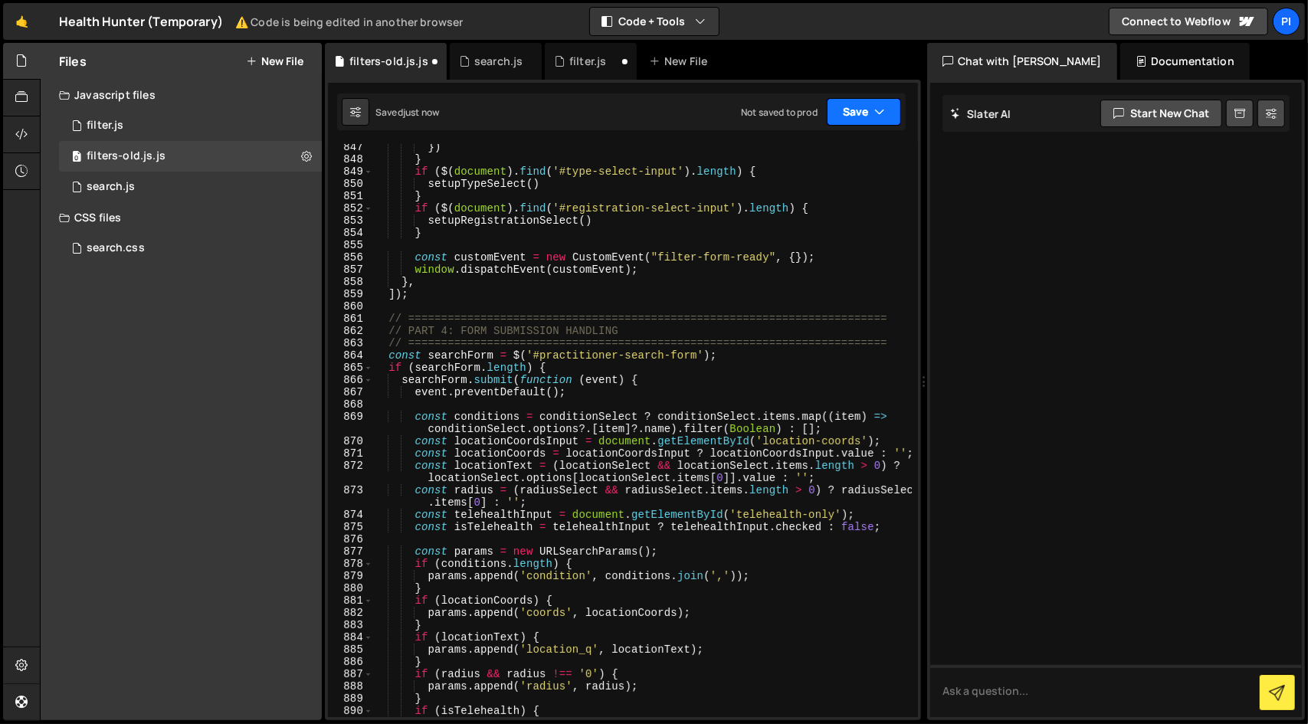
click at [870, 117] on button "Save" at bounding box center [864, 112] width 74 height 28
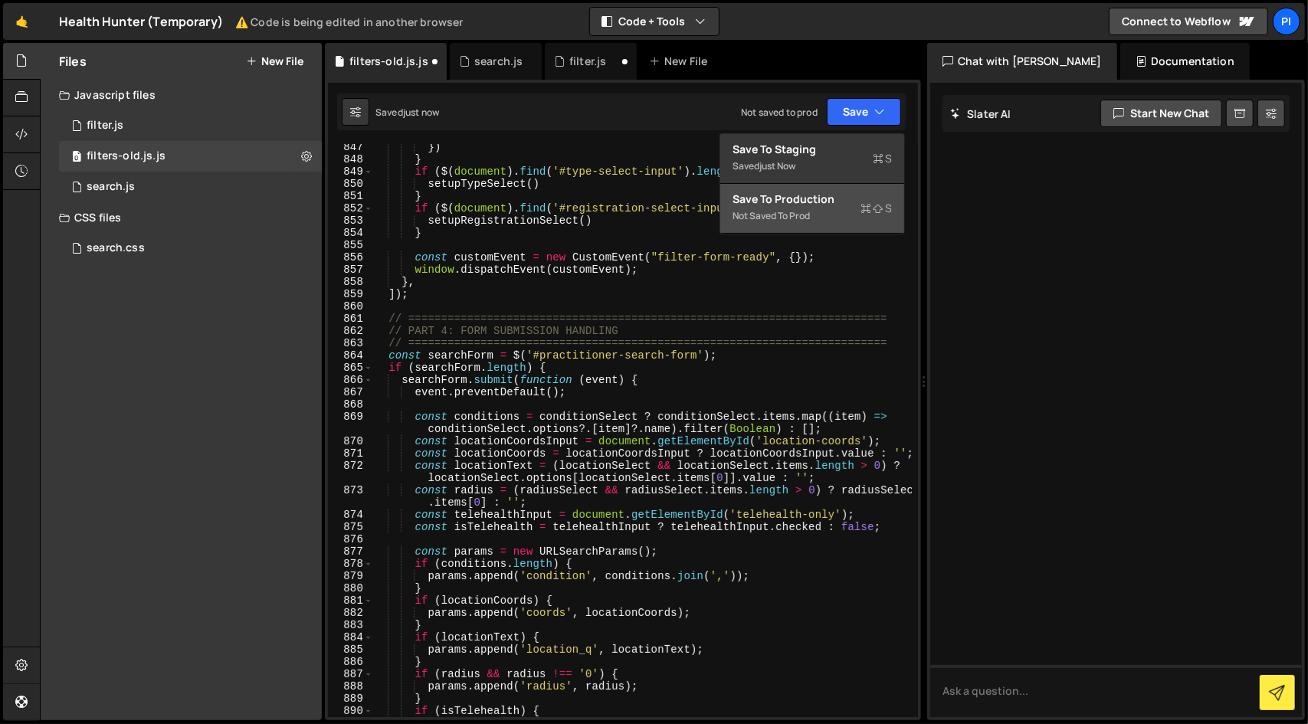
click at [814, 186] on button "Save to Production S Not saved to prod" at bounding box center [812, 209] width 184 height 50
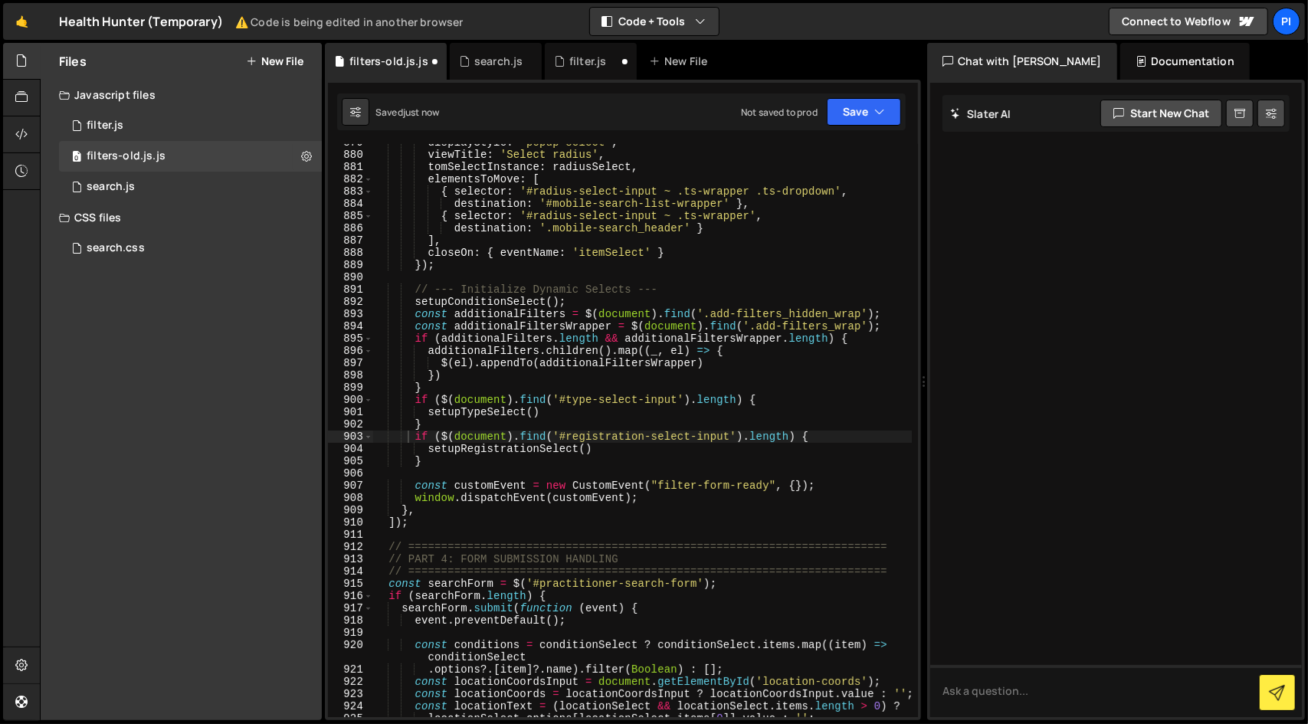
scroll to position [11813, 0]
click at [236, 129] on div "0 filter.js 0" at bounding box center [190, 125] width 263 height 31
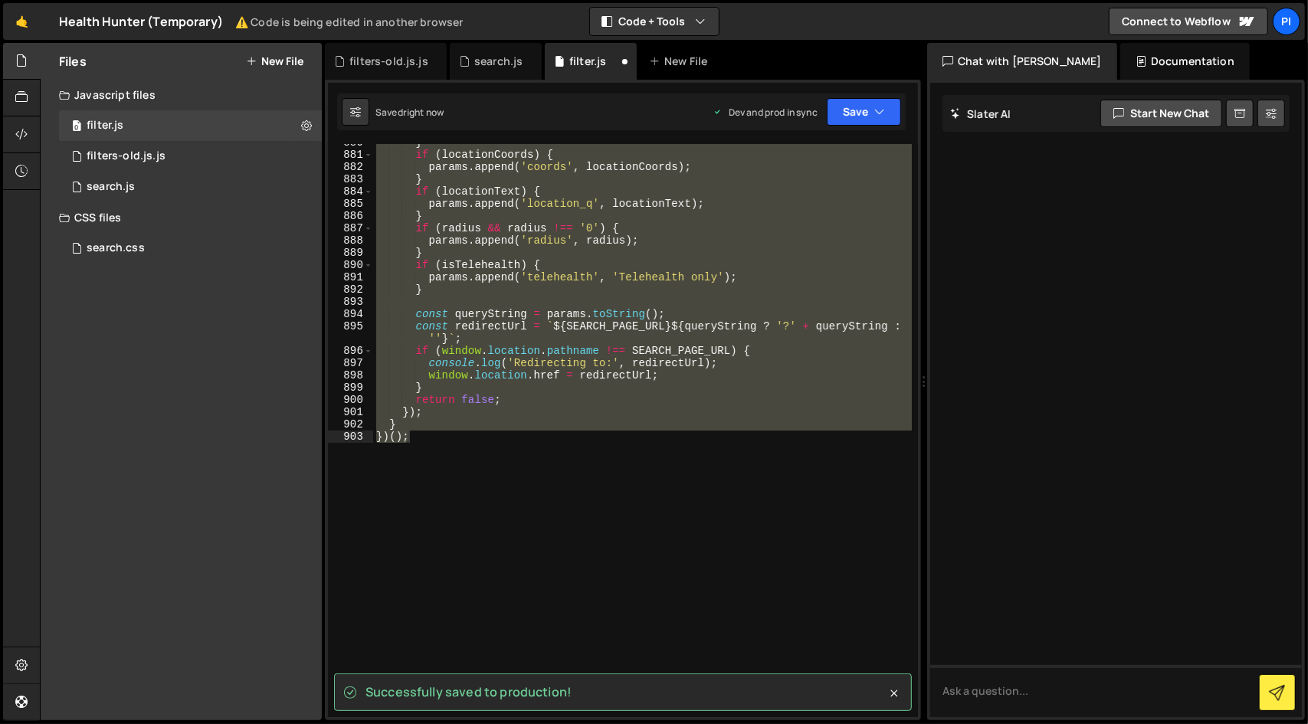
click at [573, 272] on div "} if ( locationCoords ) { params . append ( 'coords' , locationCoords ) ; } if …" at bounding box center [642, 430] width 539 height 573
type textarea "})();"
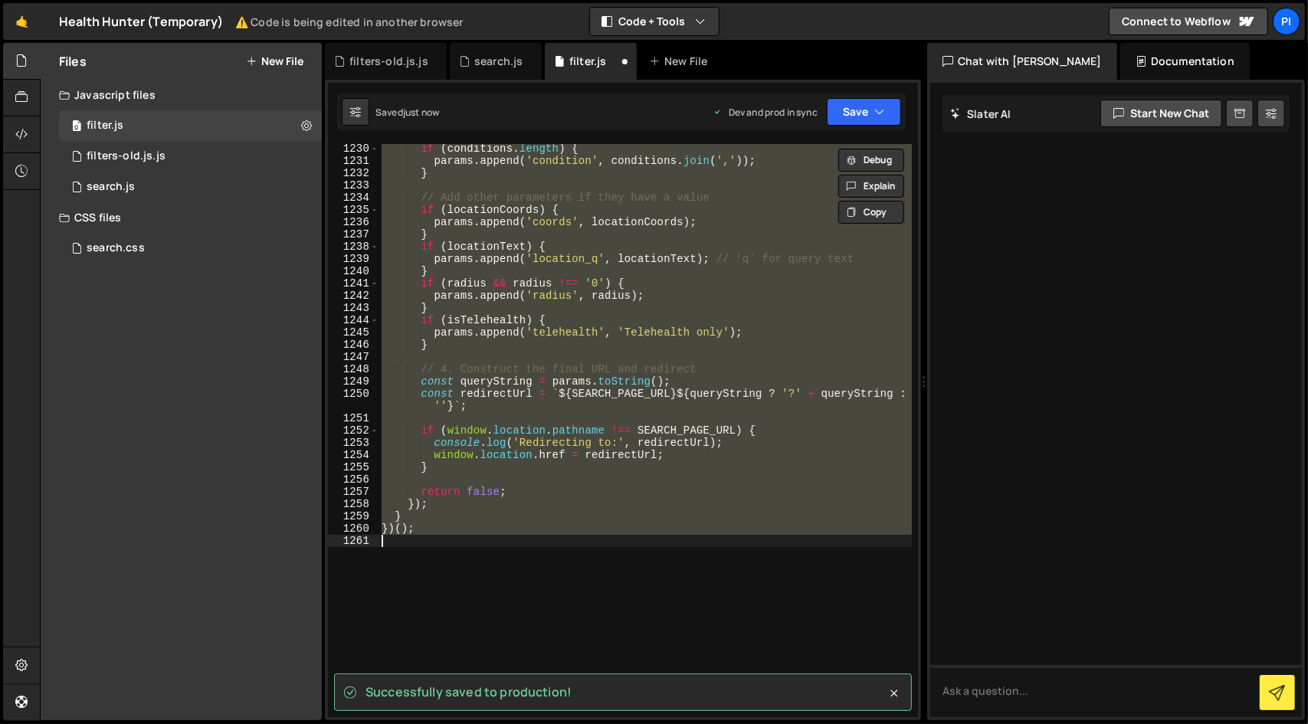
scroll to position [16392, 0]
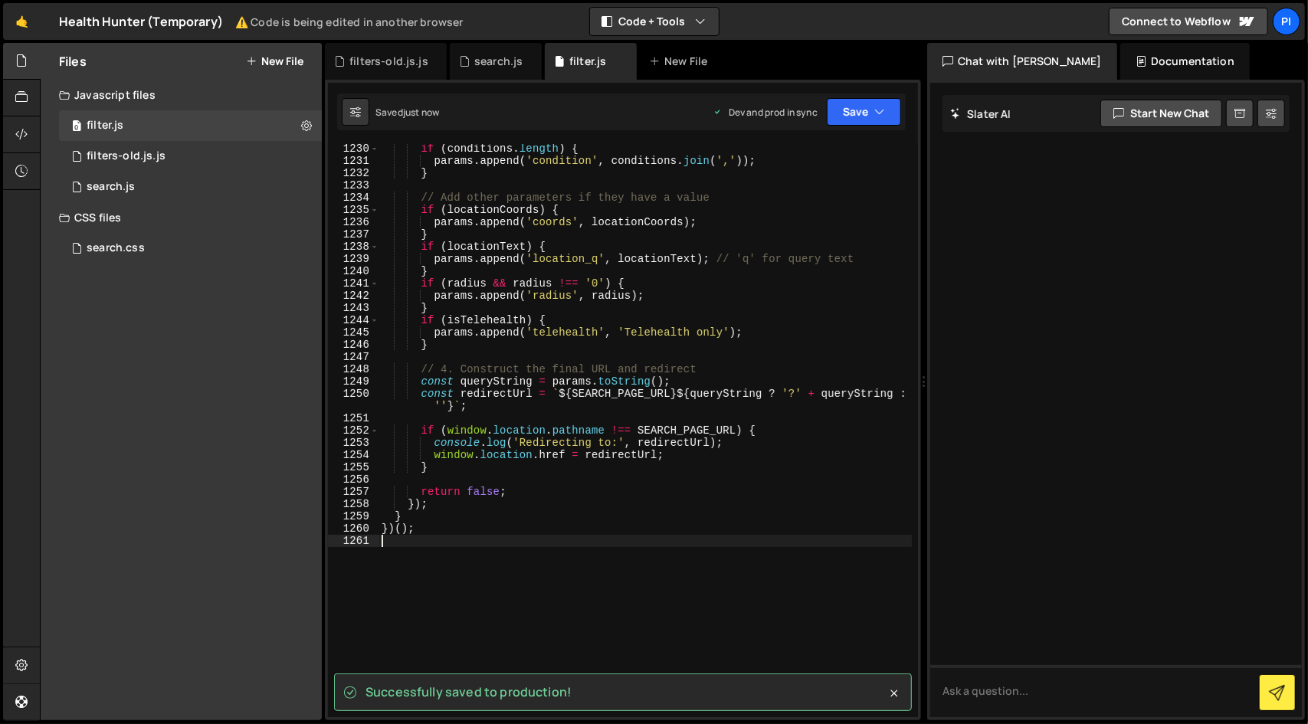
type textarea "})();"
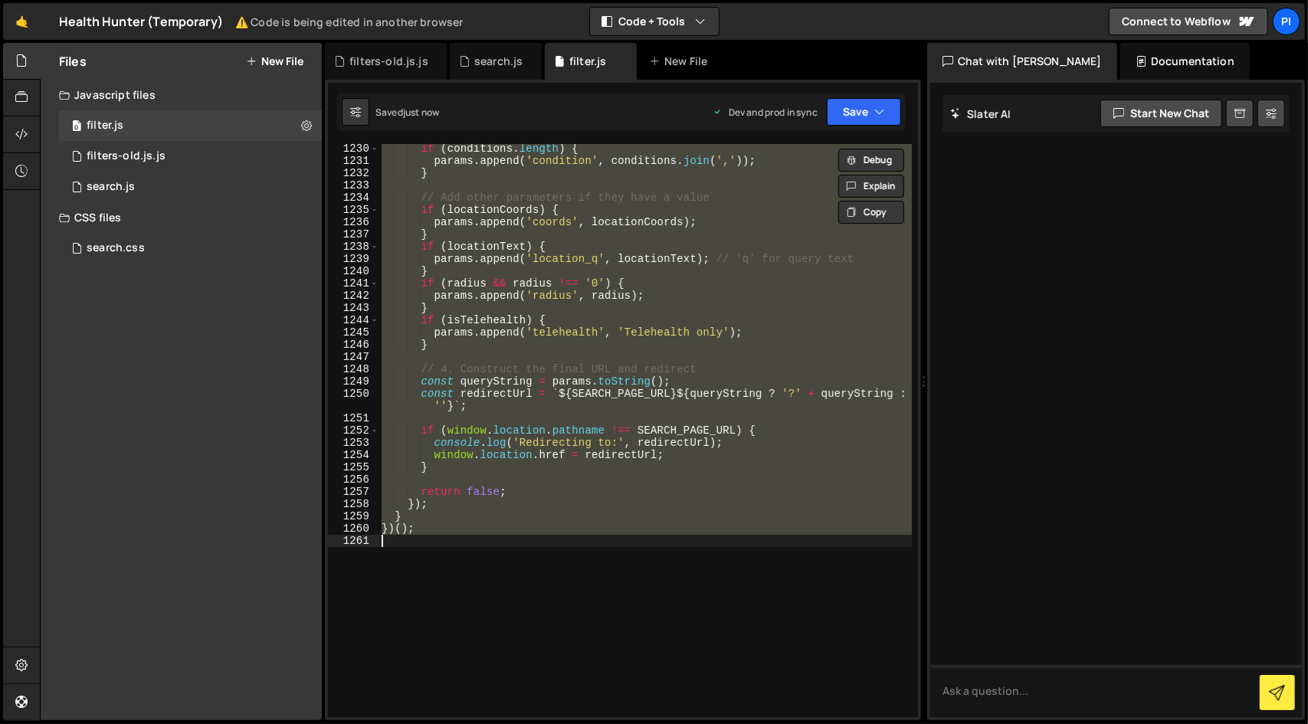
paste textarea
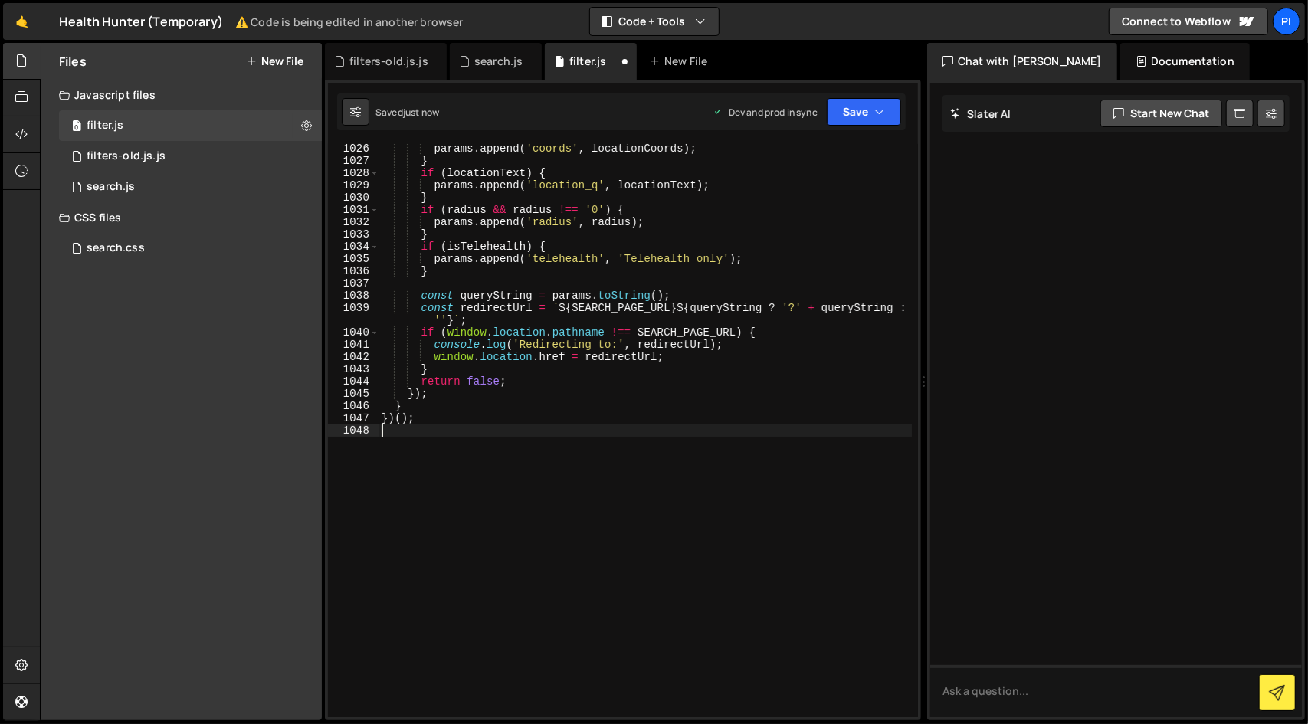
scroll to position [13830, 0]
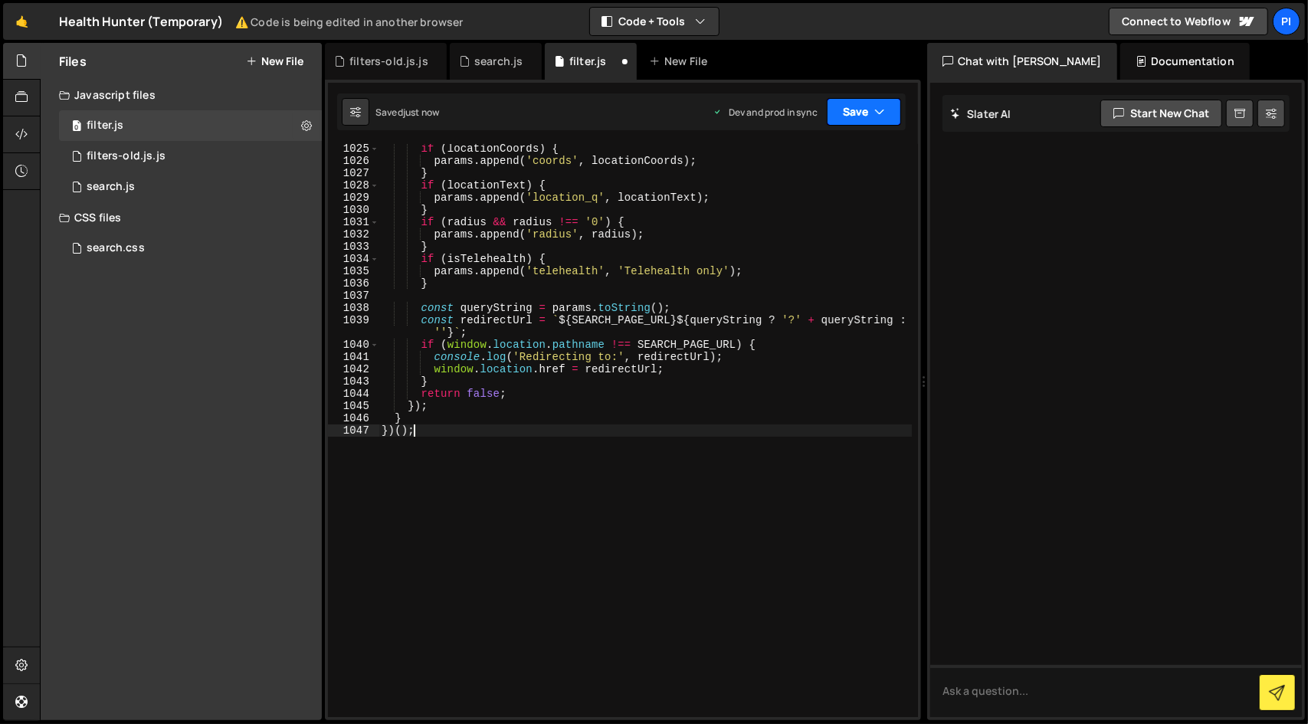
click at [873, 107] on button "Save" at bounding box center [864, 112] width 74 height 28
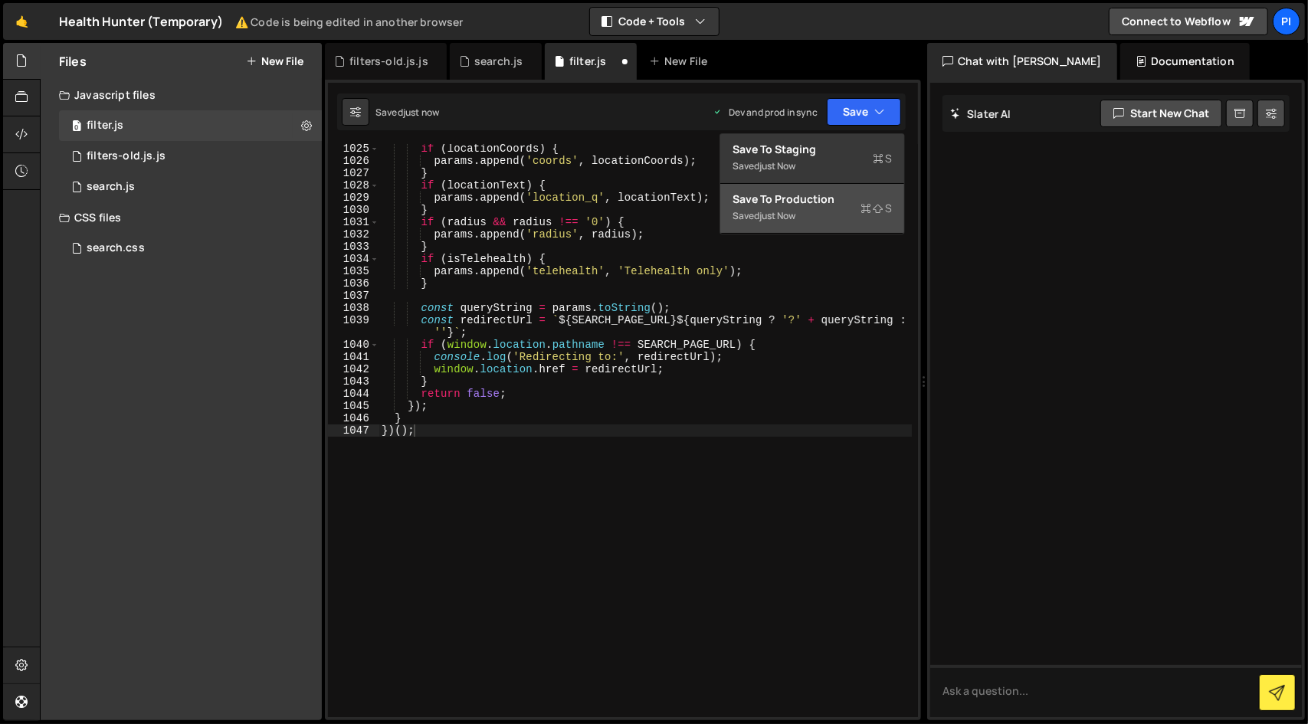
click at [791, 207] on div "Saved just now" at bounding box center [811, 216] width 159 height 18
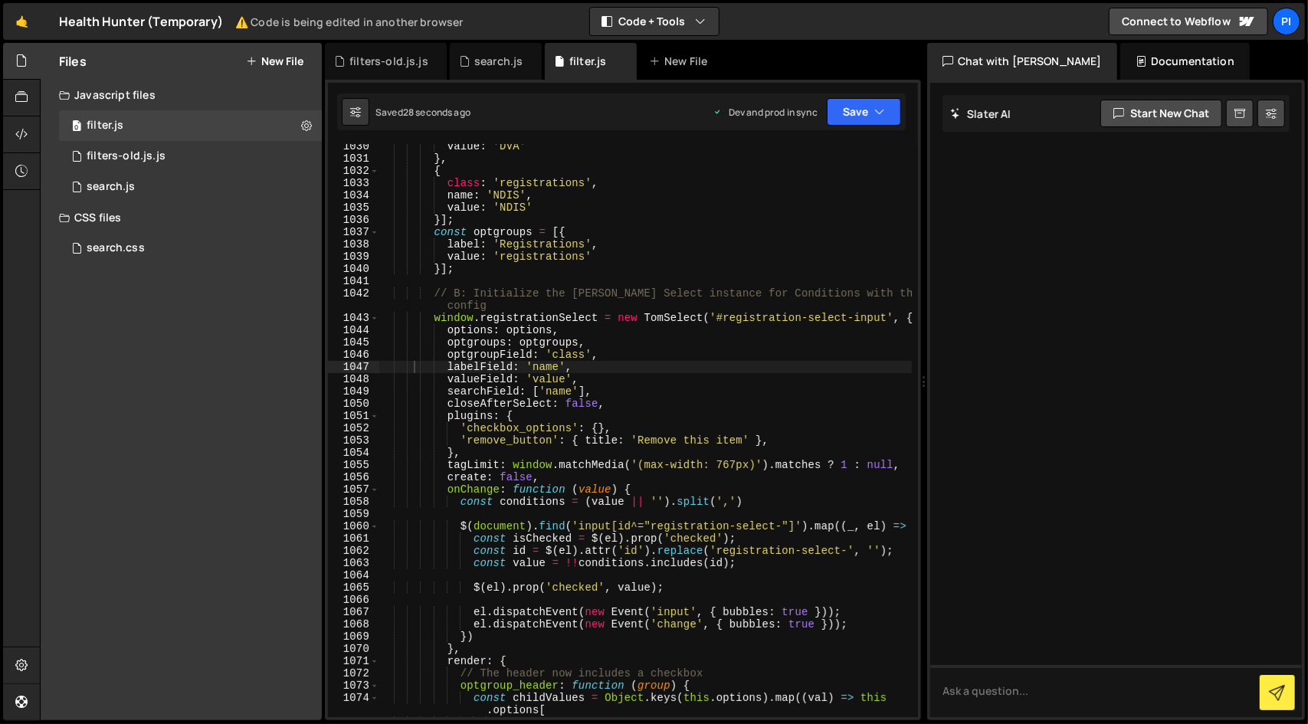
scroll to position [13807, 0]
click at [691, 303] on div "value : 'DVA' } , { class : 'registrations' , name : 'NDIS' , value : 'NDIS' }]…" at bounding box center [645, 439] width 533 height 598
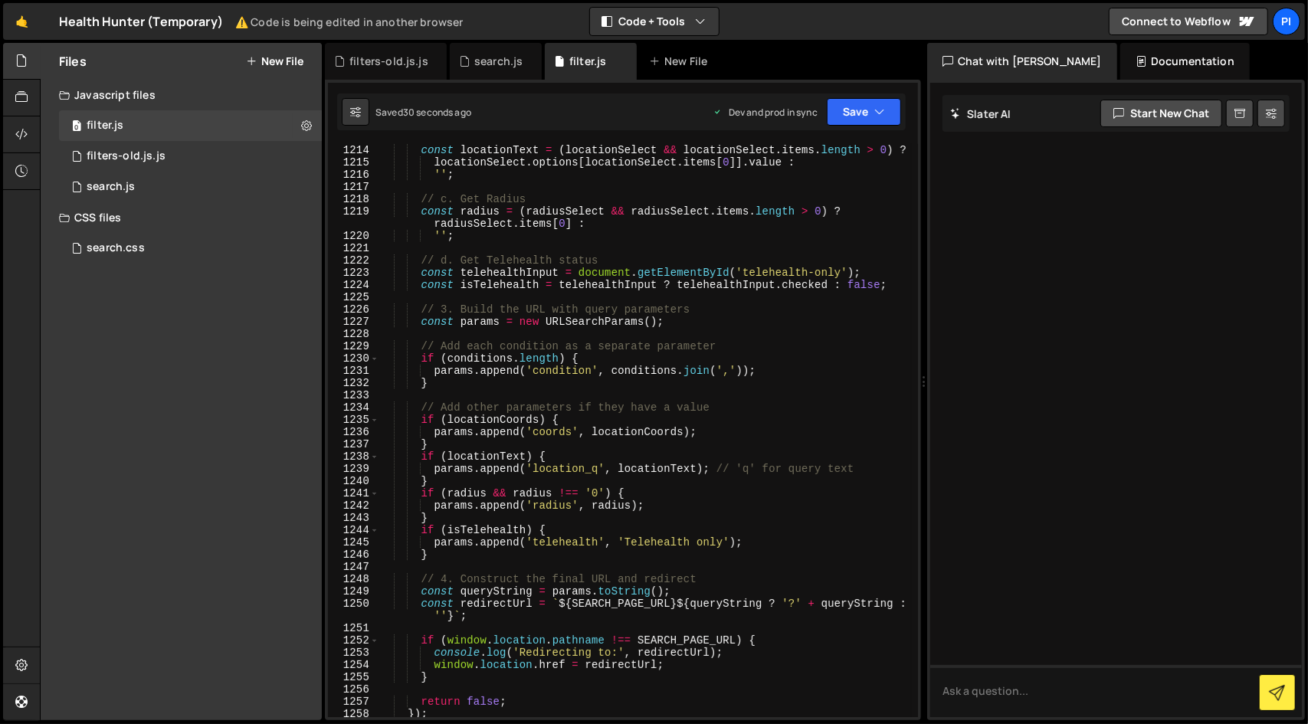
scroll to position [16502, 0]
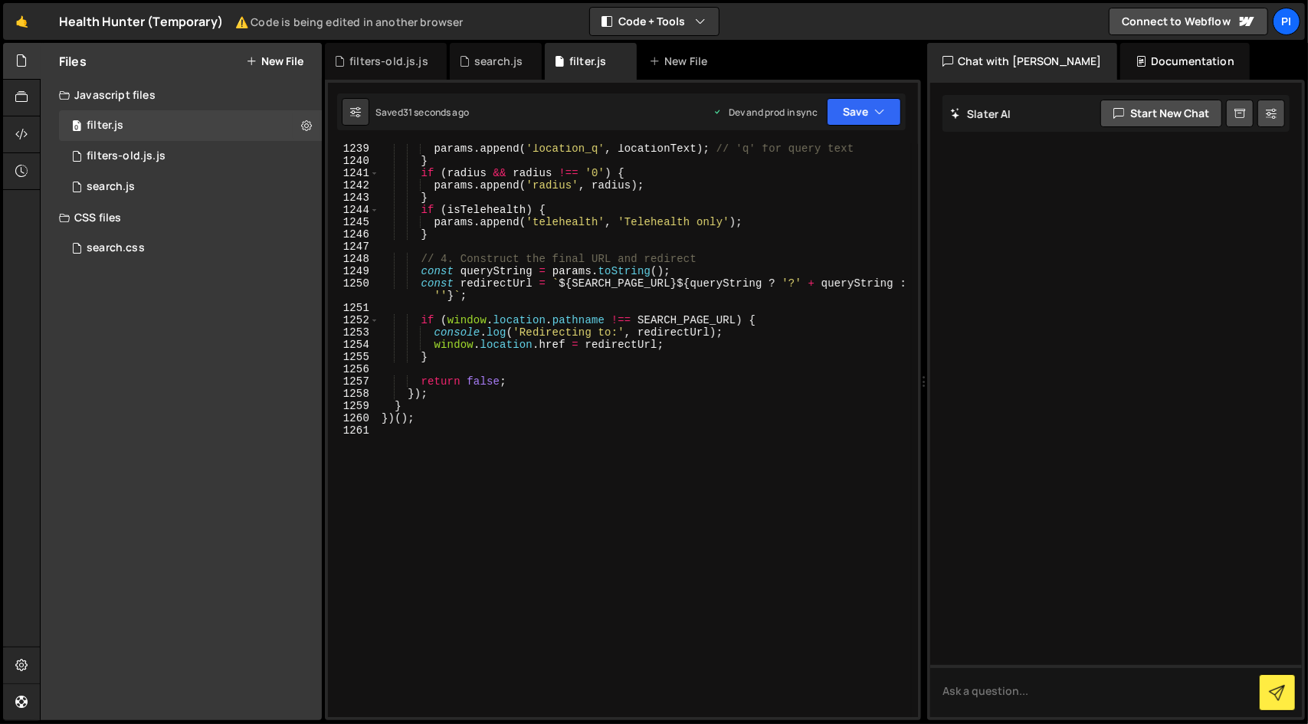
type textarea "})();"
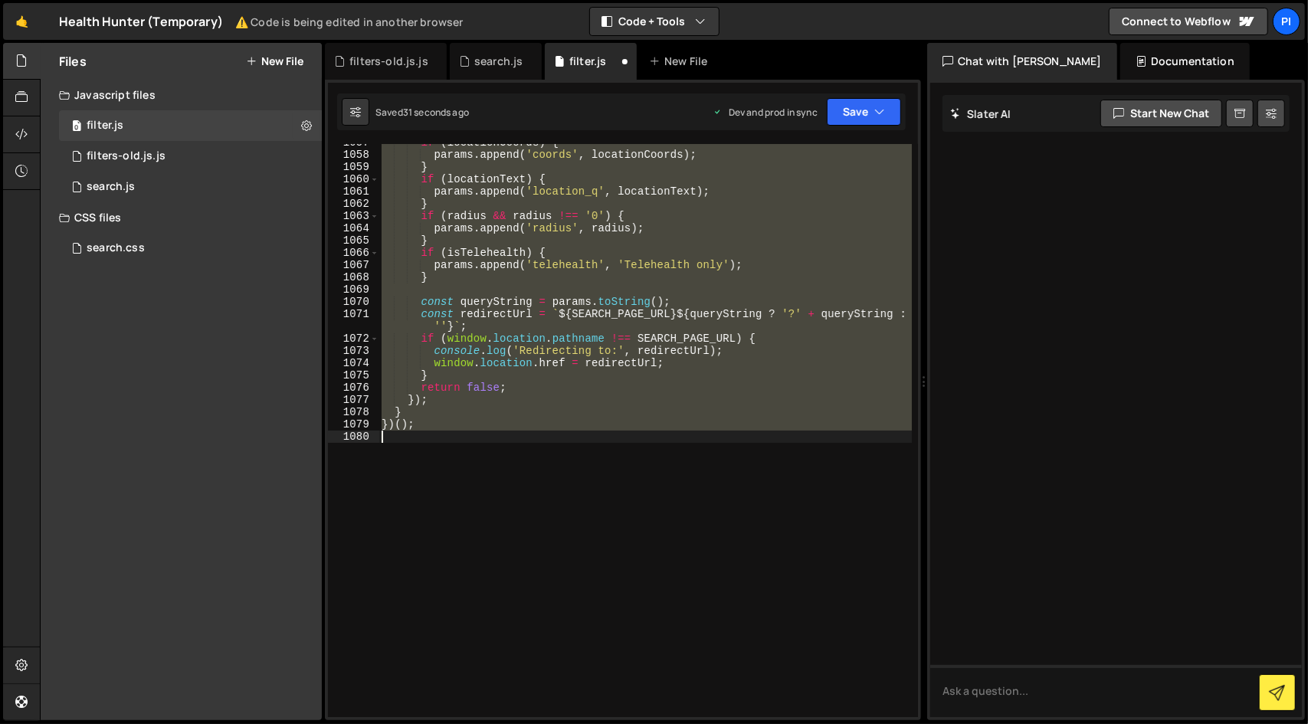
scroll to position [14228, 0]
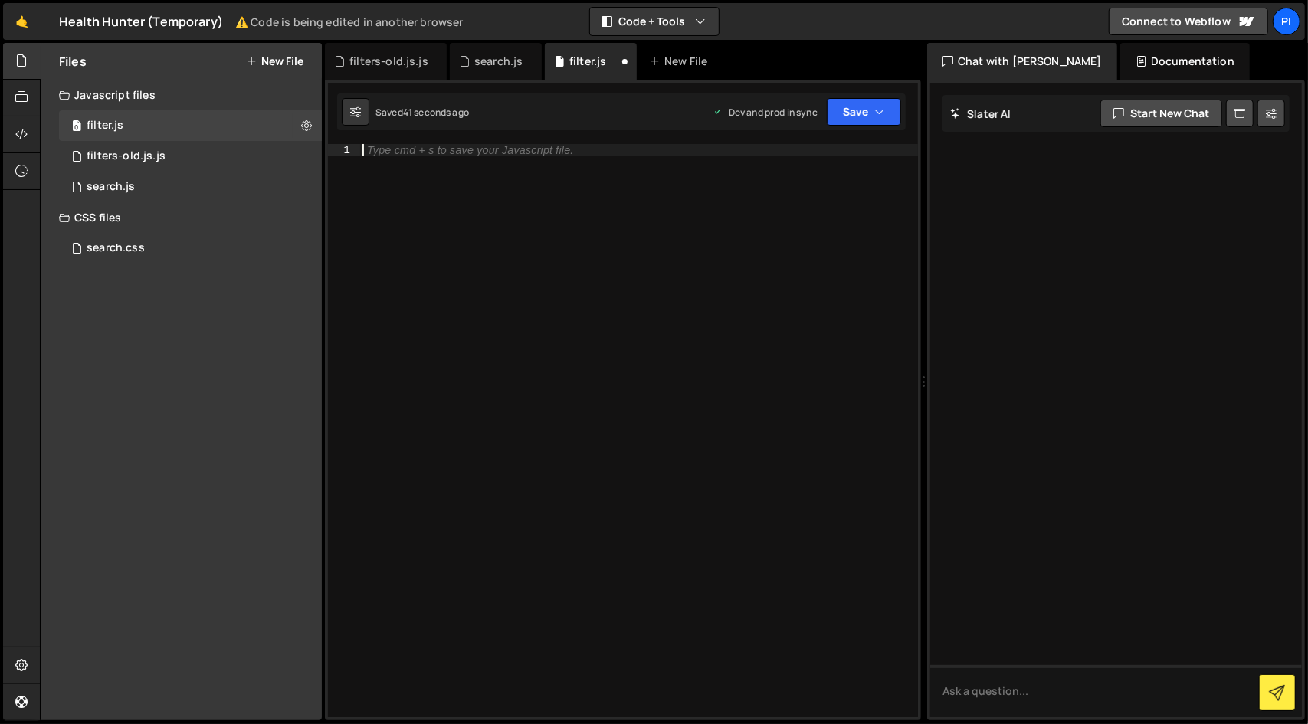
paste textarea "})();"
type textarea "})();"
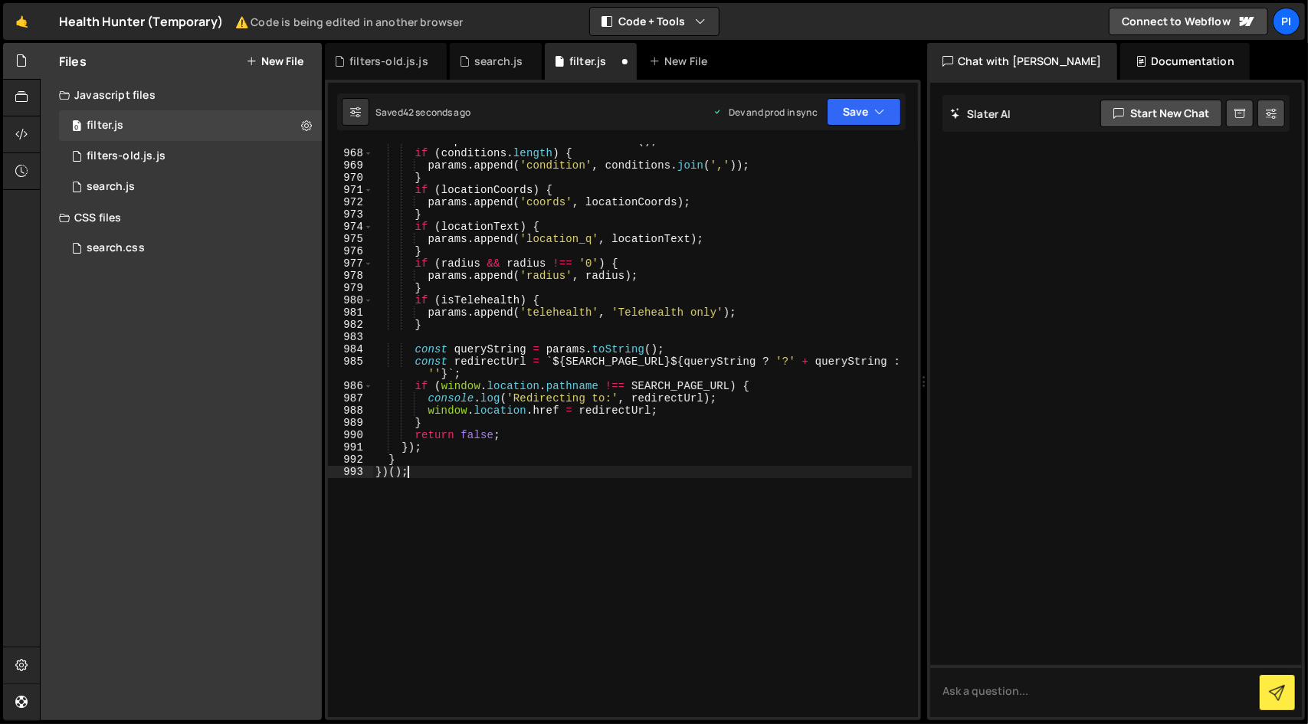
scroll to position [13428, 0]
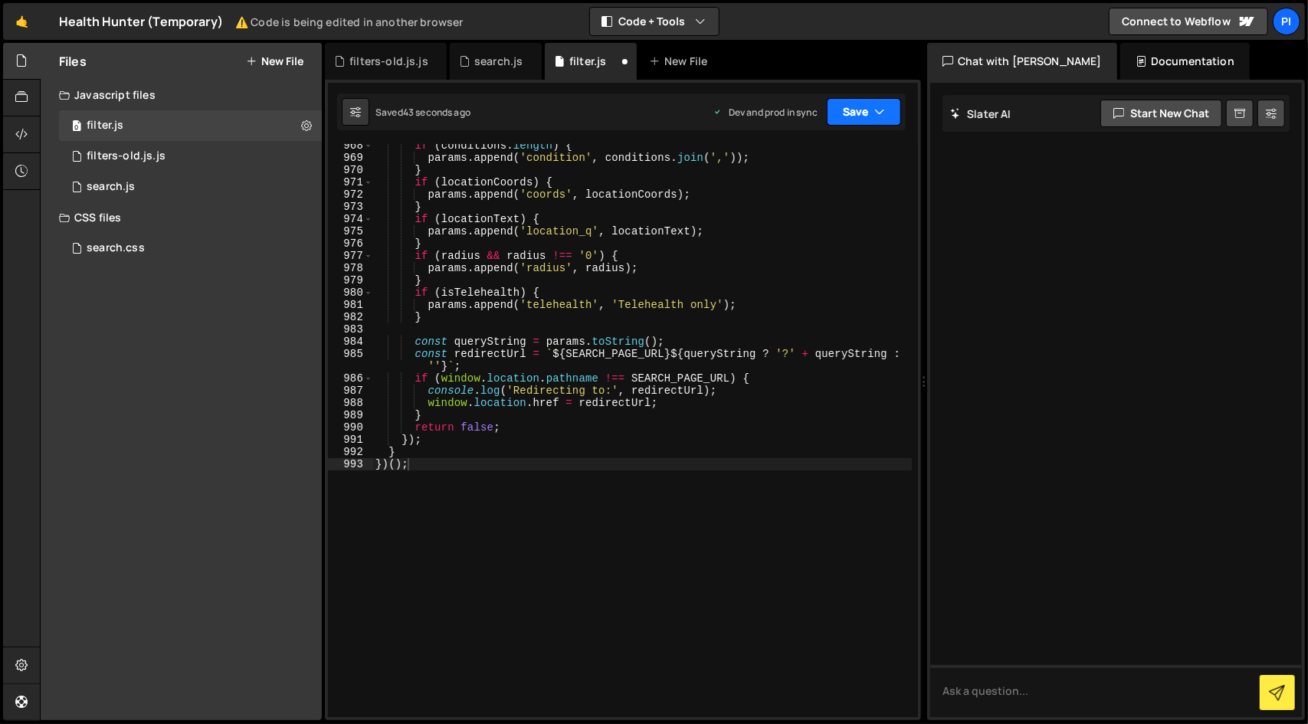
click at [873, 102] on button "Save" at bounding box center [864, 112] width 74 height 28
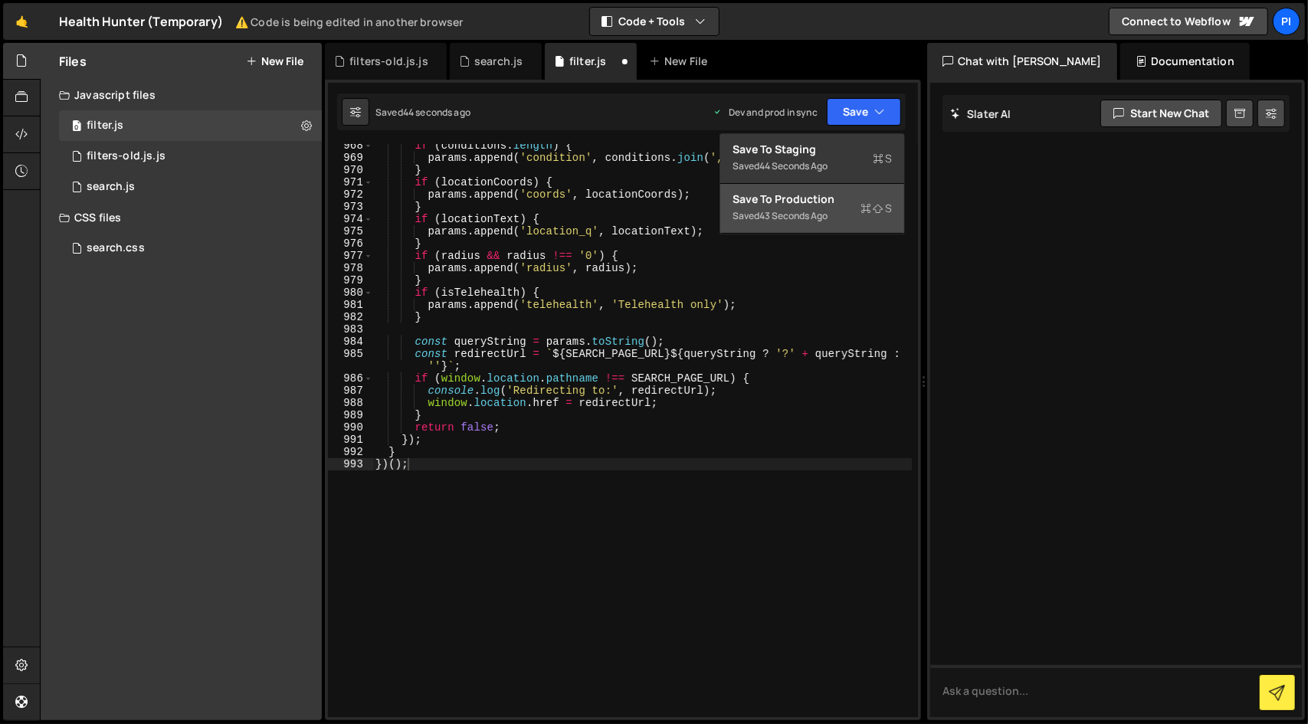
click at [825, 202] on div "Save to Production S" at bounding box center [811, 199] width 159 height 15
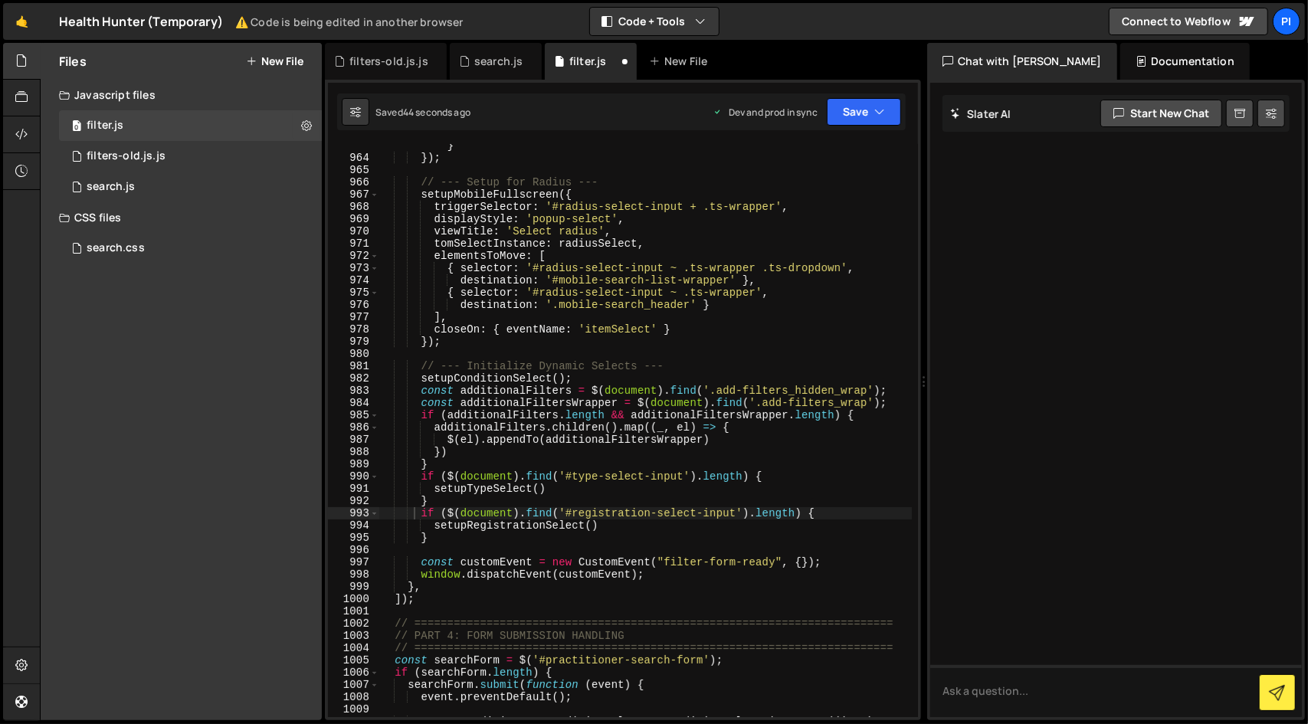
scroll to position [13048, 0]
